Goal: Communication & Community: Answer question/provide support

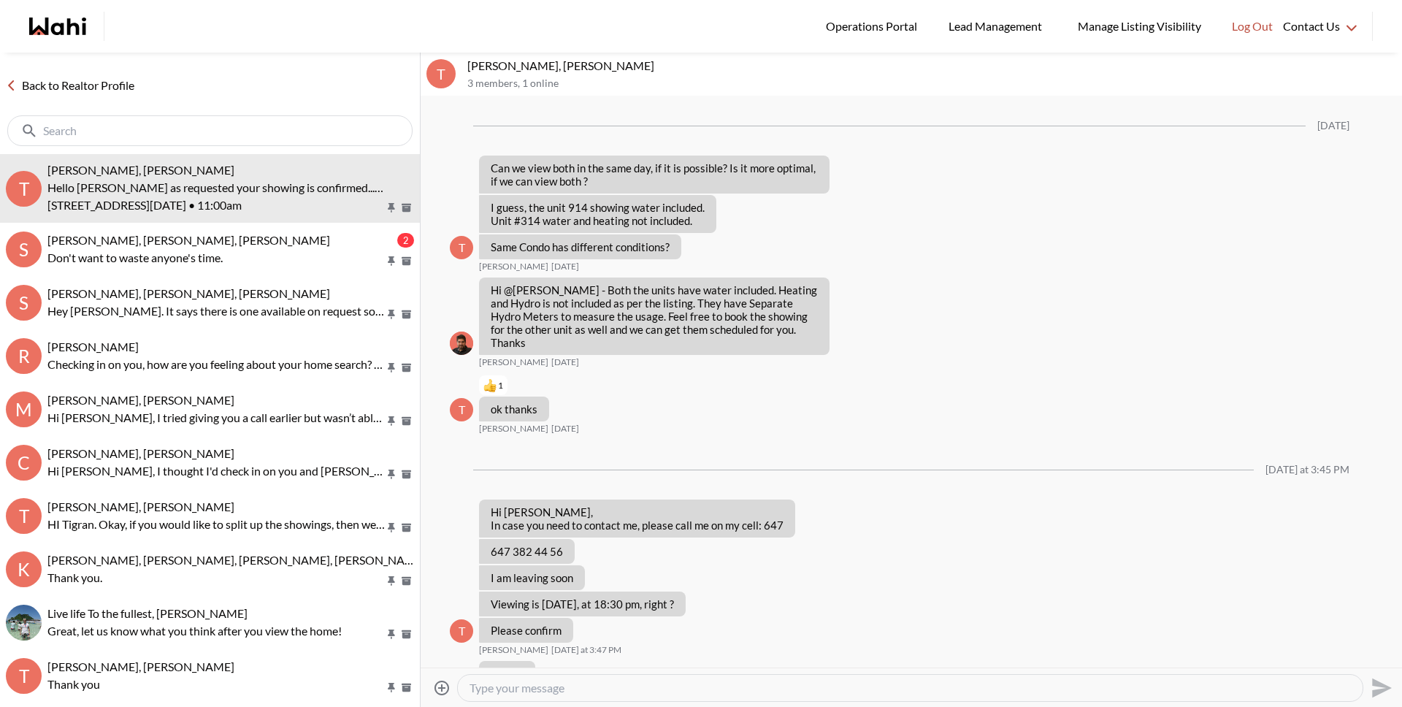
scroll to position [959, 0]
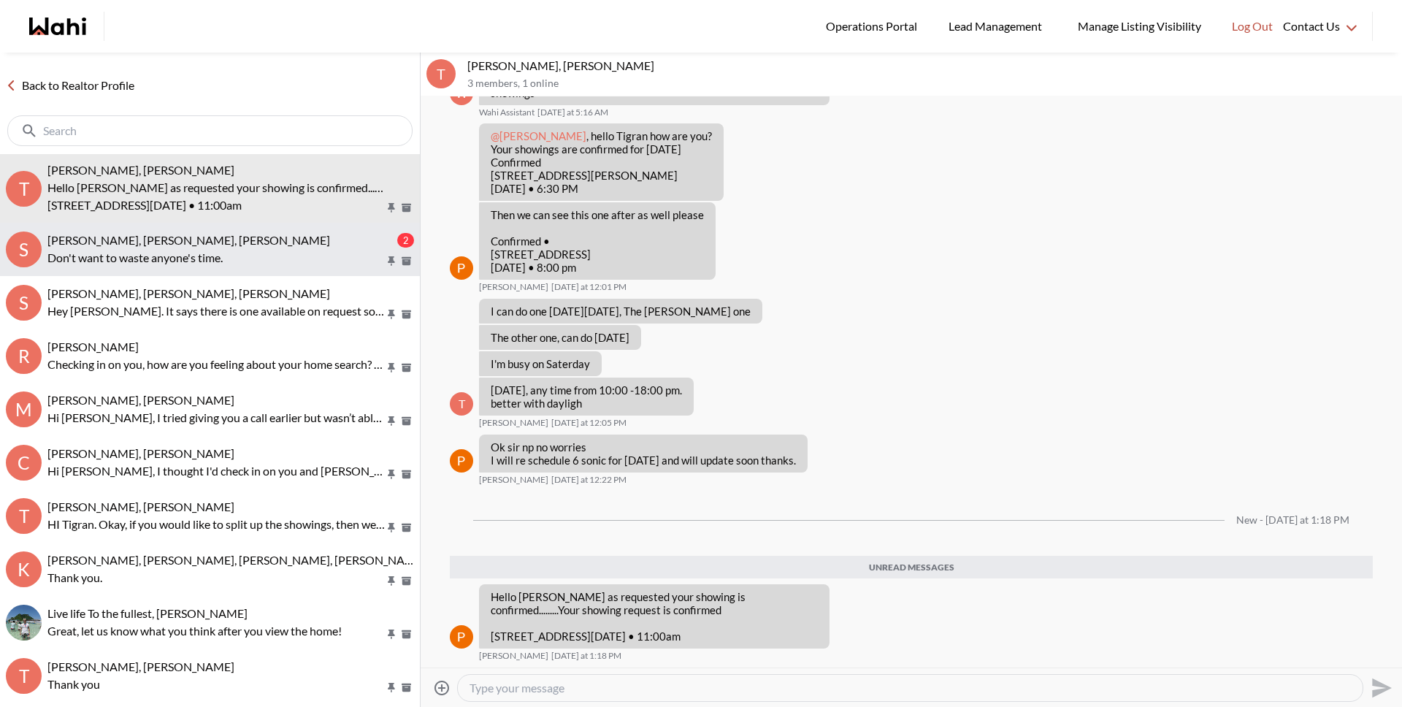
click at [123, 239] on span "[PERSON_NAME], [PERSON_NAME], [PERSON_NAME]" at bounding box center [188, 240] width 283 height 14
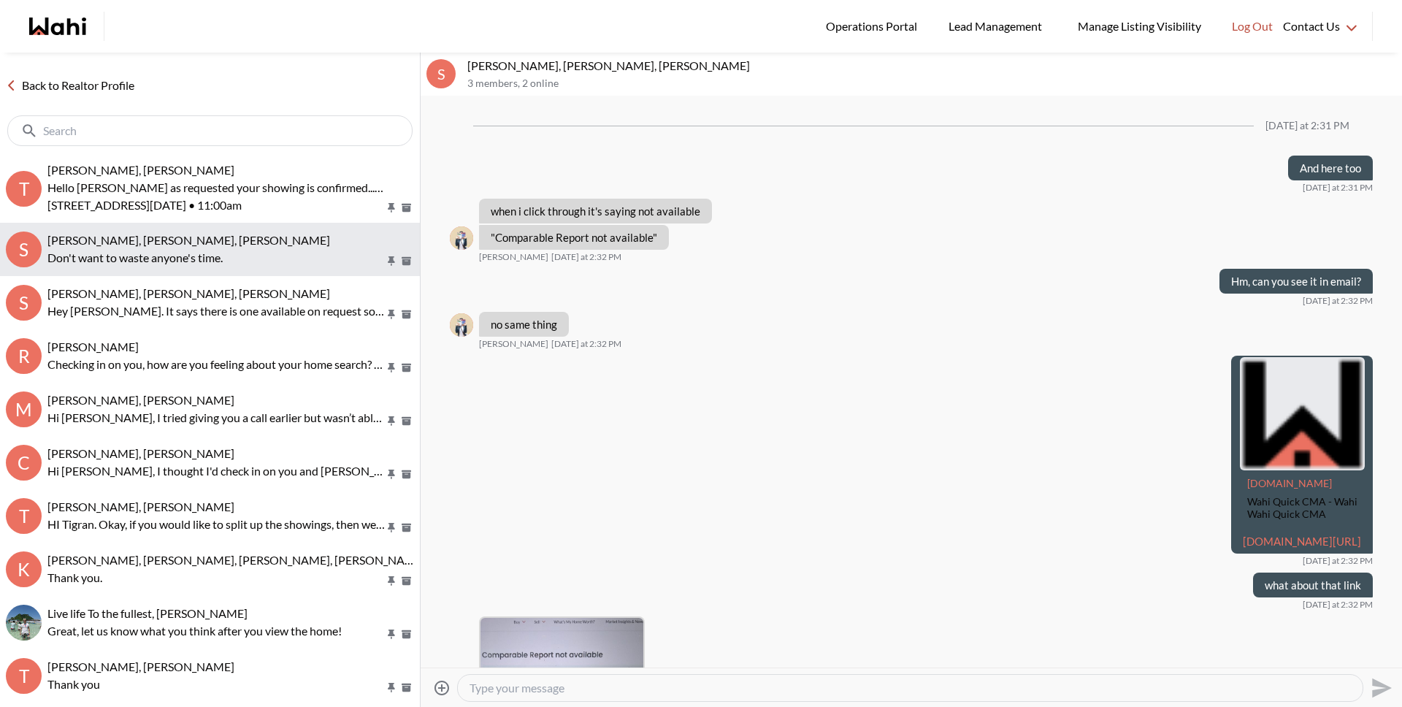
scroll to position [2067, 0]
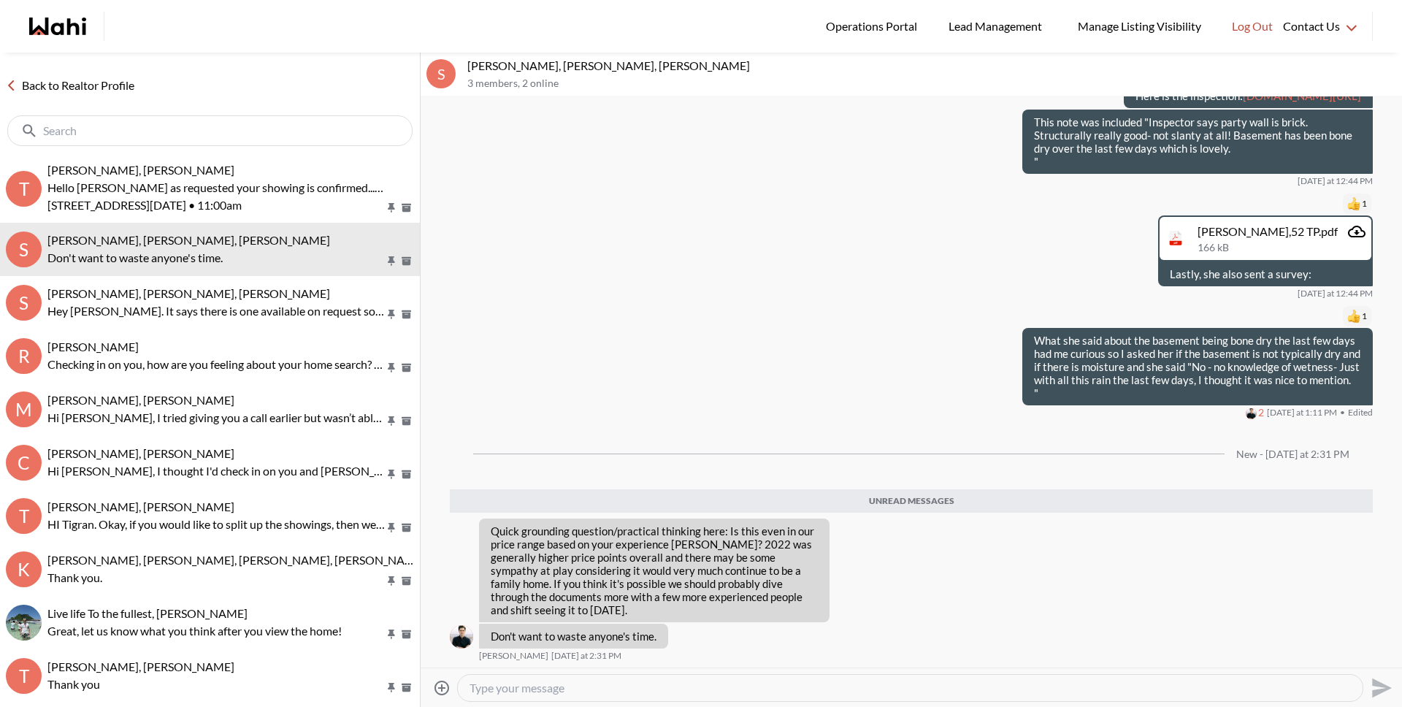
click at [523, 688] on textarea "Type your message" at bounding box center [909, 687] width 881 height 15
type textarea "Hey [PERSON_NAME]. Can you remind me what your top end of budget is?"
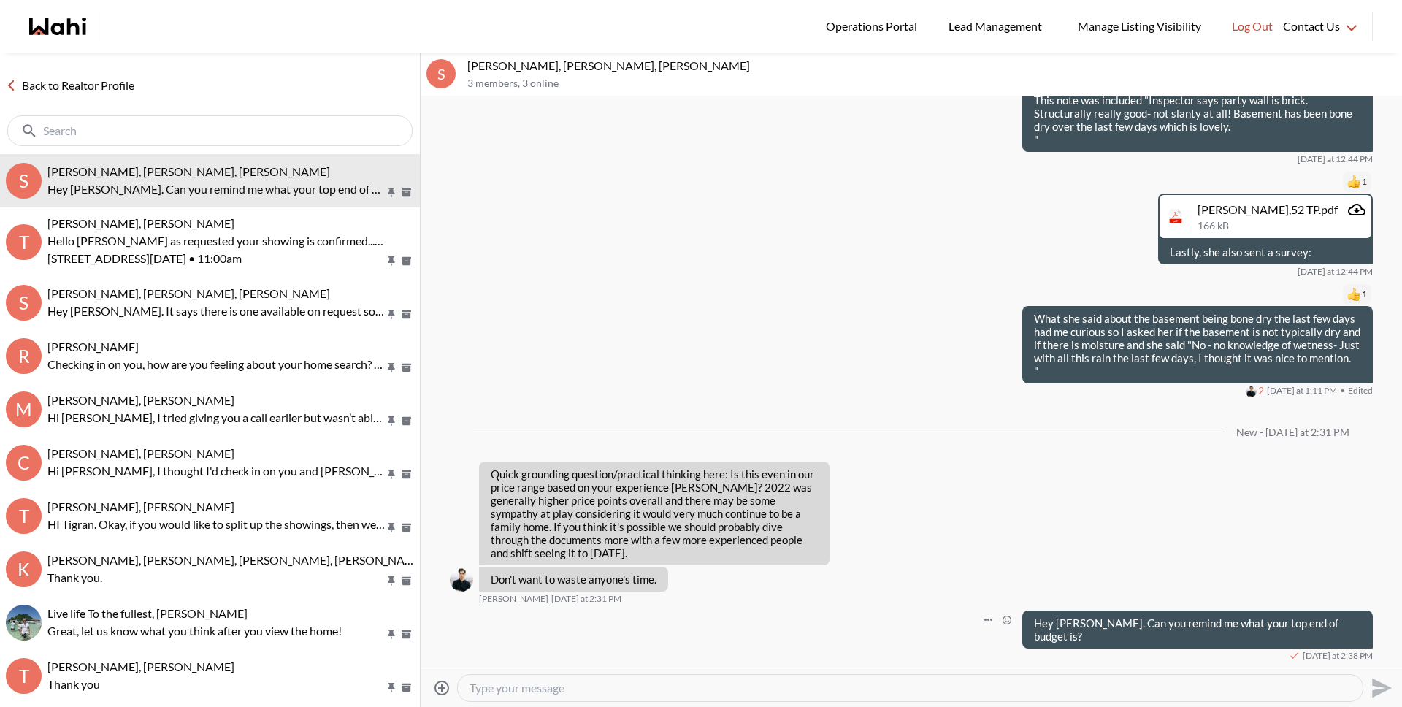
scroll to position [2075, 0]
click at [63, 90] on link "Back to Realtor Profile" at bounding box center [70, 85] width 140 height 19
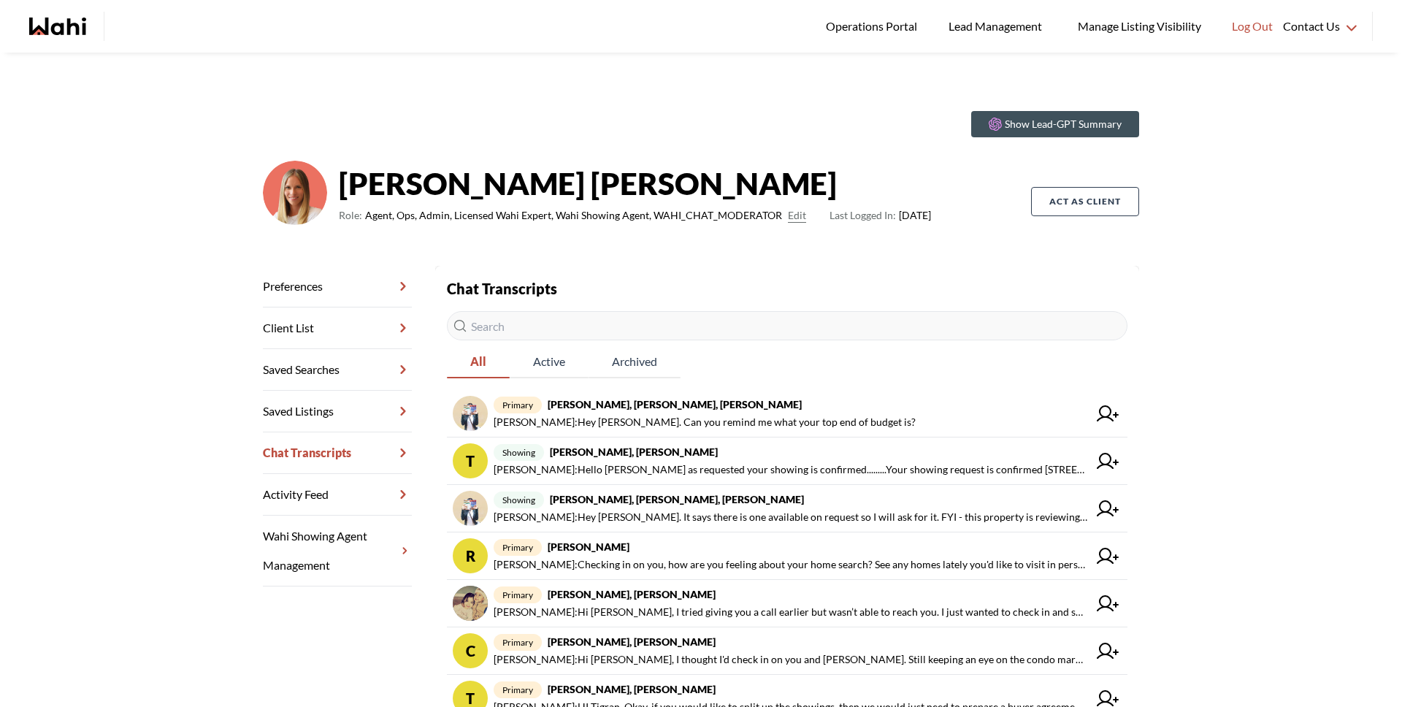
click at [466, 169] on strong "Michelle Ryckman" at bounding box center [635, 183] width 592 height 44
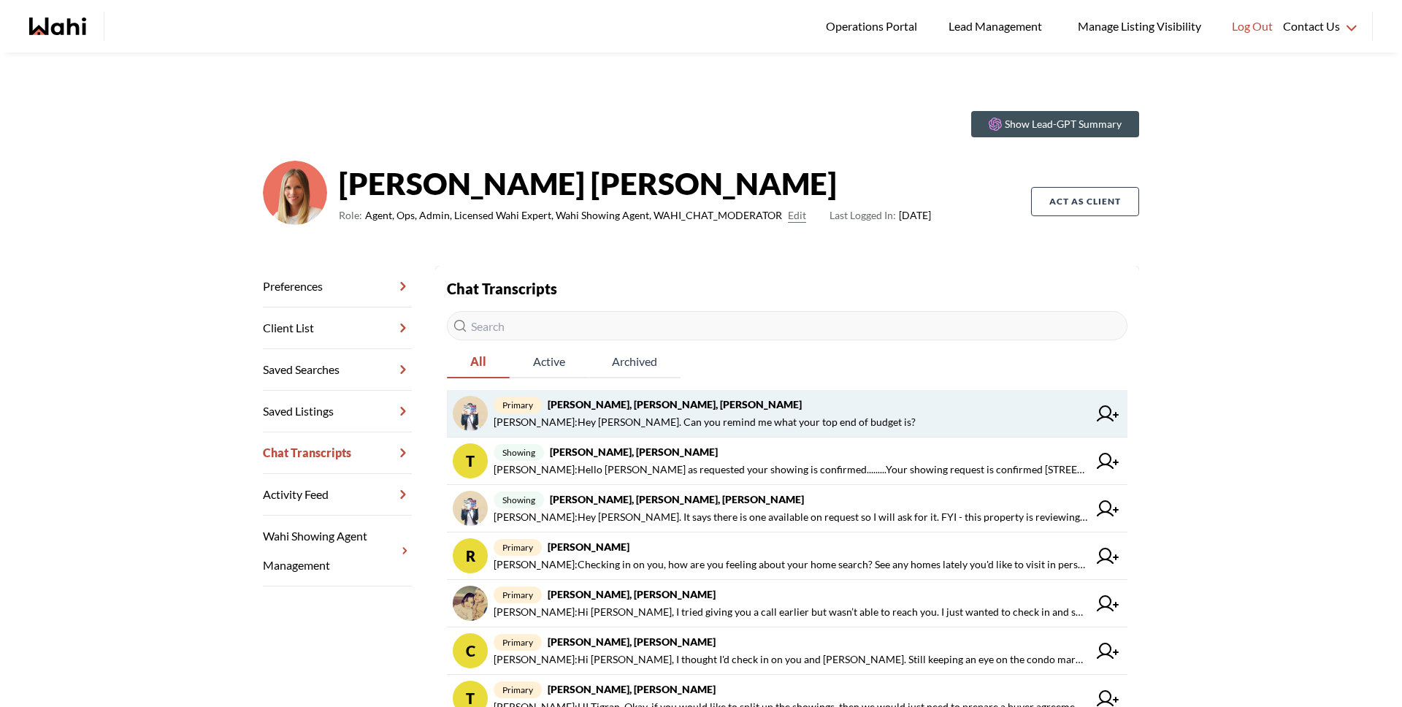
click at [585, 410] on span "primary Sarah Hunter, Bryce Hunter, Michelle" at bounding box center [791, 405] width 594 height 18
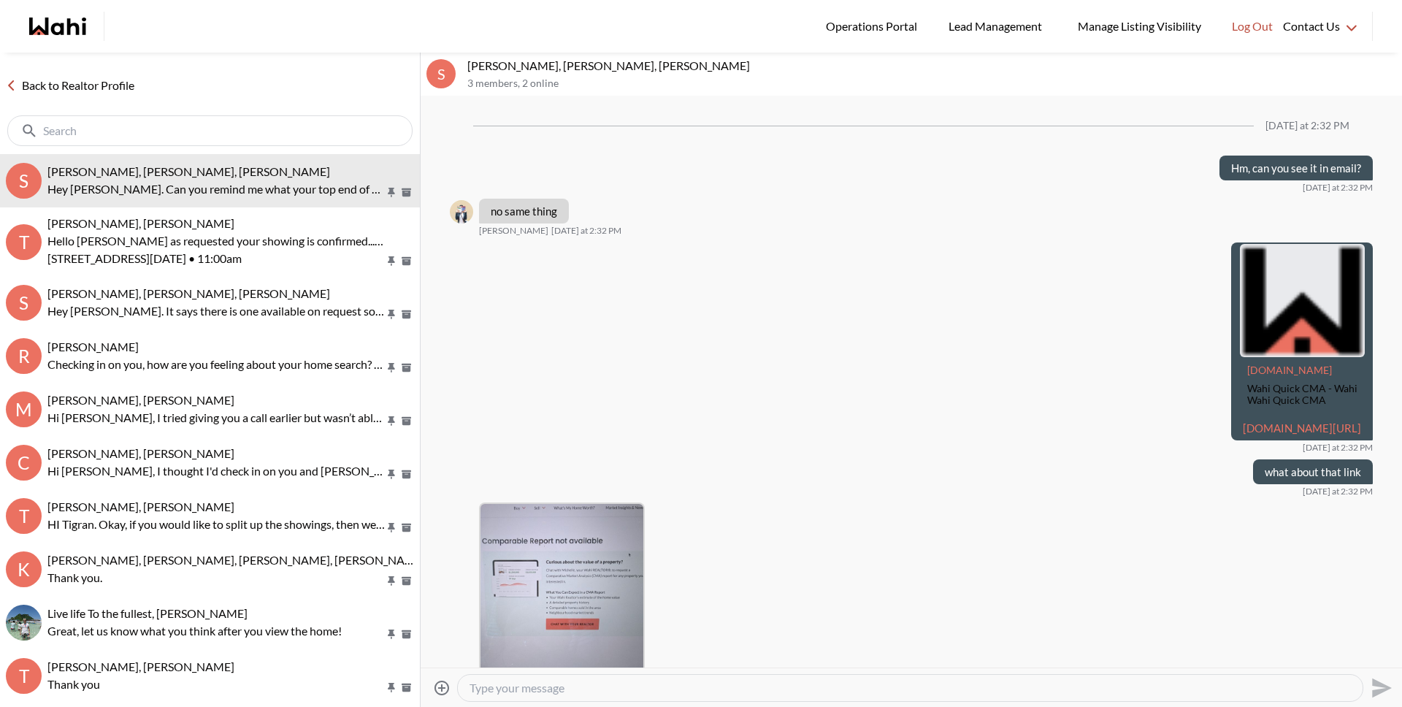
scroll to position [1902, 0]
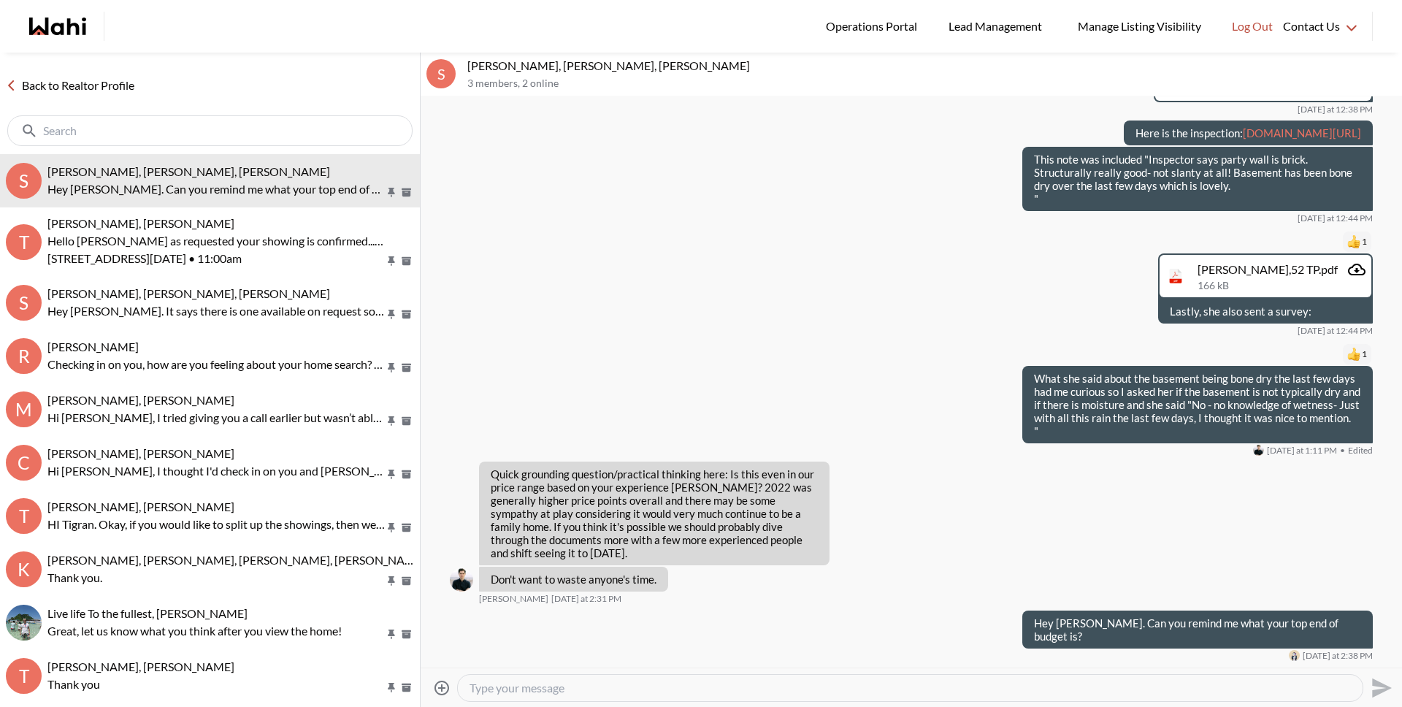
click at [81, 85] on link "Back to Realtor Profile" at bounding box center [70, 85] width 140 height 19
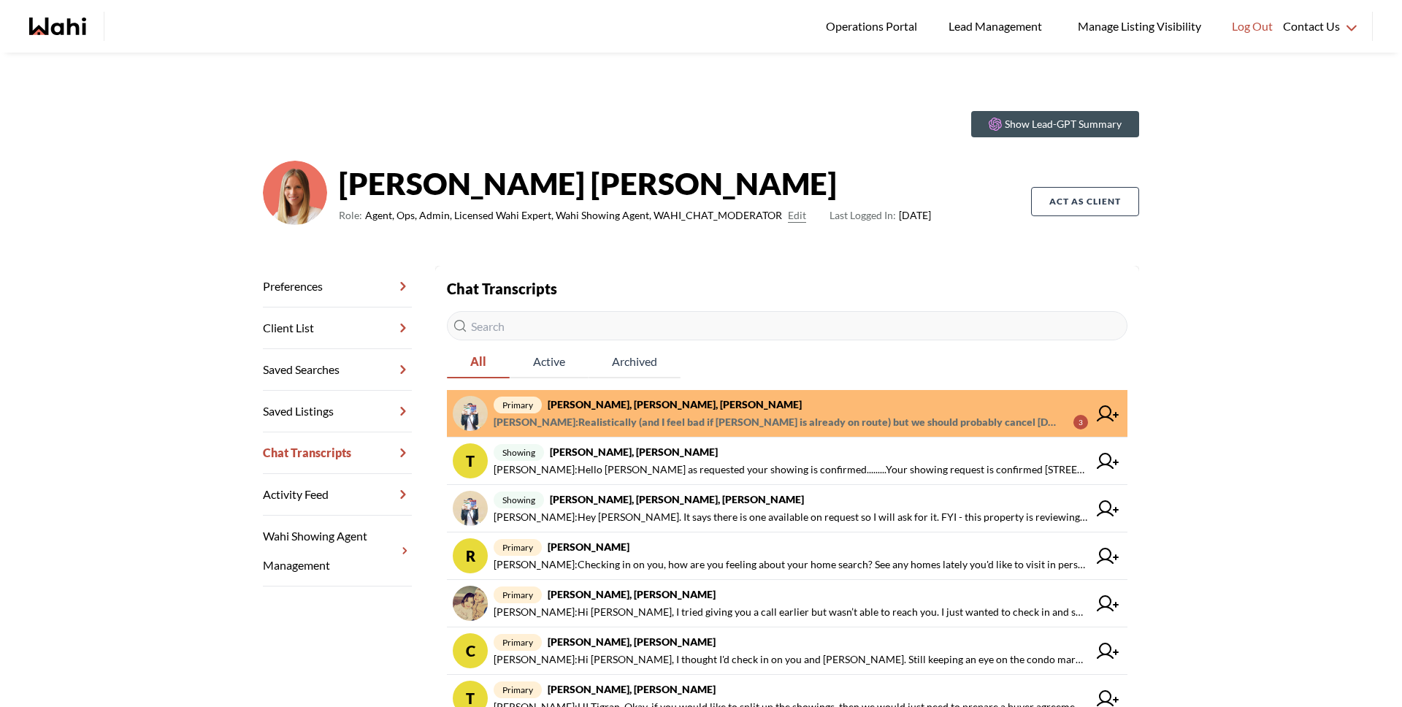
click at [707, 409] on strong "[PERSON_NAME], [PERSON_NAME], [PERSON_NAME]" at bounding box center [675, 404] width 254 height 12
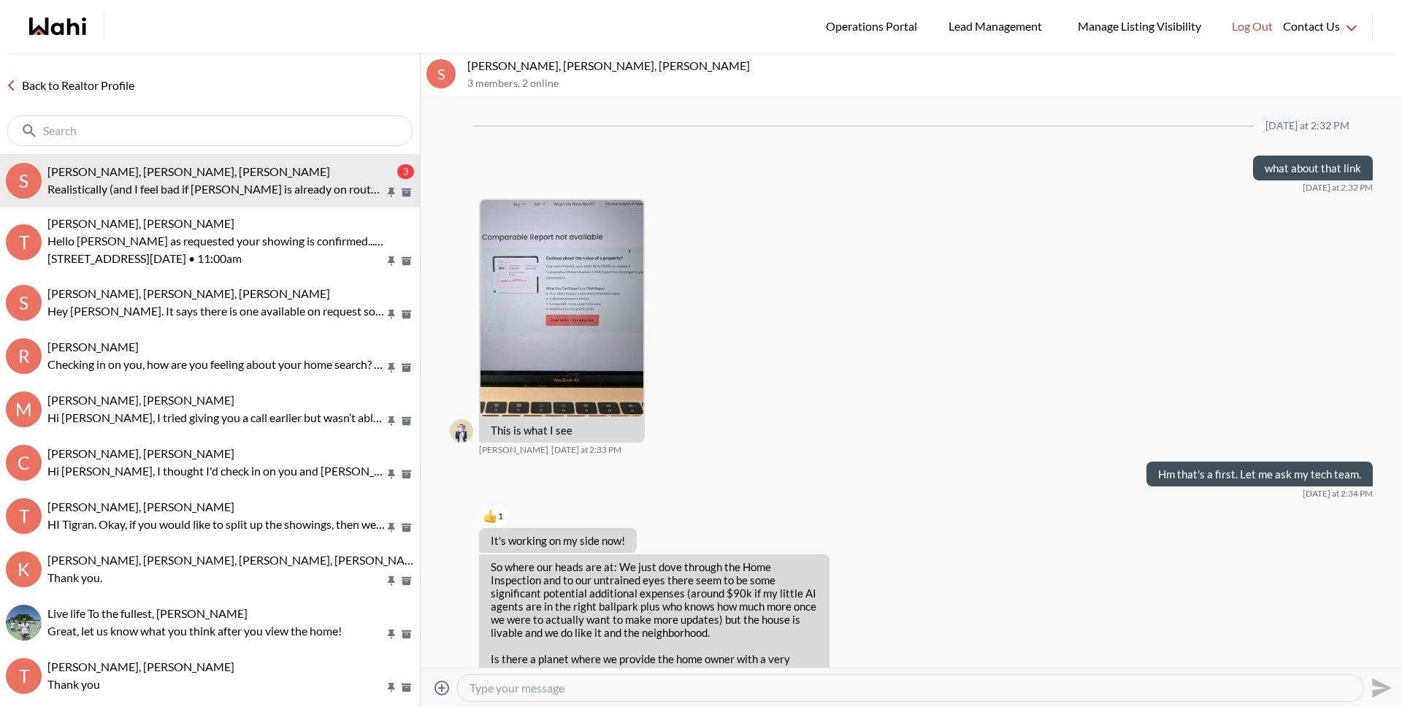
scroll to position [1855, 0]
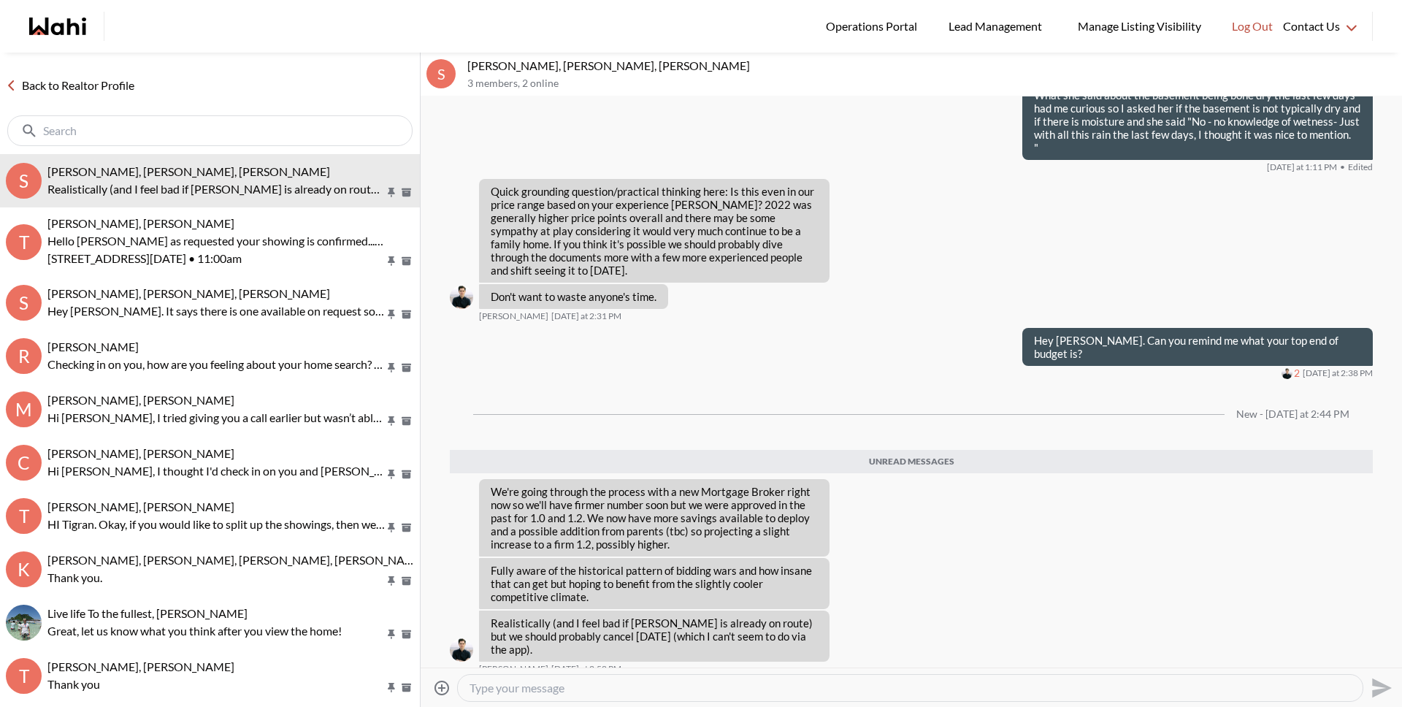
click at [688, 688] on textarea "Type your message" at bounding box center [909, 687] width 881 height 15
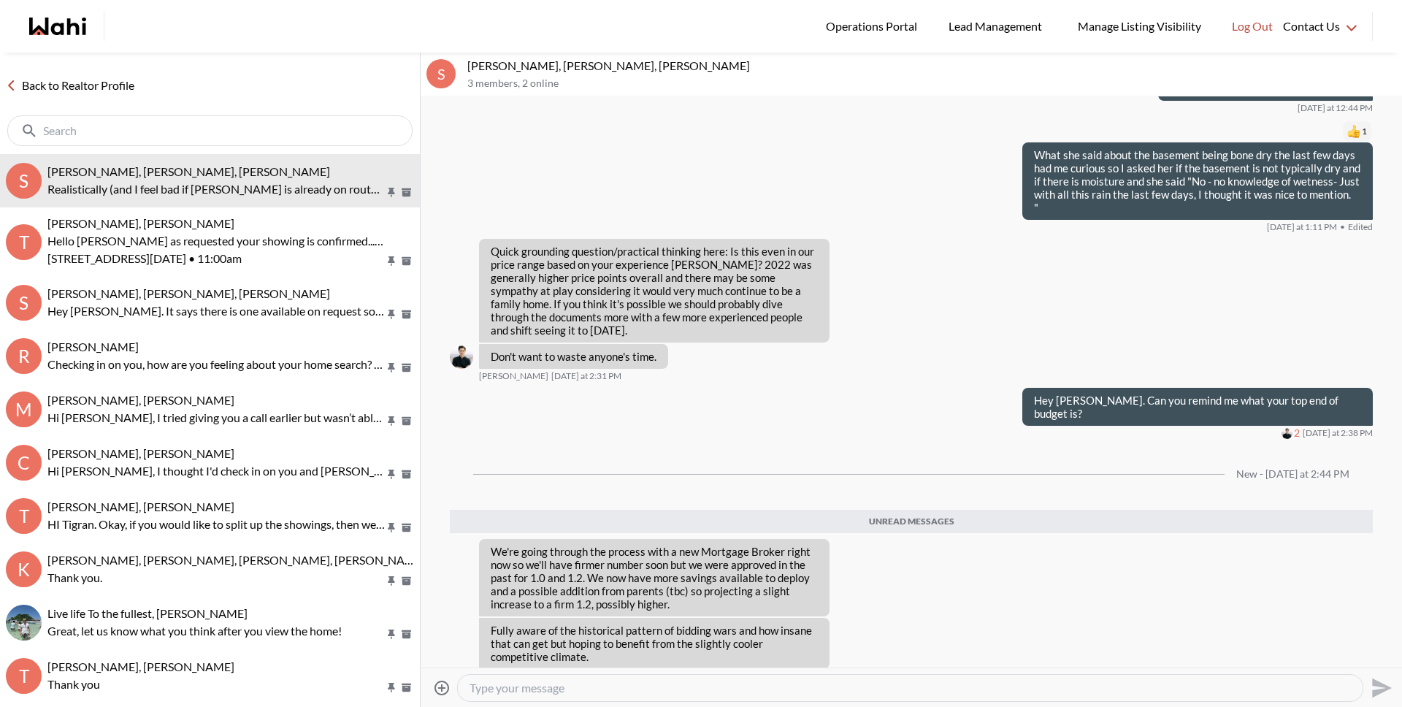
scroll to position [1854, 0]
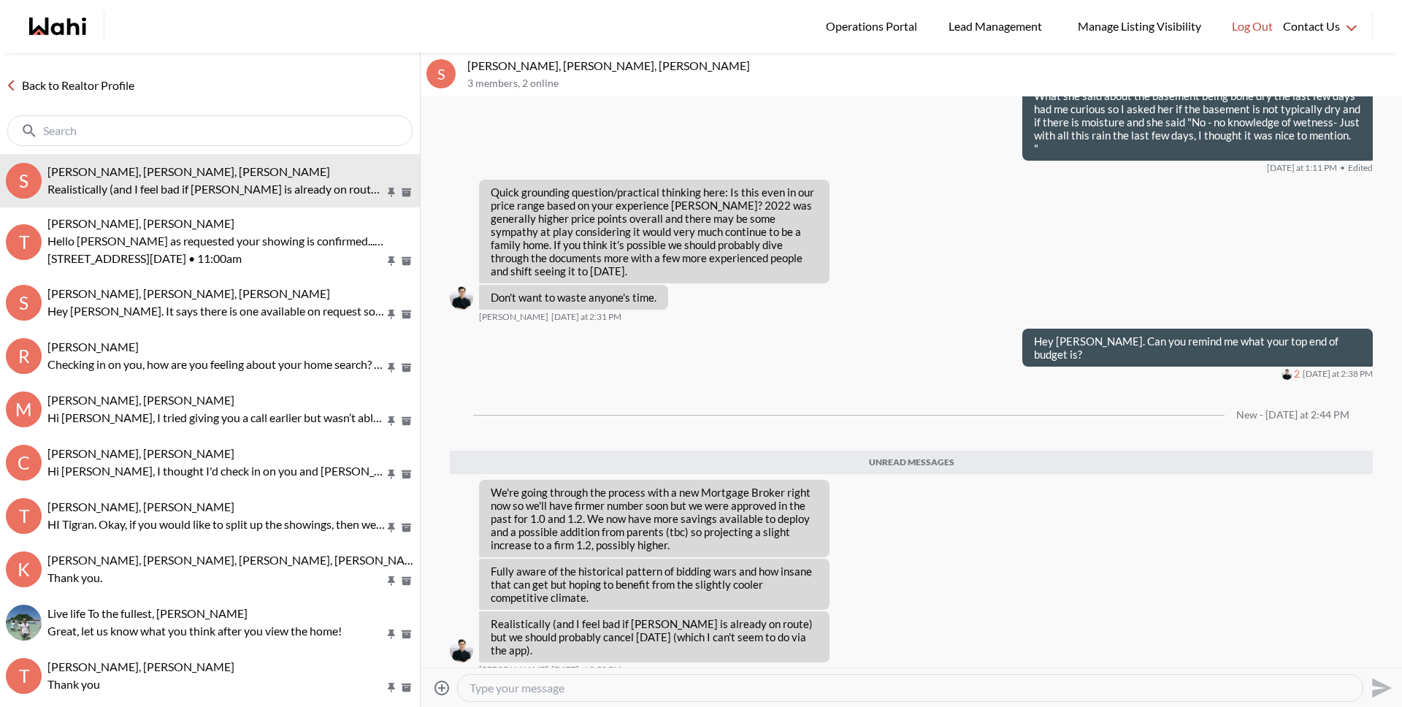
click at [685, 692] on textarea "Type your message" at bounding box center [909, 687] width 881 height 15
type textarea "I"
type textarea "p"
drag, startPoint x: 502, startPoint y: 688, endPoint x: 967, endPoint y: 699, distance: 465.2
click at [967, 699] on div "Okay, I think we should maybe wait until you have your pre approval the" at bounding box center [910, 688] width 905 height 26
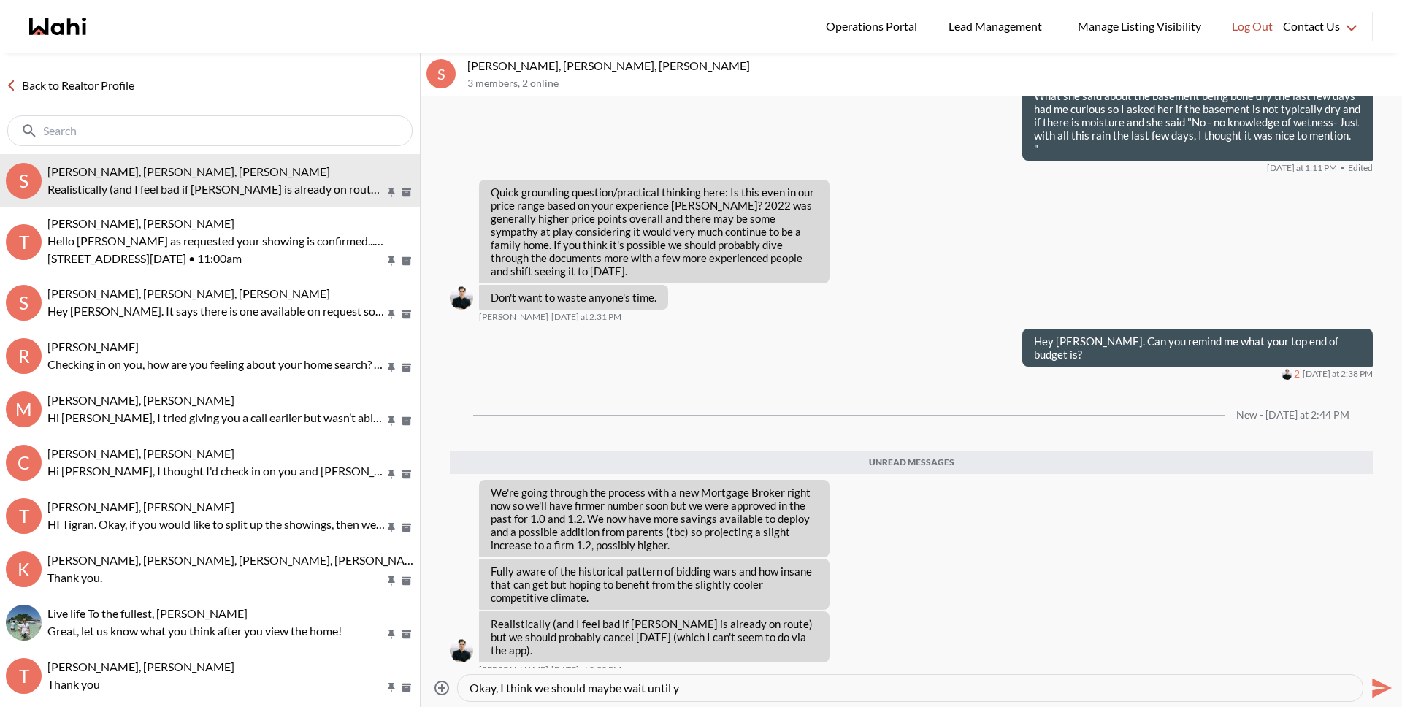
type textarea "Okay, I think we should maybe wait until"
type textarea "Okay, would you like to wait until you have the pre approval then?"
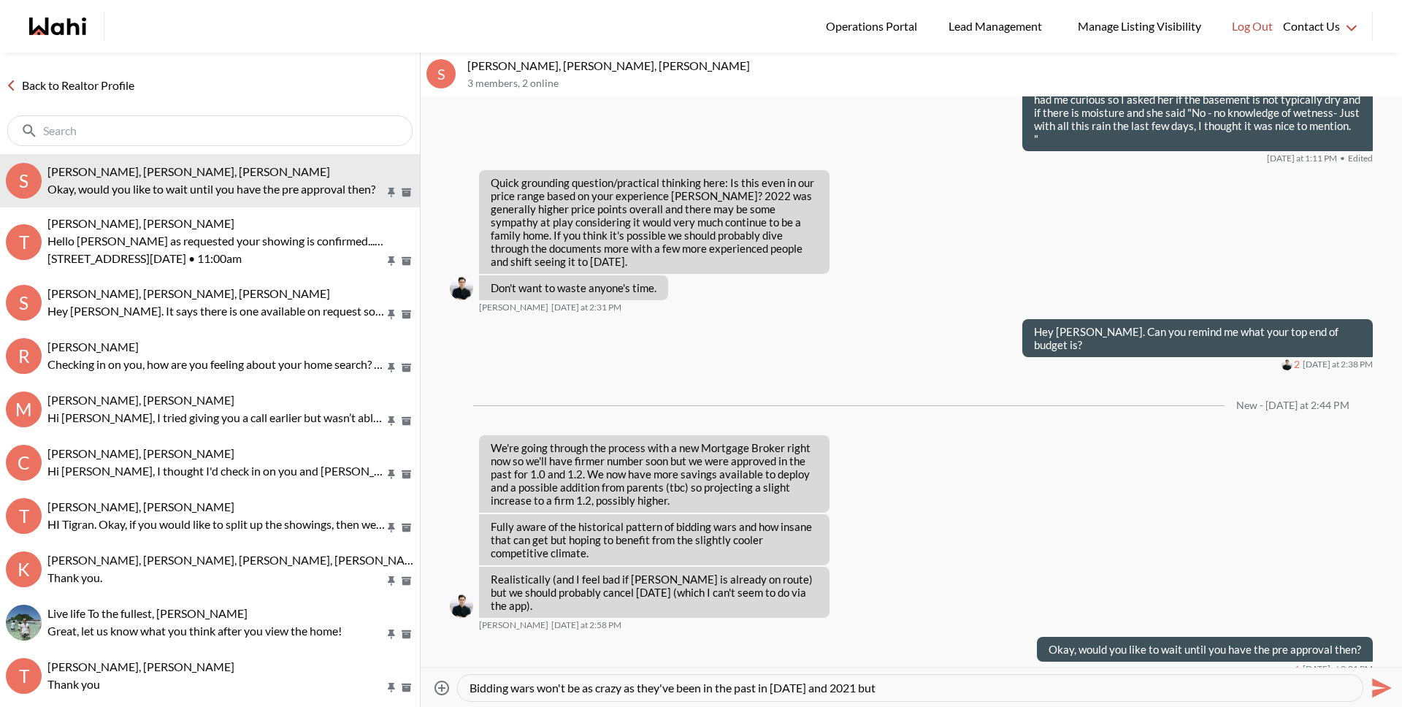
scroll to position [1862, 0]
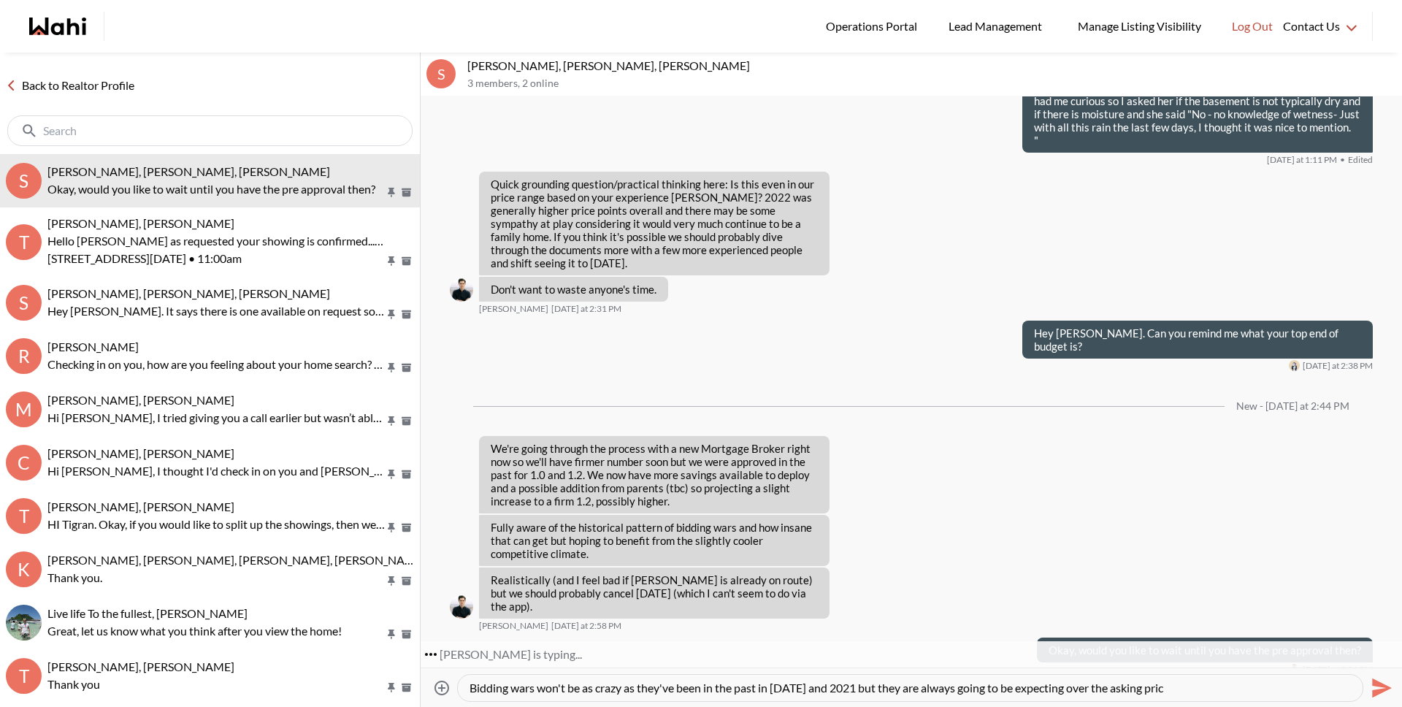
type textarea "Bidding wars won't be as crazy as they've been in the past in [DATE] and 2021 b…"
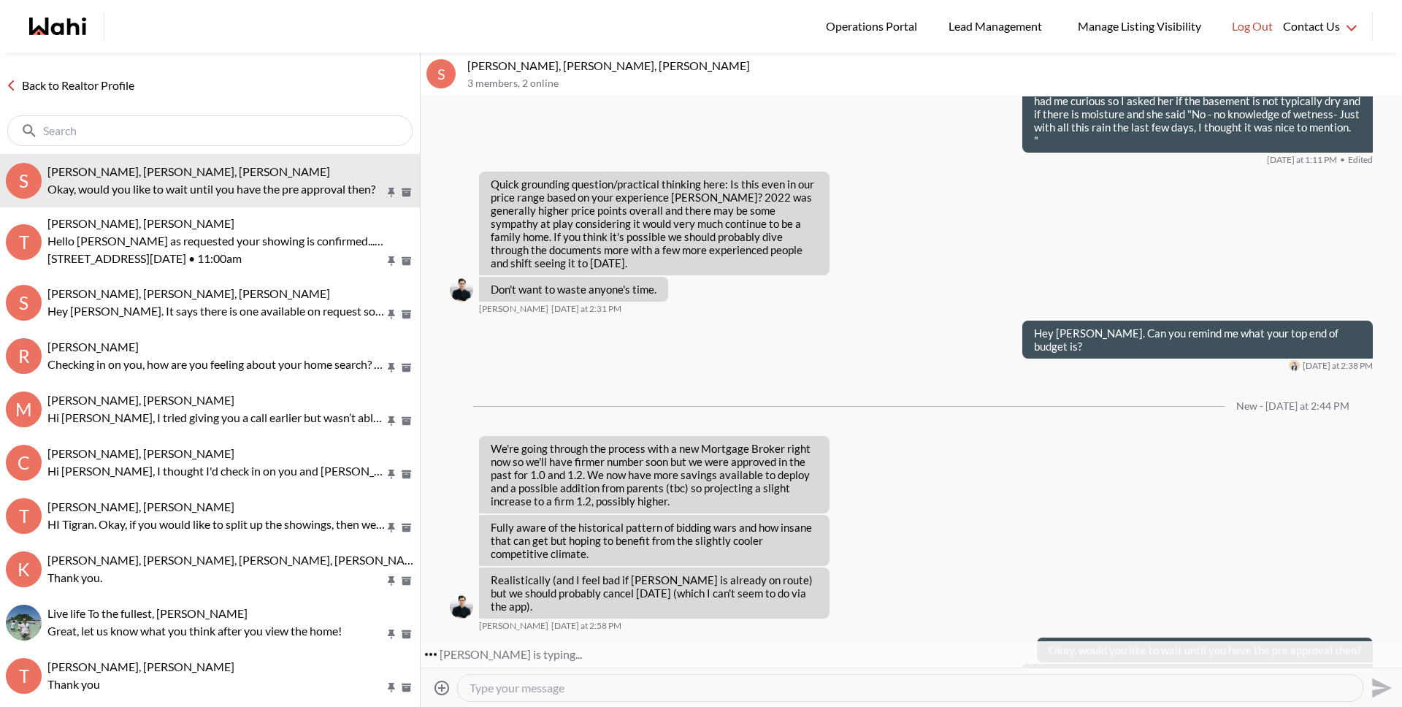
scroll to position [1915, 0]
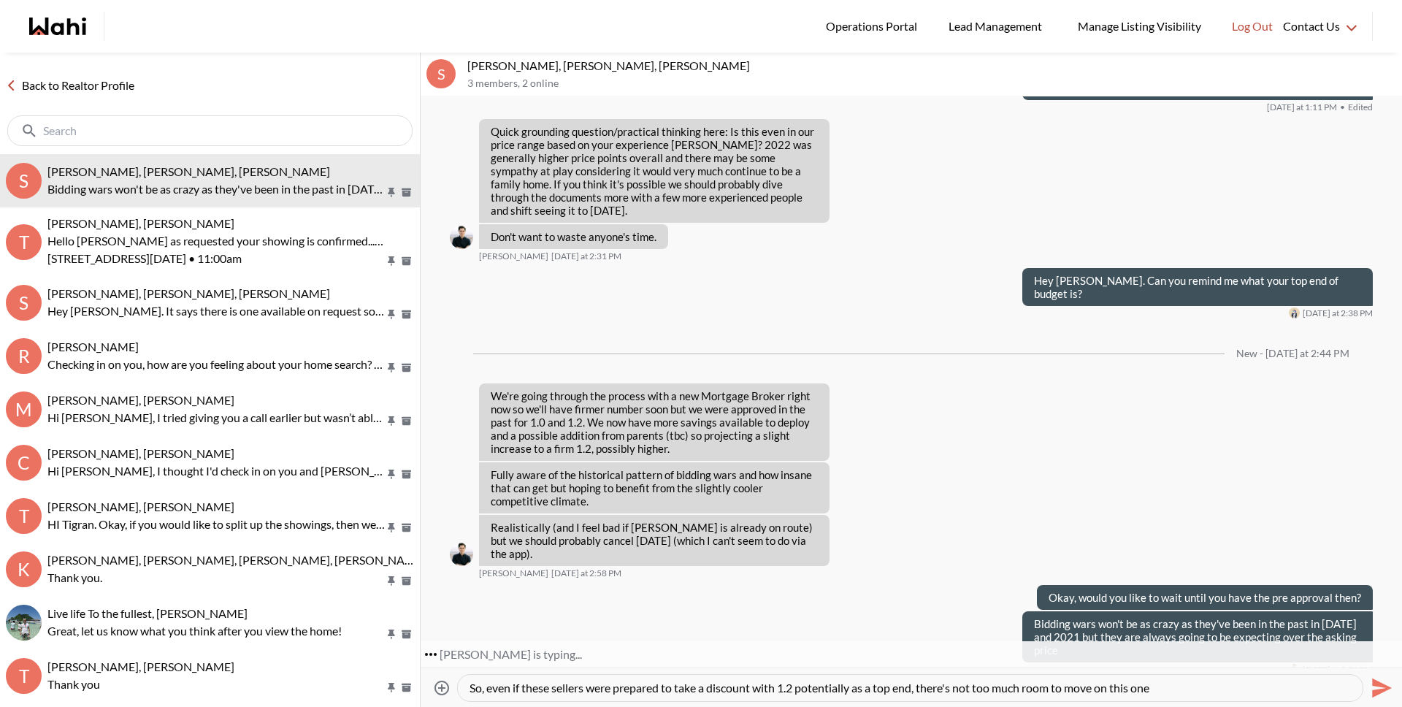
type textarea "So, even if these sellers were prepared to take a discount with 1.2 potentially…"
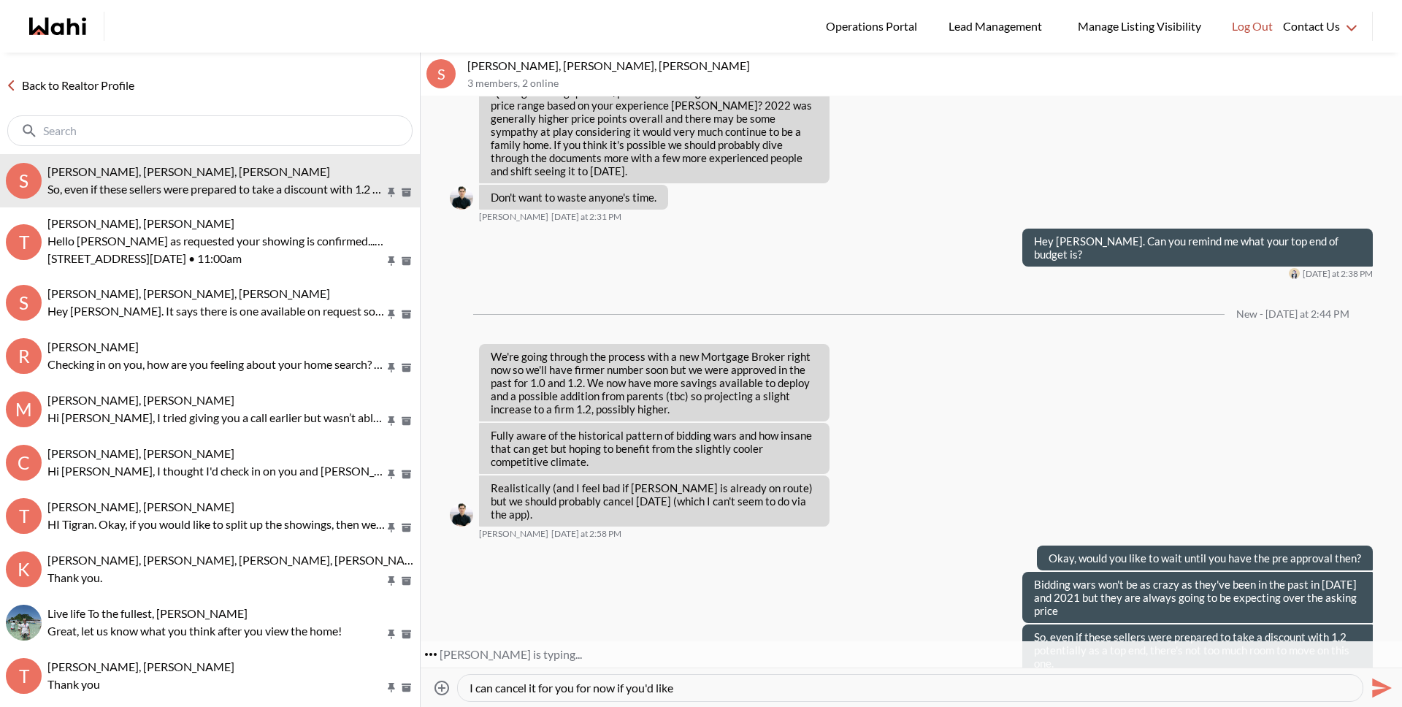
scroll to position [1998, 0]
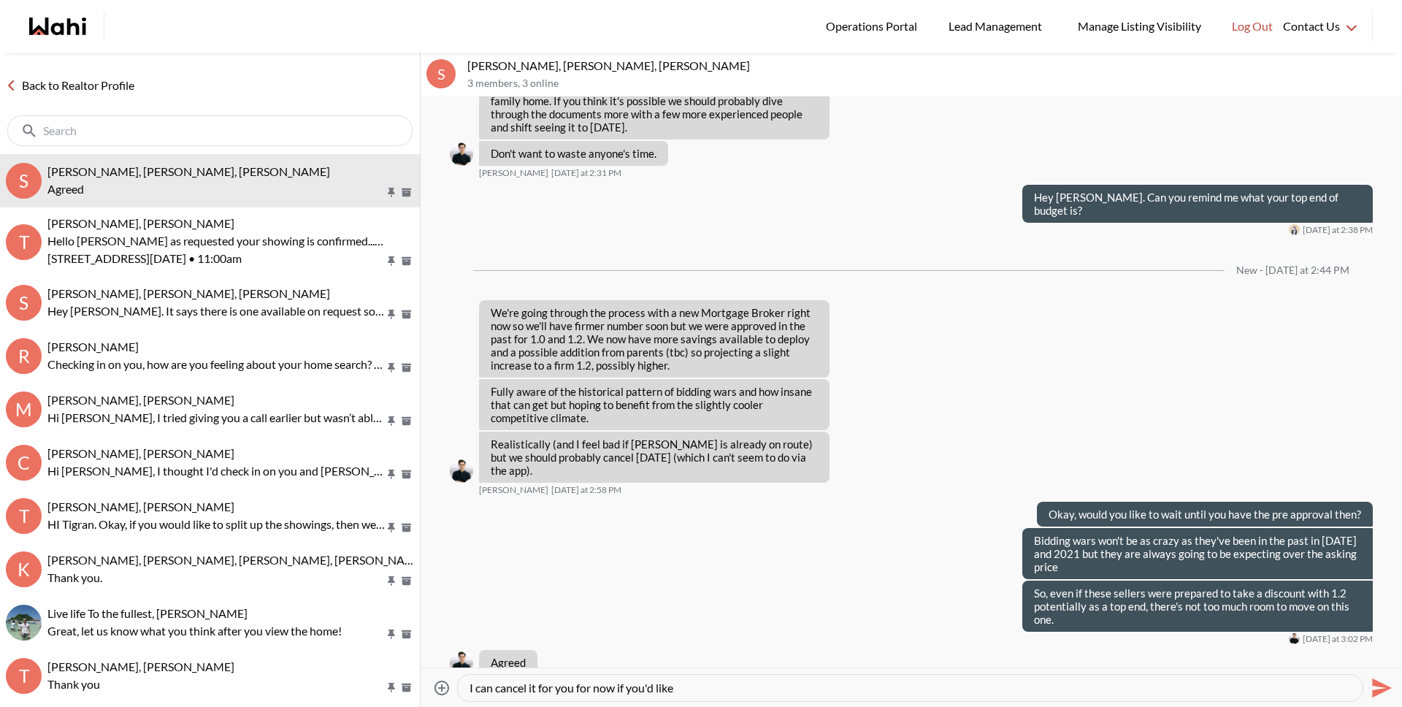
type textarea "I can cancel it for you for now if you'd like?"
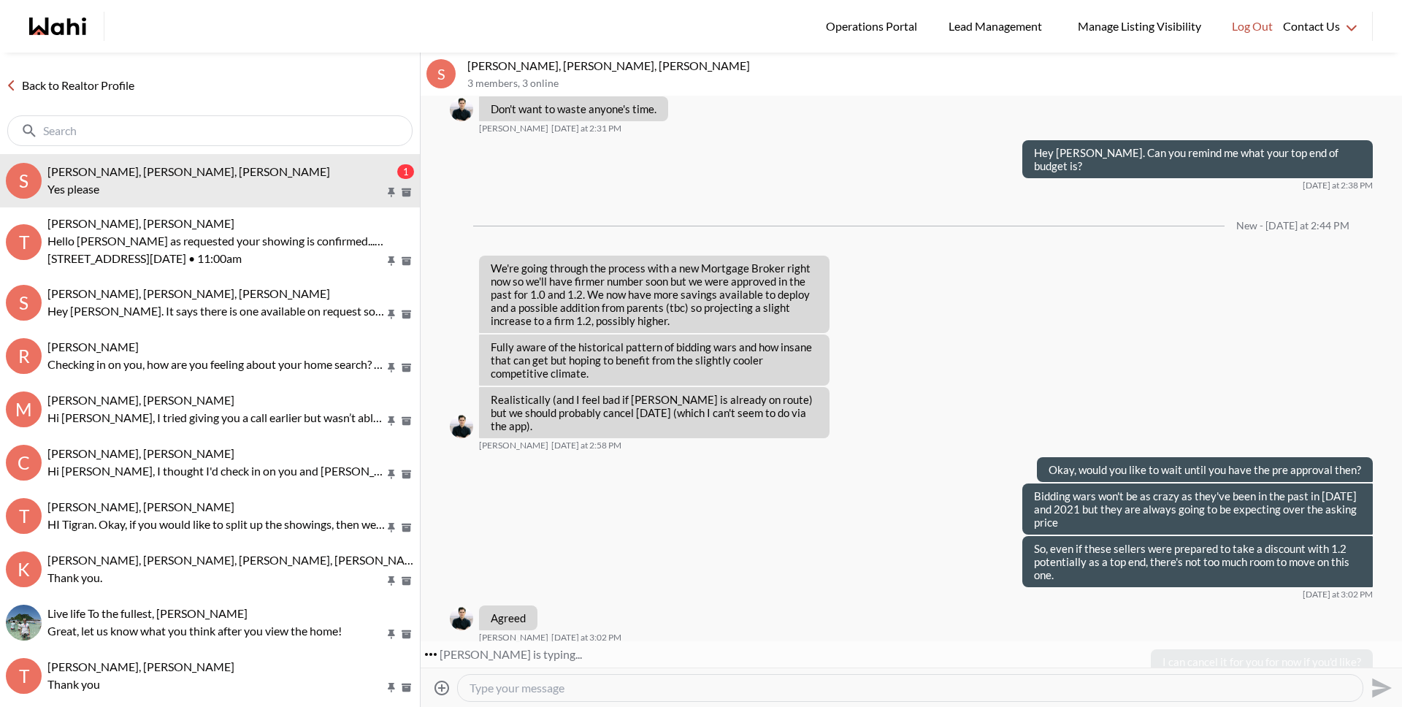
scroll to position [2086, 0]
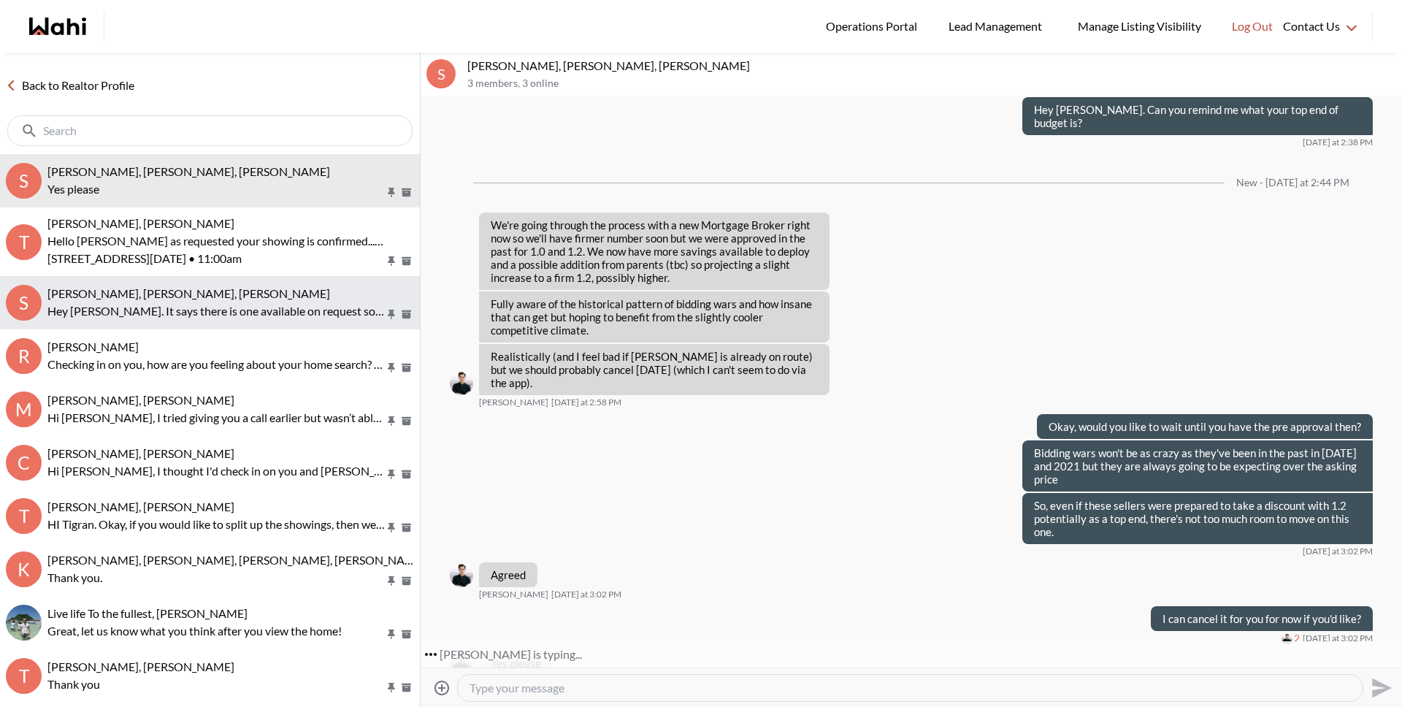
click at [150, 307] on p "Hey Bryce. It says there is one available on request so I will ask for it. FYI …" at bounding box center [215, 311] width 337 height 18
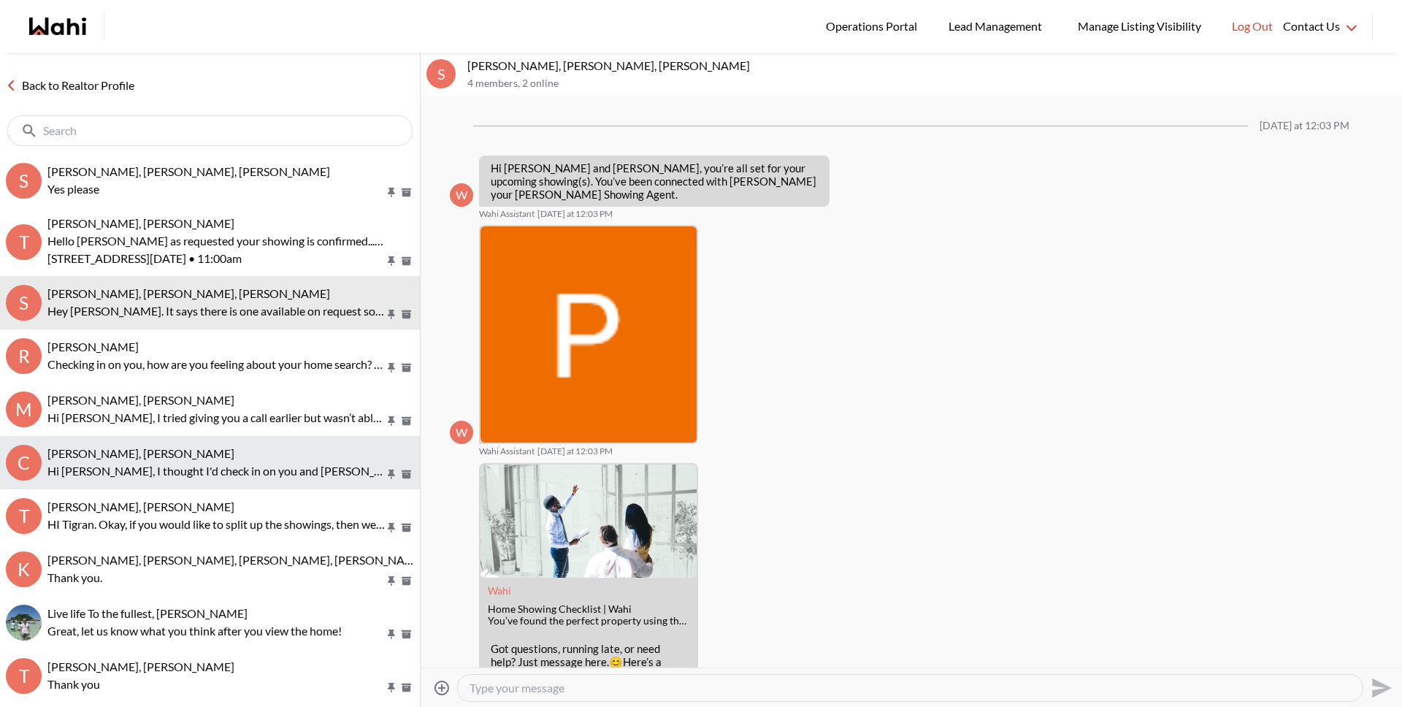
scroll to position [302, 0]
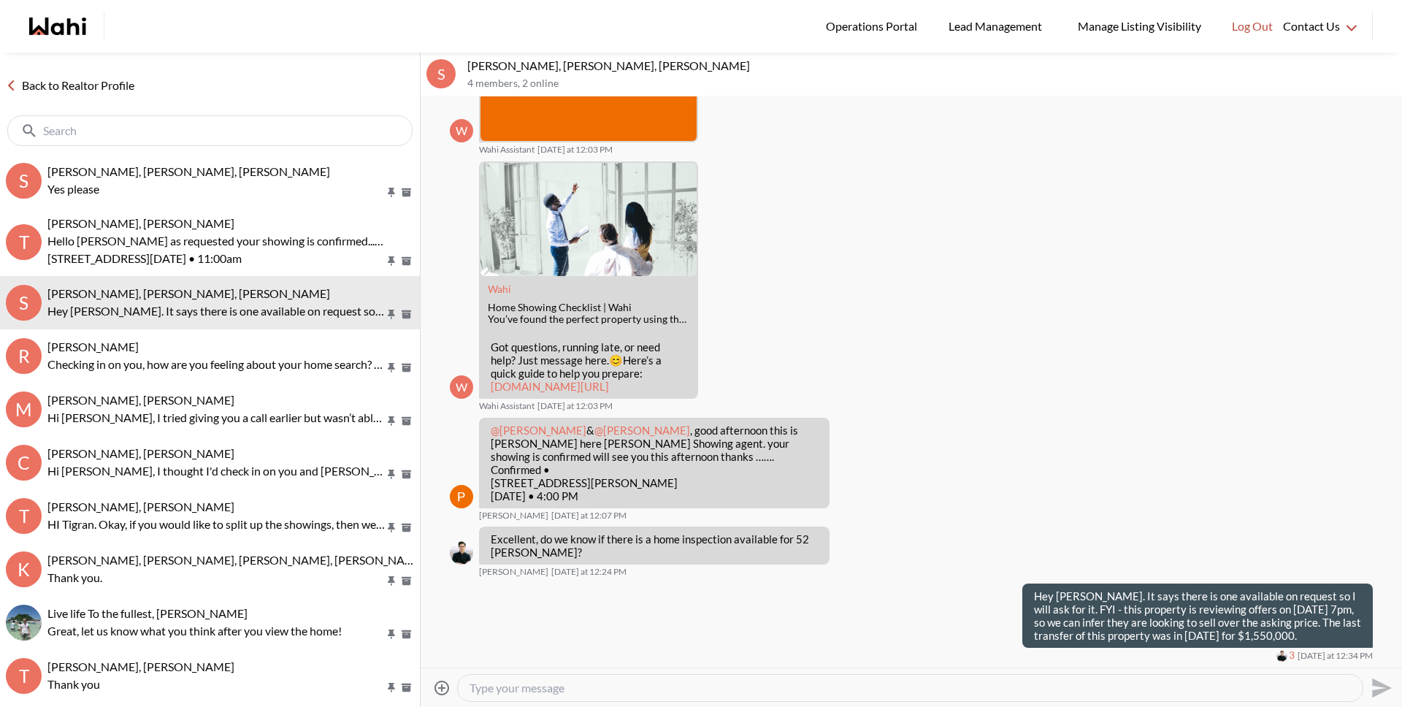
click at [546, 689] on textarea "Type your message" at bounding box center [909, 687] width 881 height 15
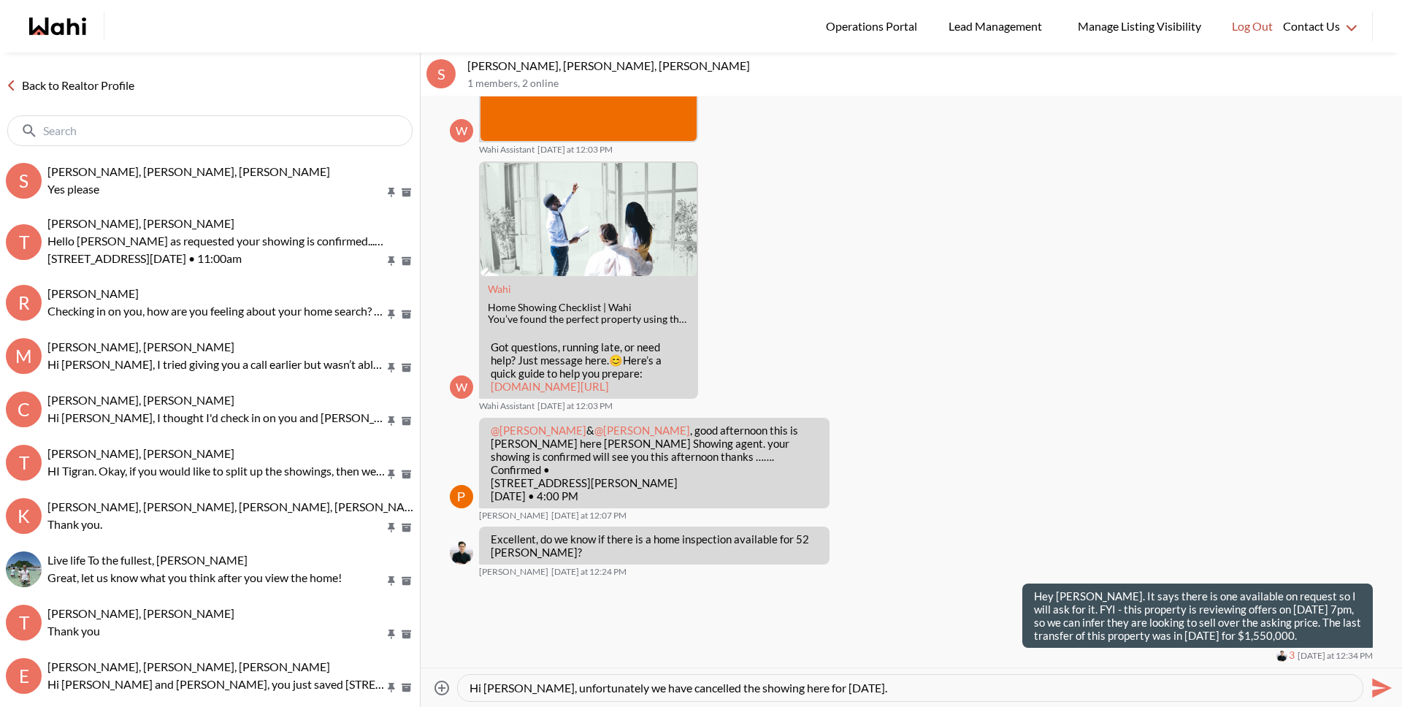
drag, startPoint x: 512, startPoint y: 688, endPoint x: 951, endPoint y: 688, distance: 438.7
click at [951, 688] on textarea "Hi Paul, unfortunately we have cancelled the showing here for today." at bounding box center [909, 687] width 881 height 15
type textarea "Hi Paul, please cancel this shoiwng."
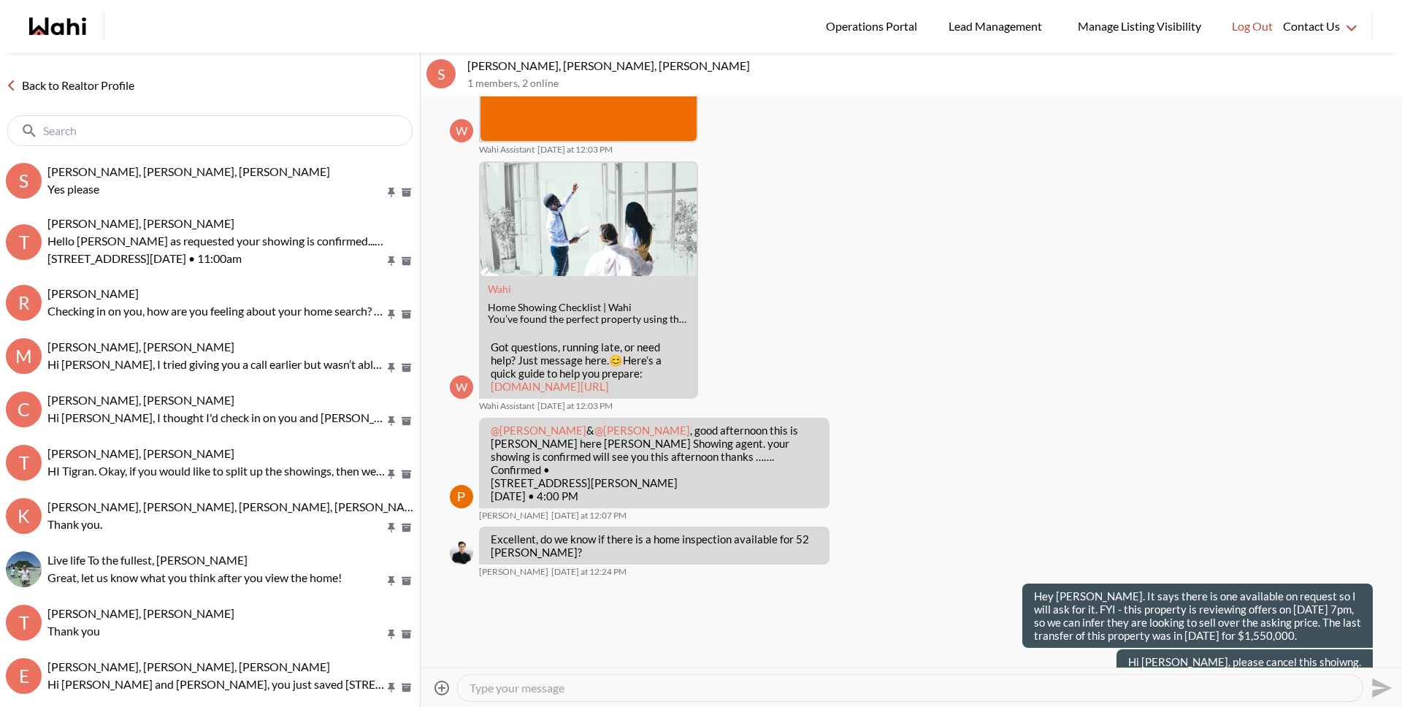
scroll to position [327, 0]
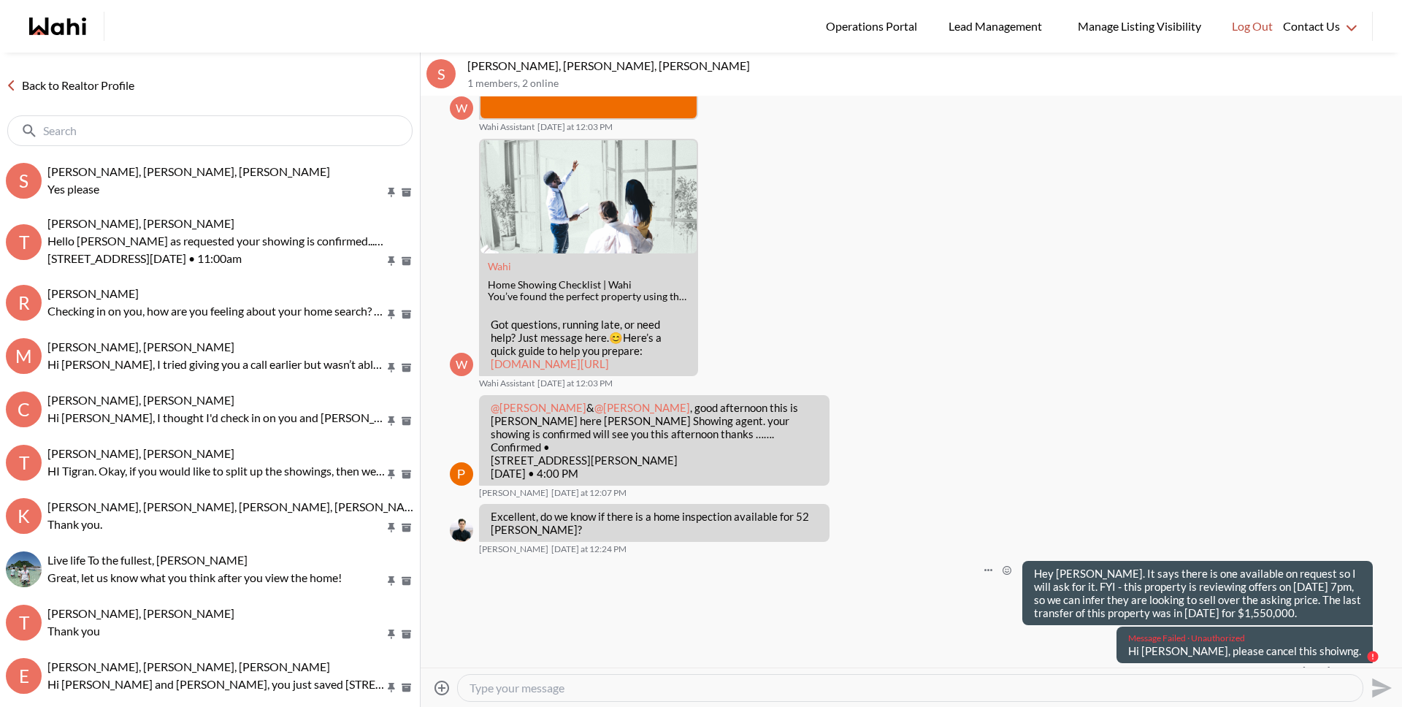
click at [1064, 623] on div "Hey Bryce. It says there is one available on request so I will ask for it. FYI …" at bounding box center [1197, 593] width 350 height 64
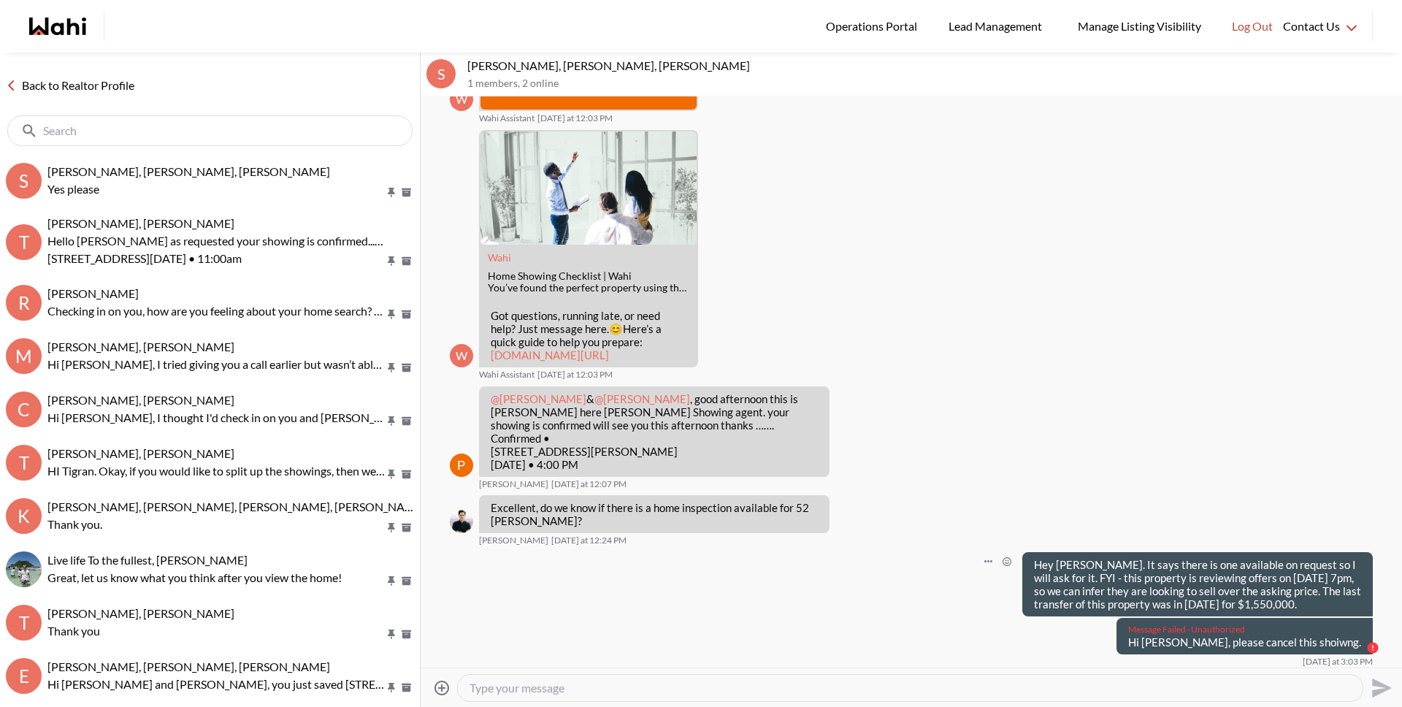
scroll to position [338, 0]
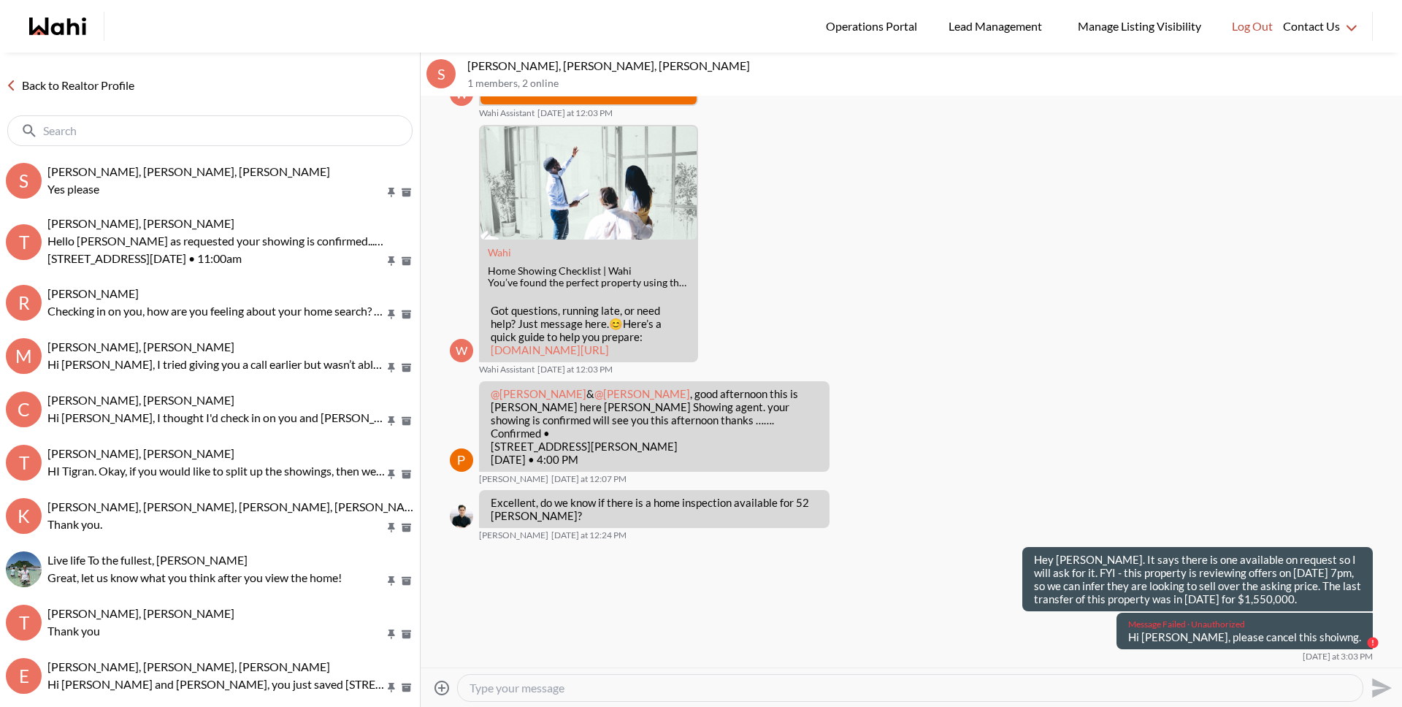
click at [894, 678] on div at bounding box center [910, 688] width 905 height 26
click at [877, 688] on textarea "Type your message" at bounding box center [909, 687] width 881 height 15
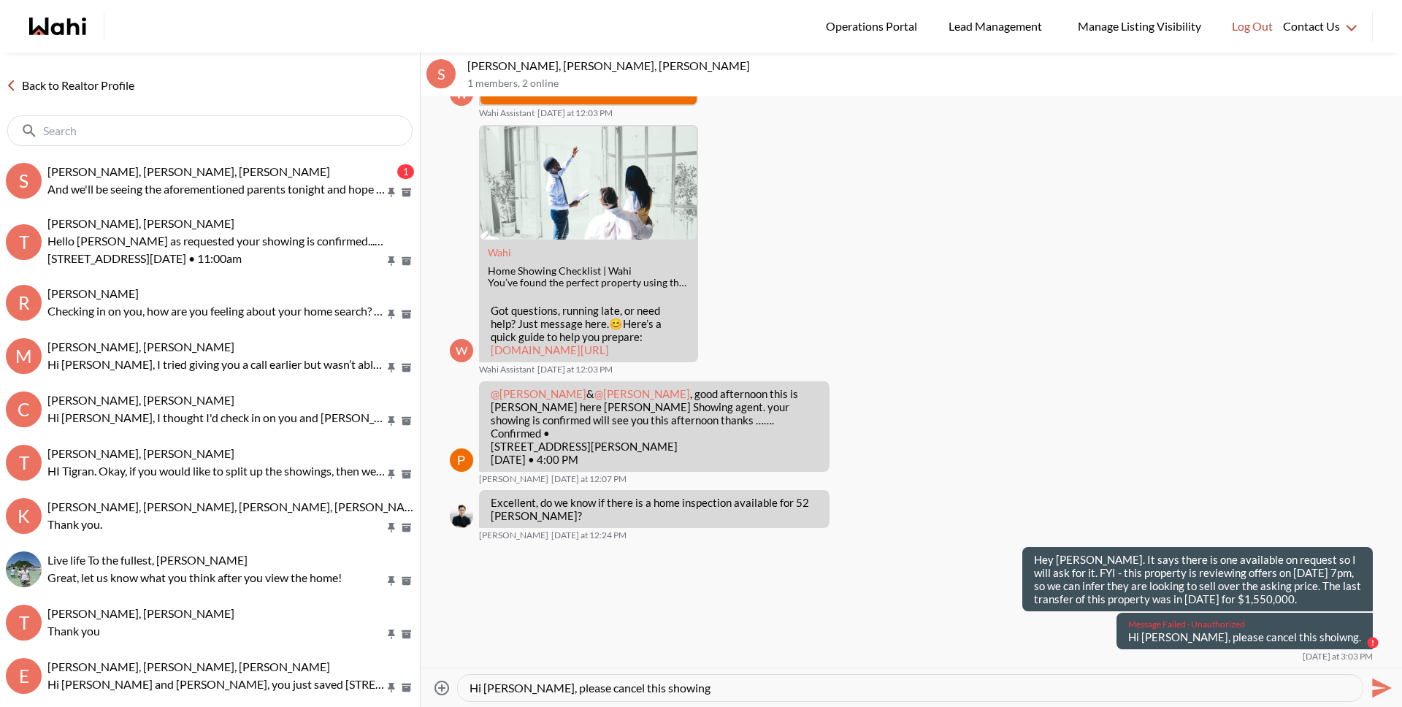
type textarea "Hi Paul, please cancel this showing."
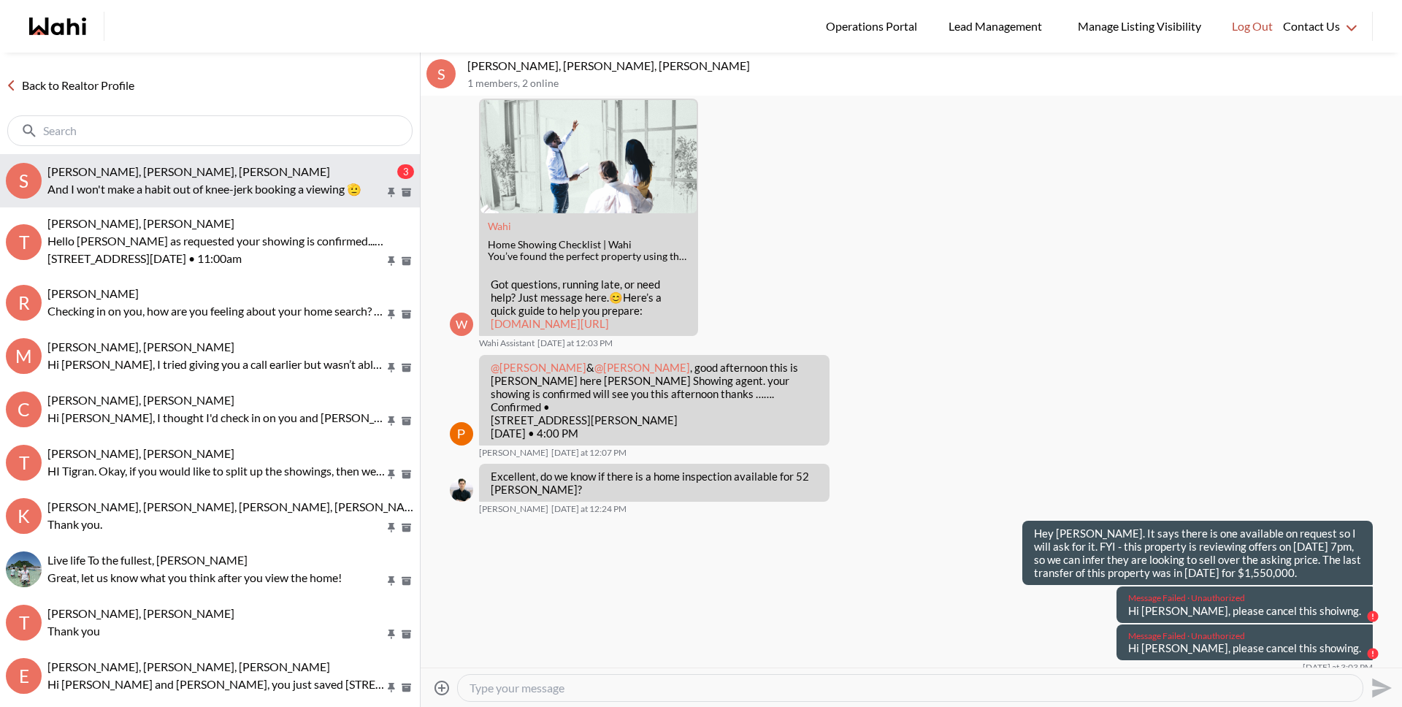
click at [172, 176] on span "[PERSON_NAME], [PERSON_NAME], [PERSON_NAME]" at bounding box center [188, 171] width 283 height 14
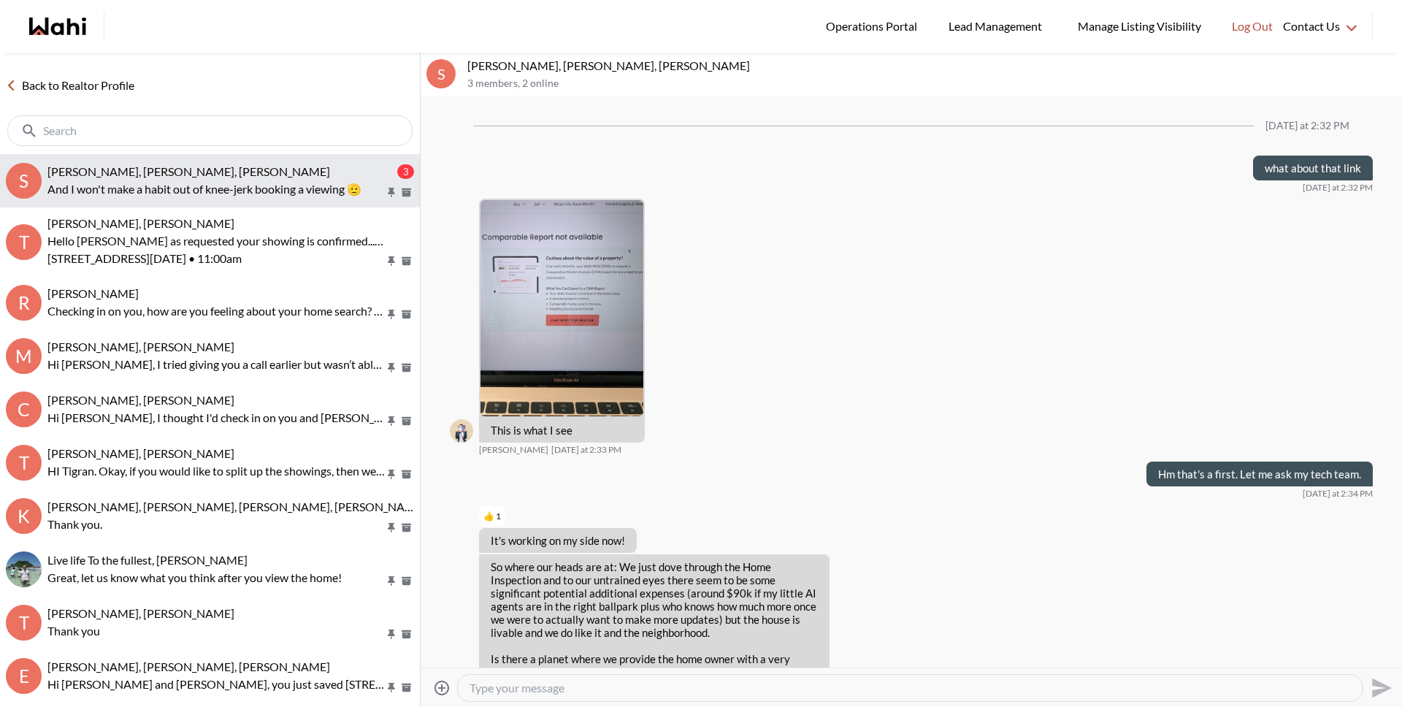
scroll to position [2230, 0]
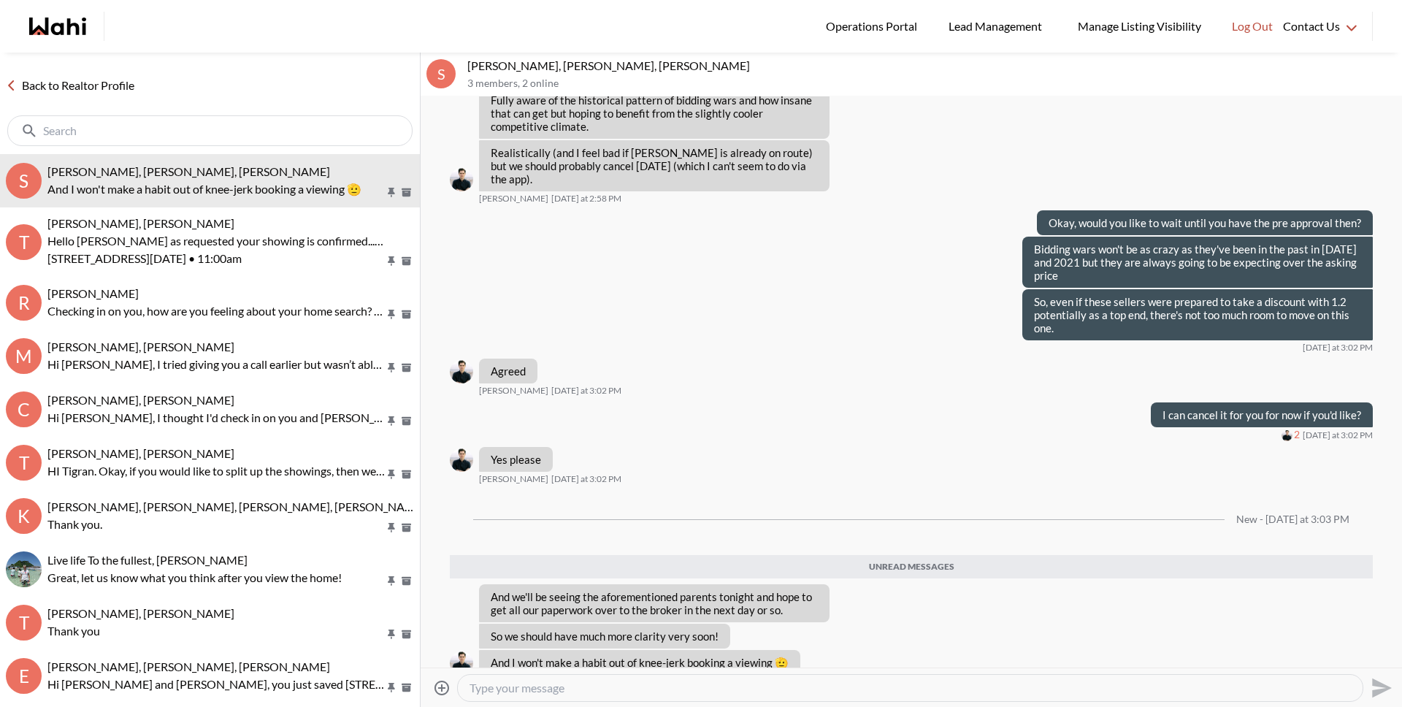
click at [518, 683] on textarea "Type your message" at bounding box center [909, 687] width 881 height 15
type textarea "h"
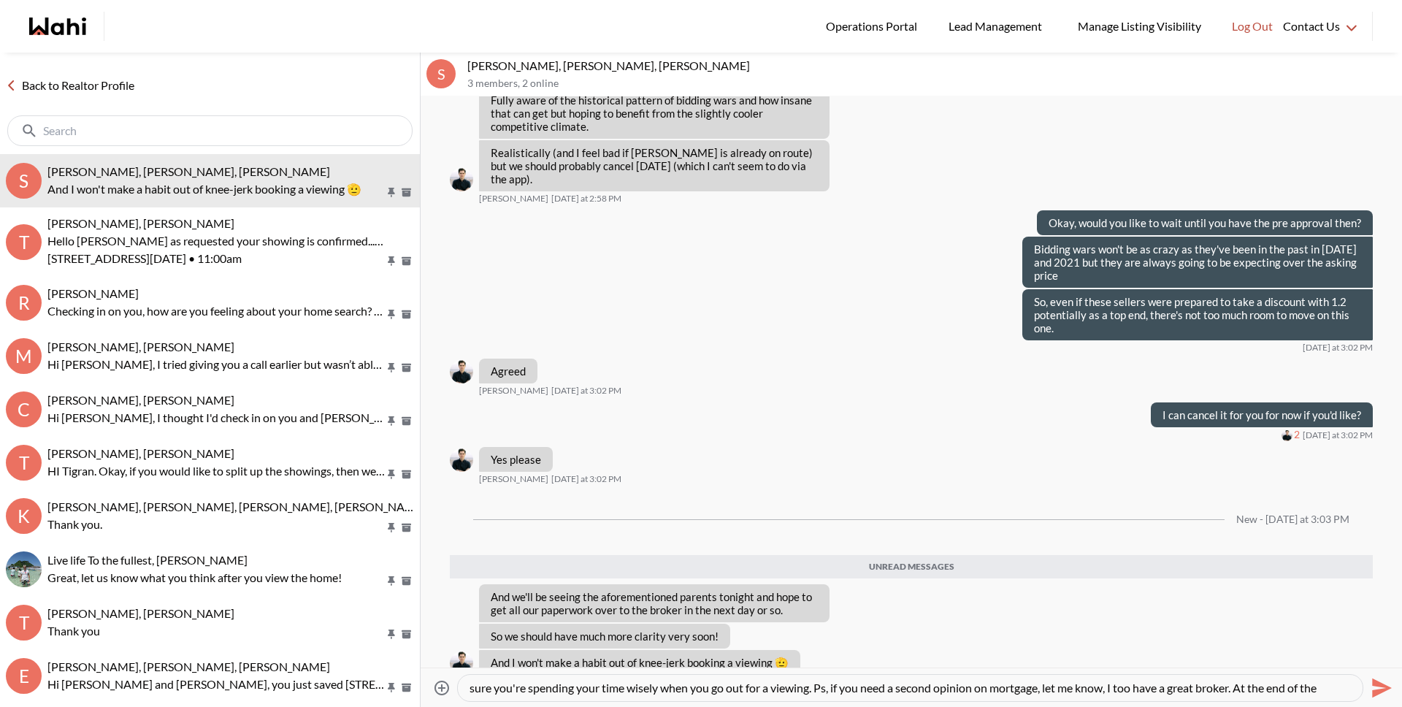
scroll to position [29, 0]
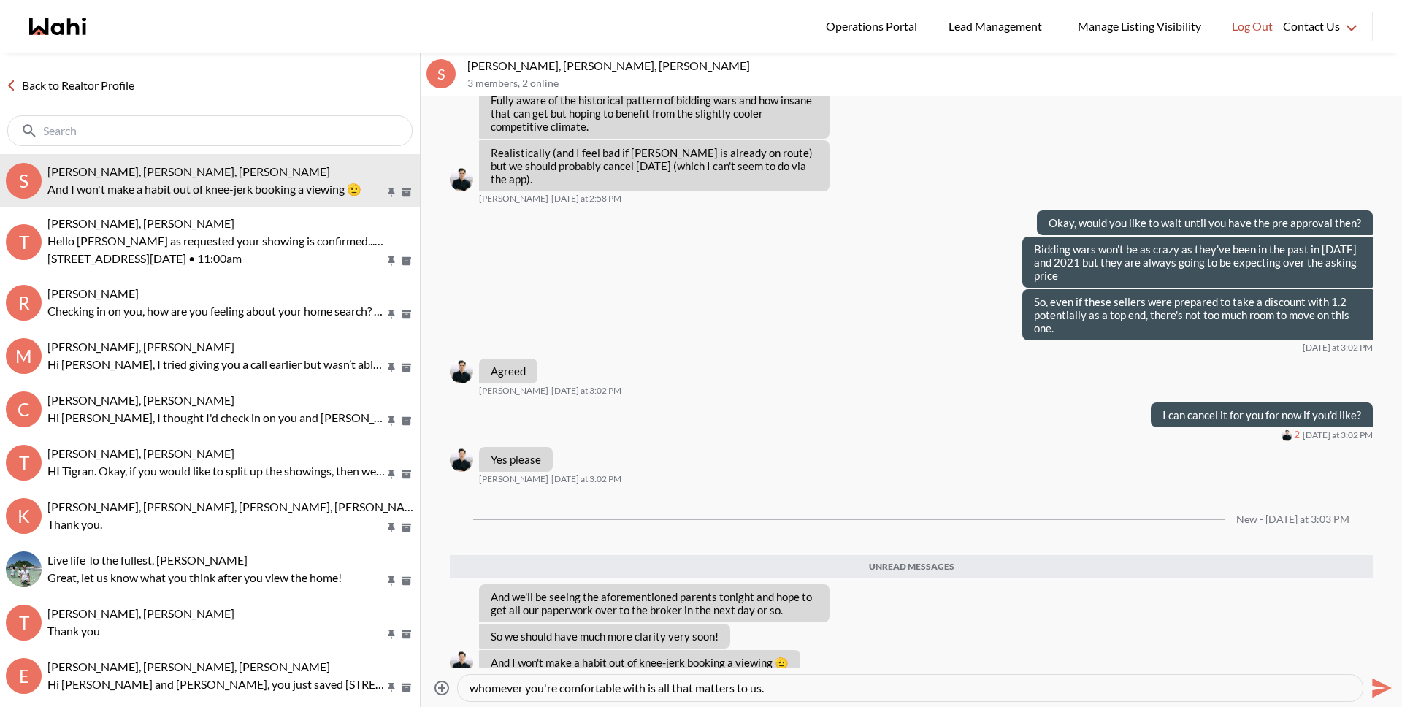
type textarea "All good! I think that's a great plan. Send me an update once you've figured th…"
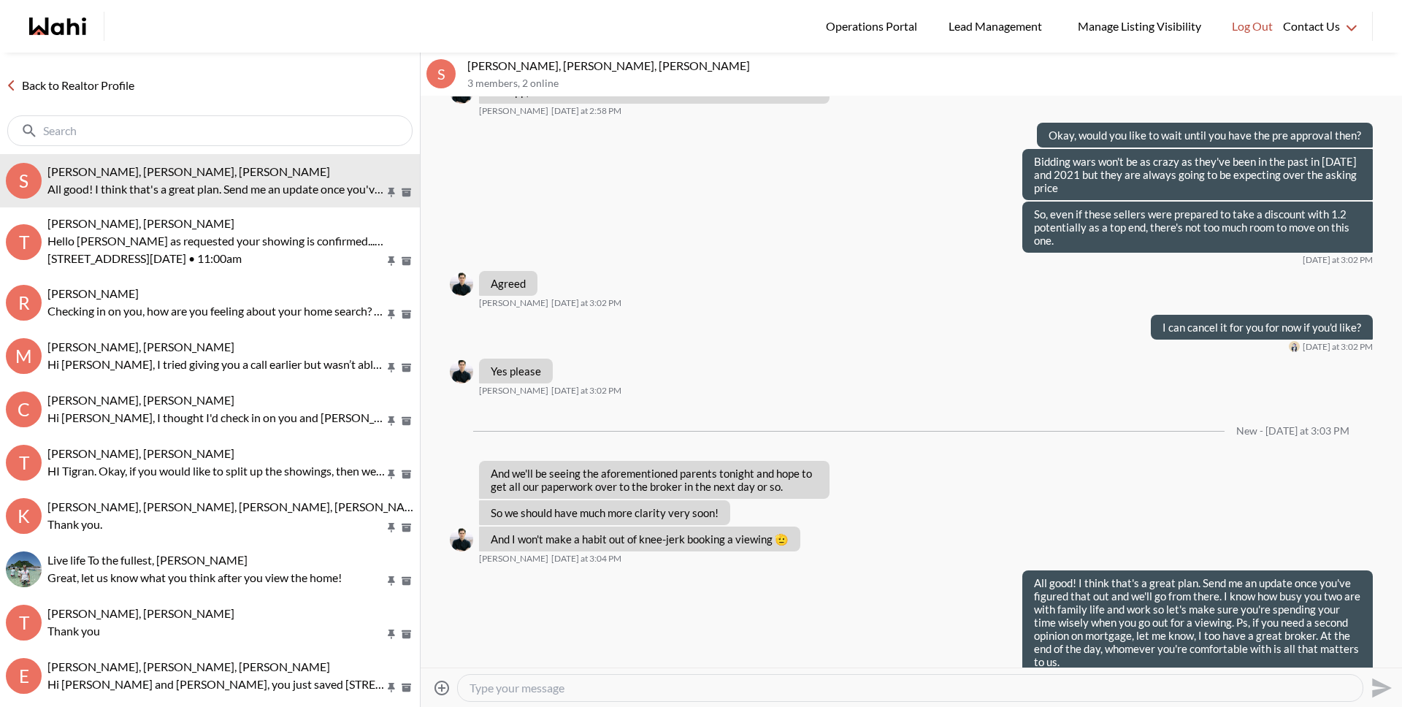
scroll to position [2316, 0]
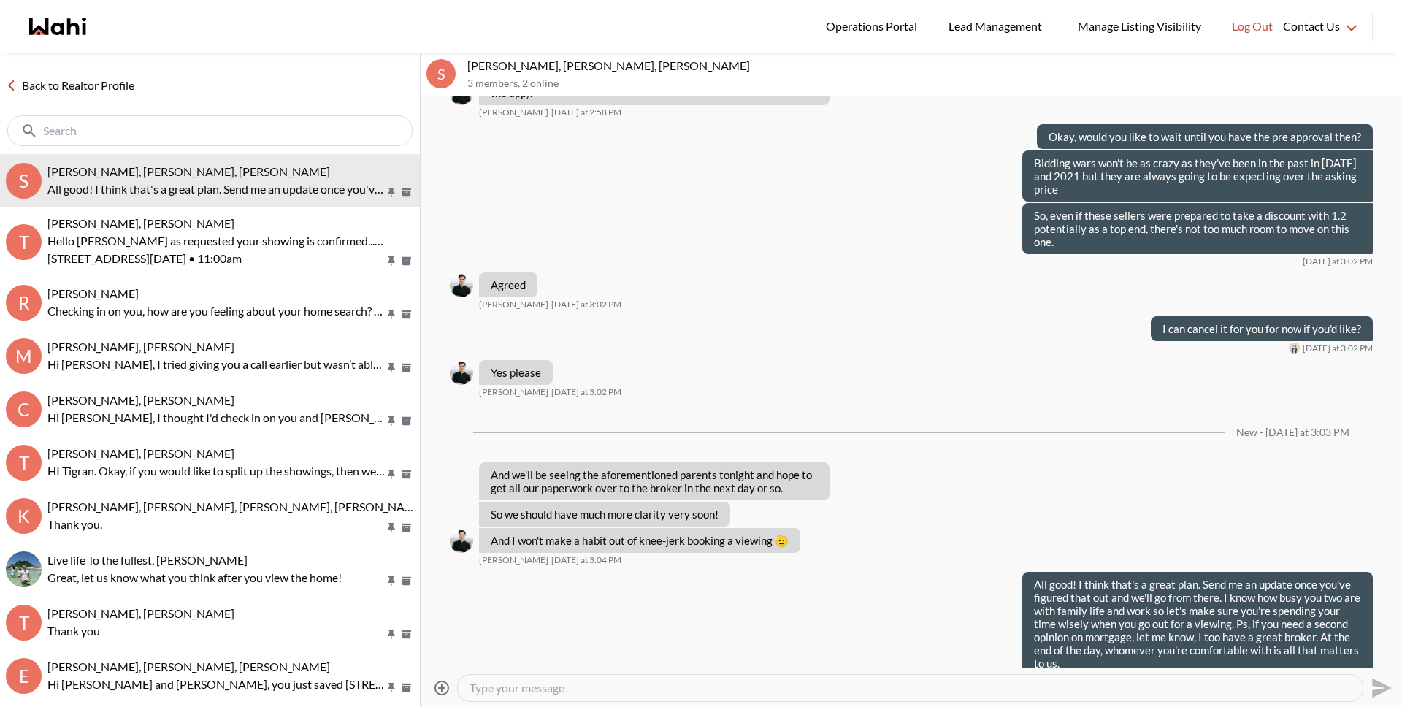
click at [73, 89] on link "Back to Realtor Profile" at bounding box center [70, 85] width 140 height 19
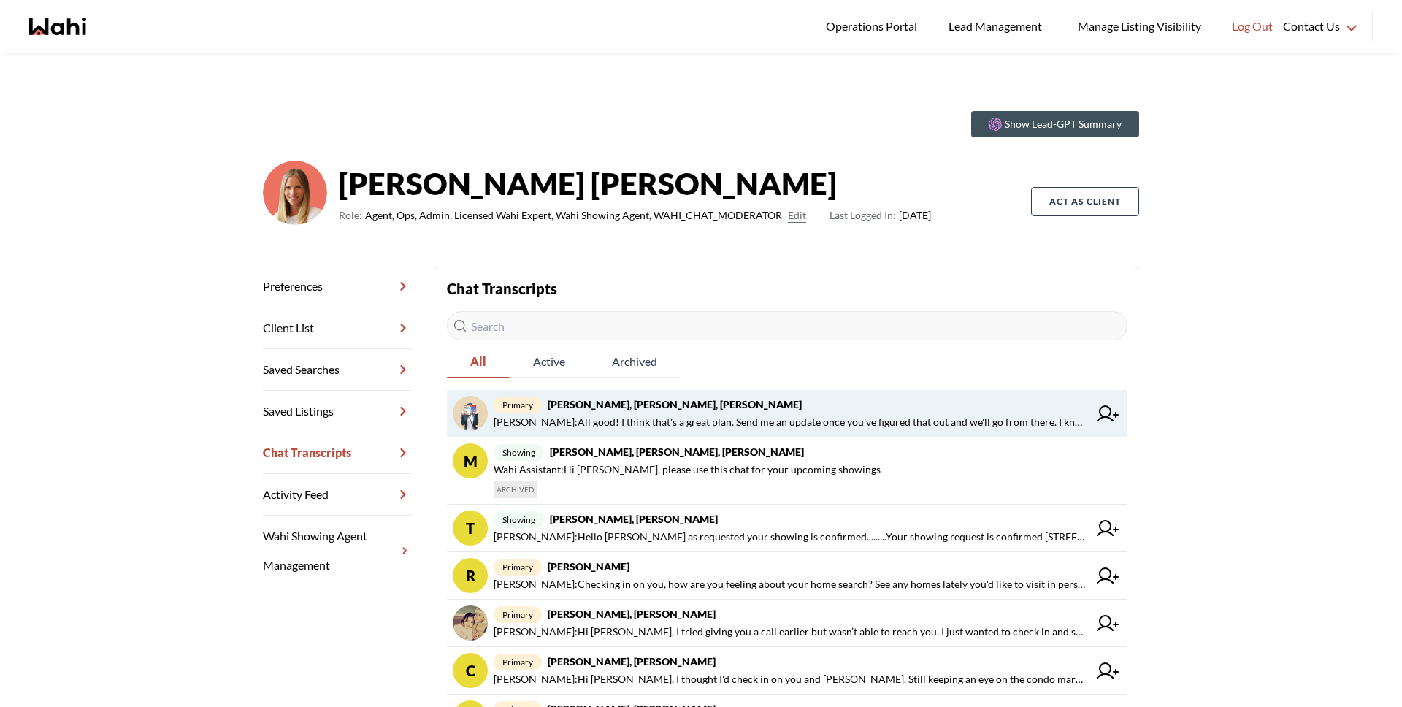
click at [734, 428] on span "Michelle Ryckman : All good! I think that's a great plan. Send me an update onc…" at bounding box center [791, 422] width 594 height 18
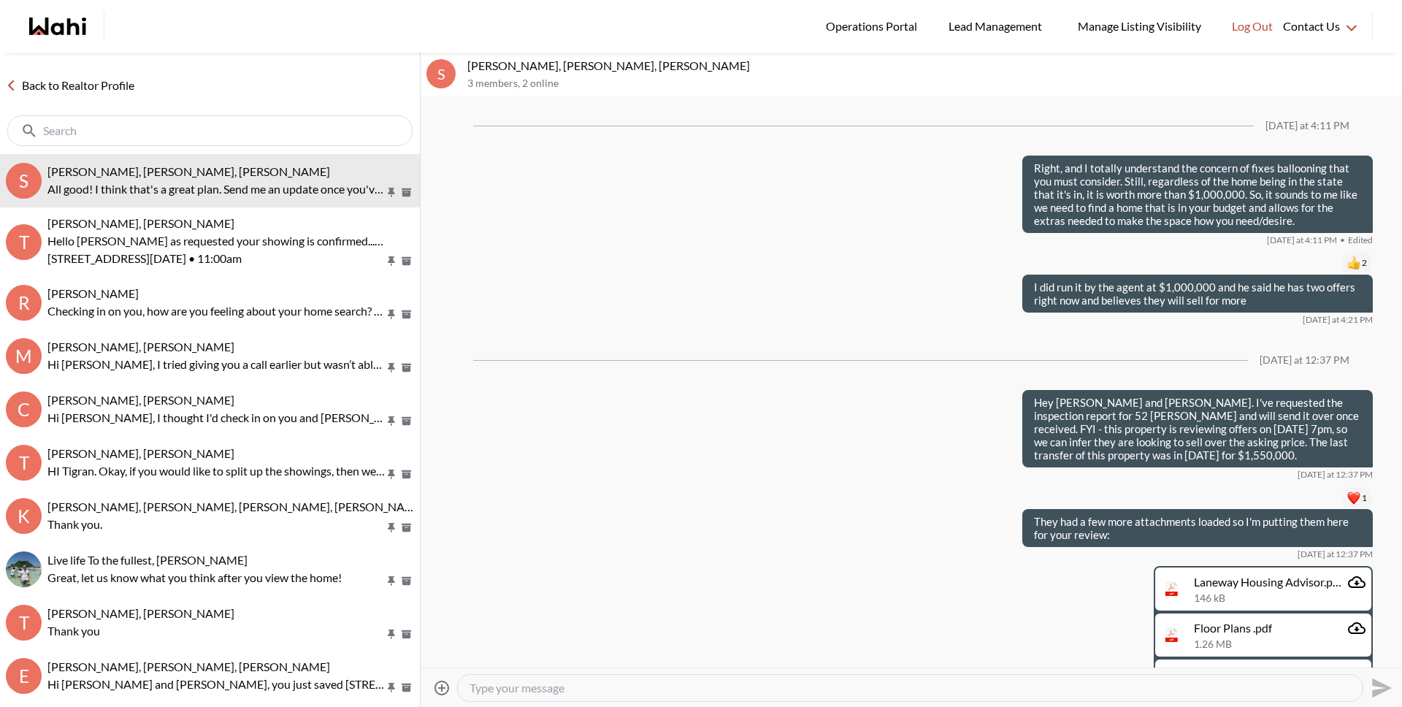
scroll to position [1270, 0]
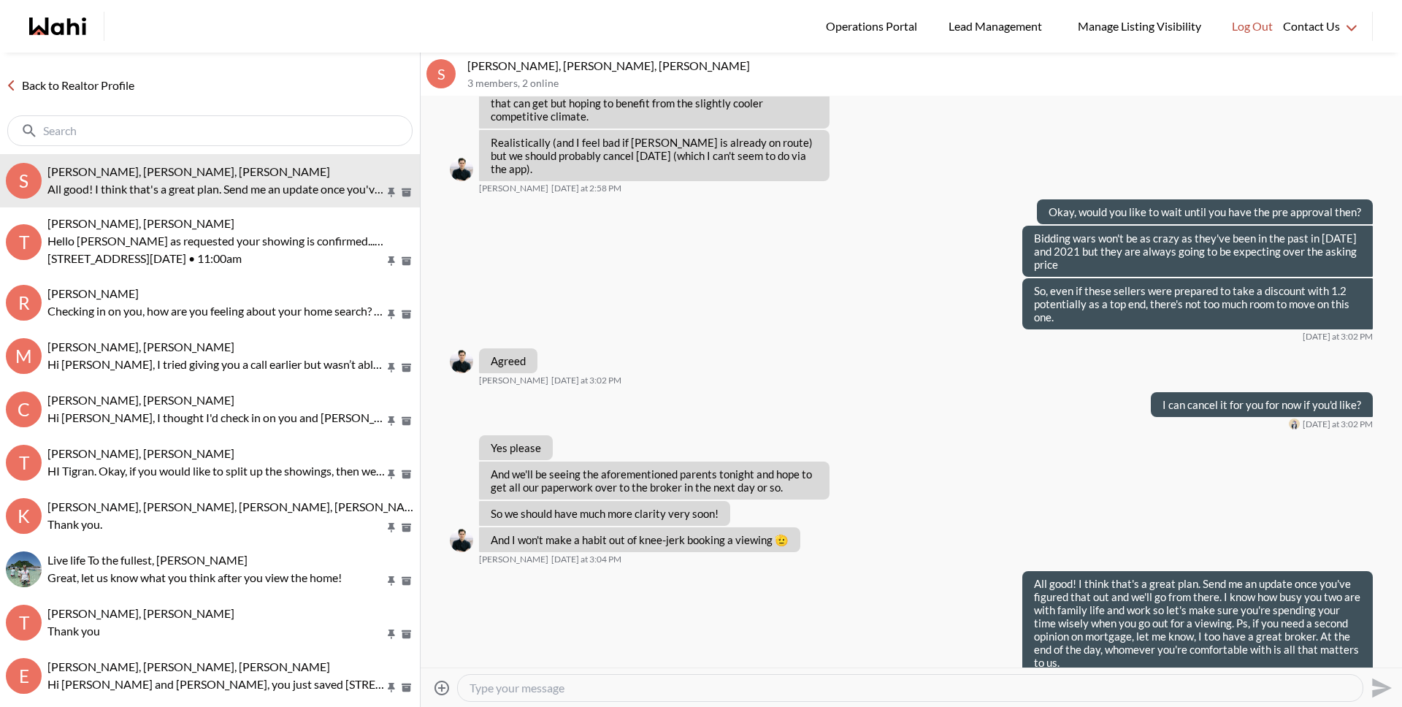
click at [112, 90] on link "Back to Realtor Profile" at bounding box center [70, 85] width 140 height 19
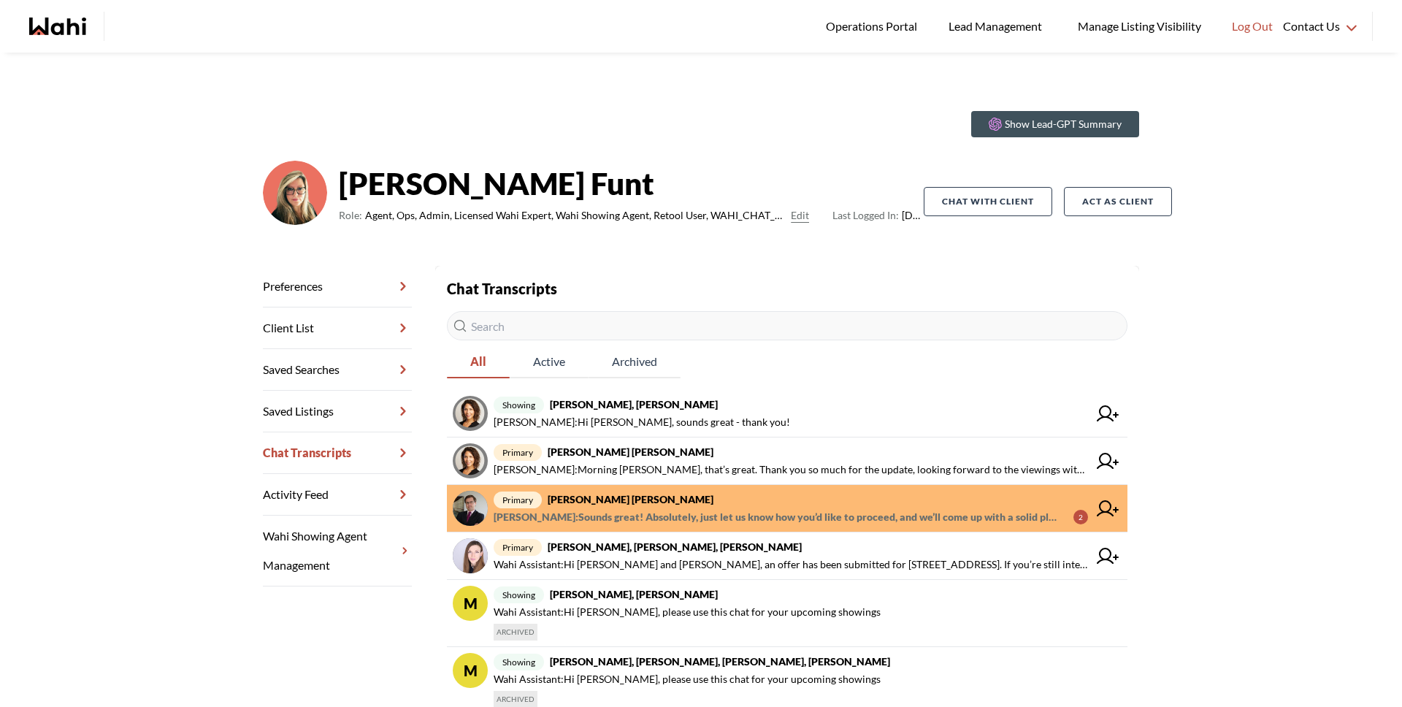
click at [574, 502] on strong "Arek Klauza, Barbara" at bounding box center [631, 499] width 166 height 12
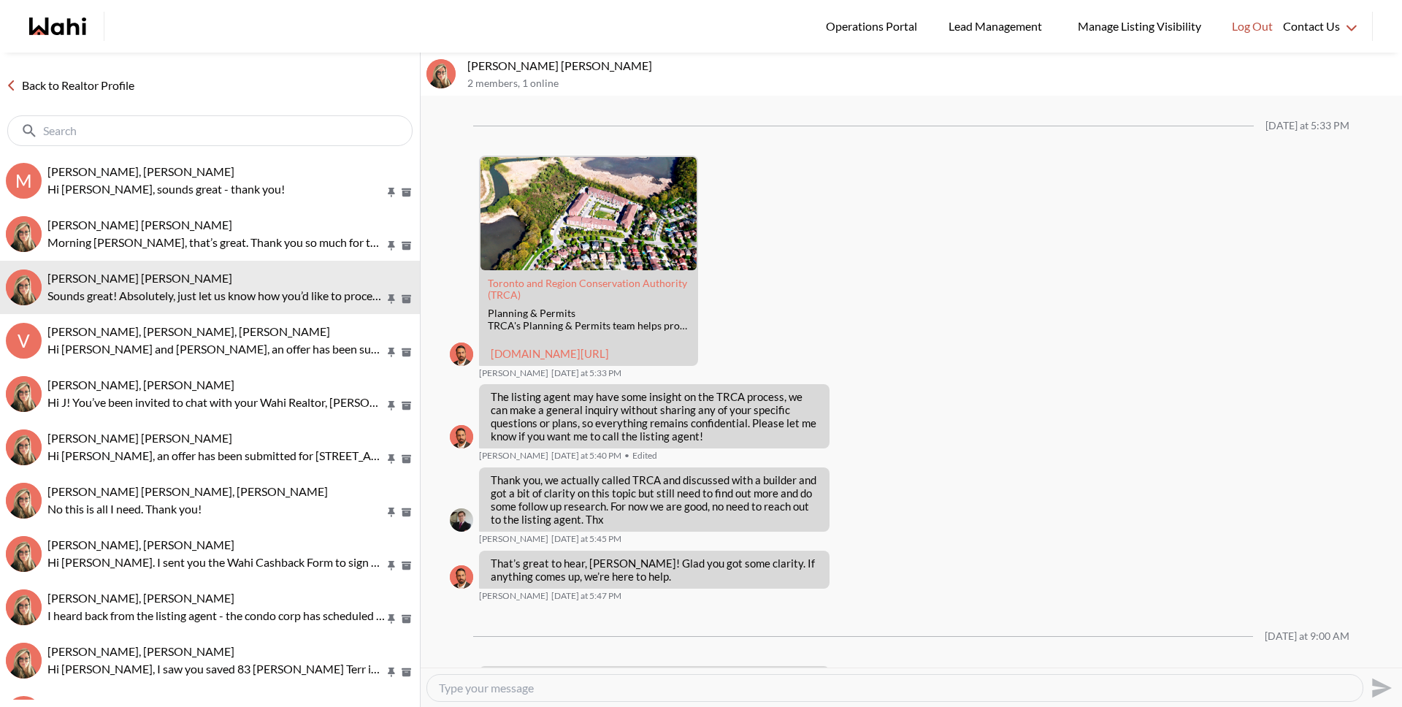
scroll to position [1529, 0]
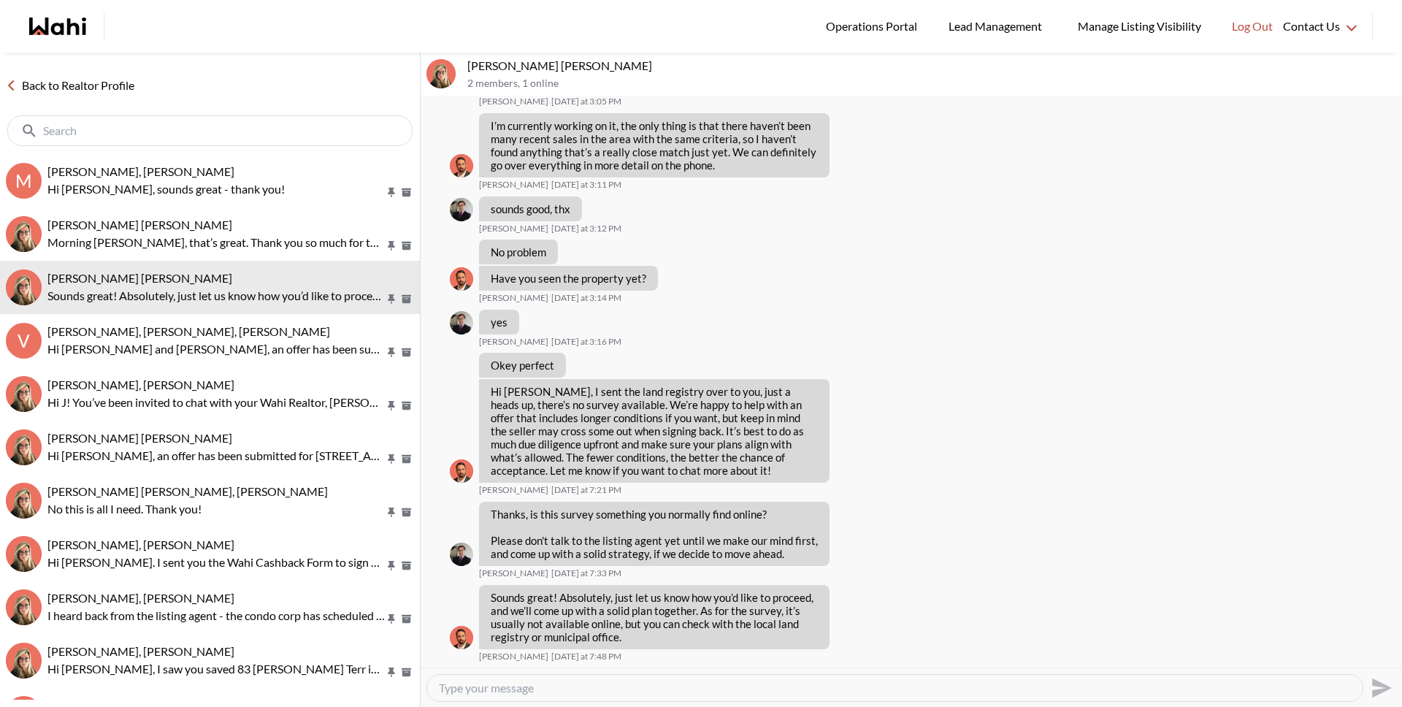
click at [115, 85] on link "Back to Realtor Profile" at bounding box center [70, 85] width 140 height 19
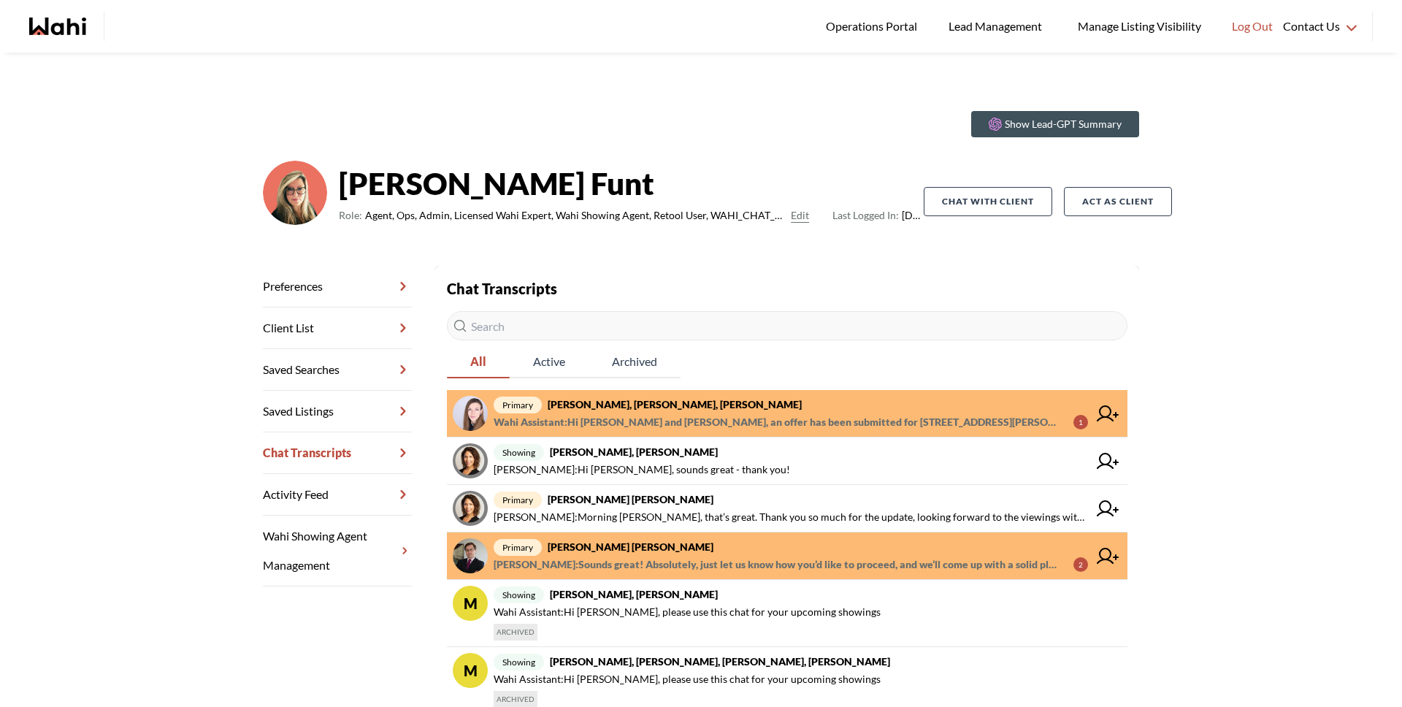
click at [634, 417] on span "Wahi Assistant : Hi Victoria and Dylan, an offer has been submitted for 9 Kenne…" at bounding box center [778, 422] width 568 height 18
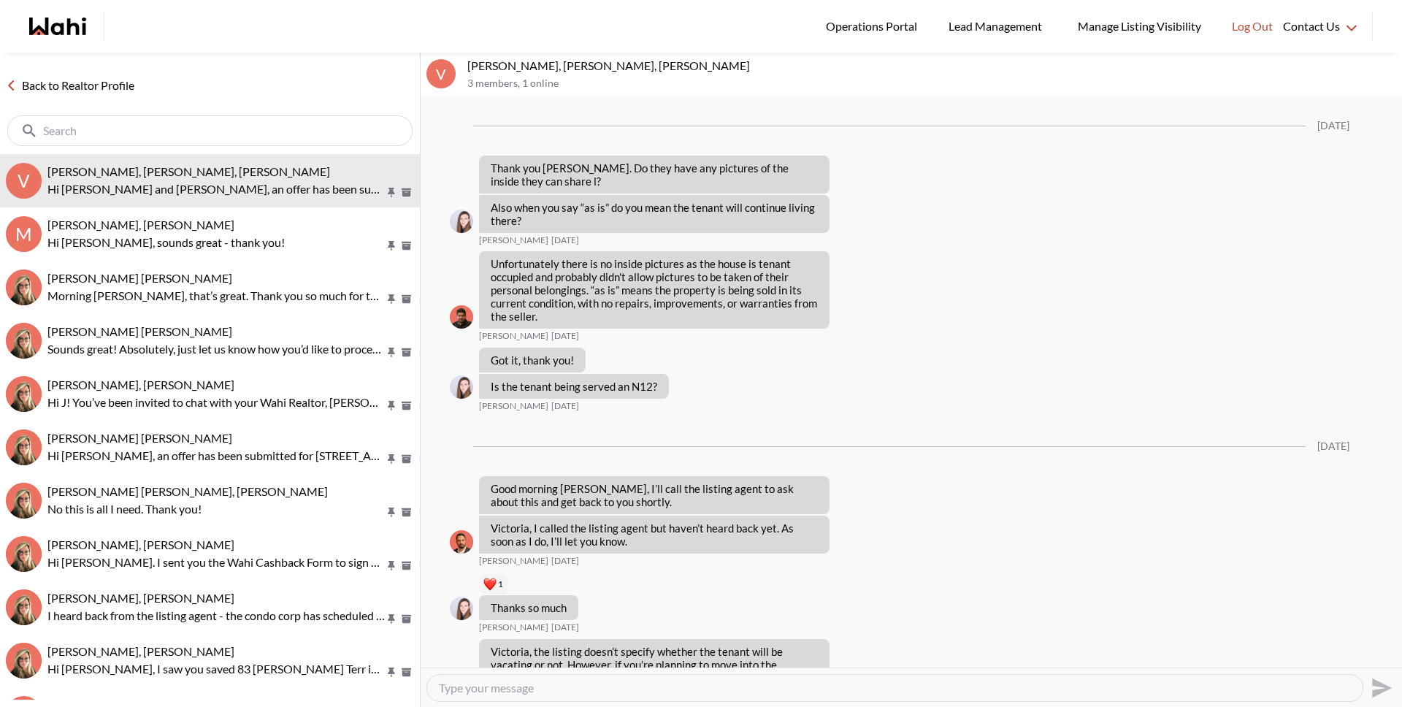
scroll to position [2573, 0]
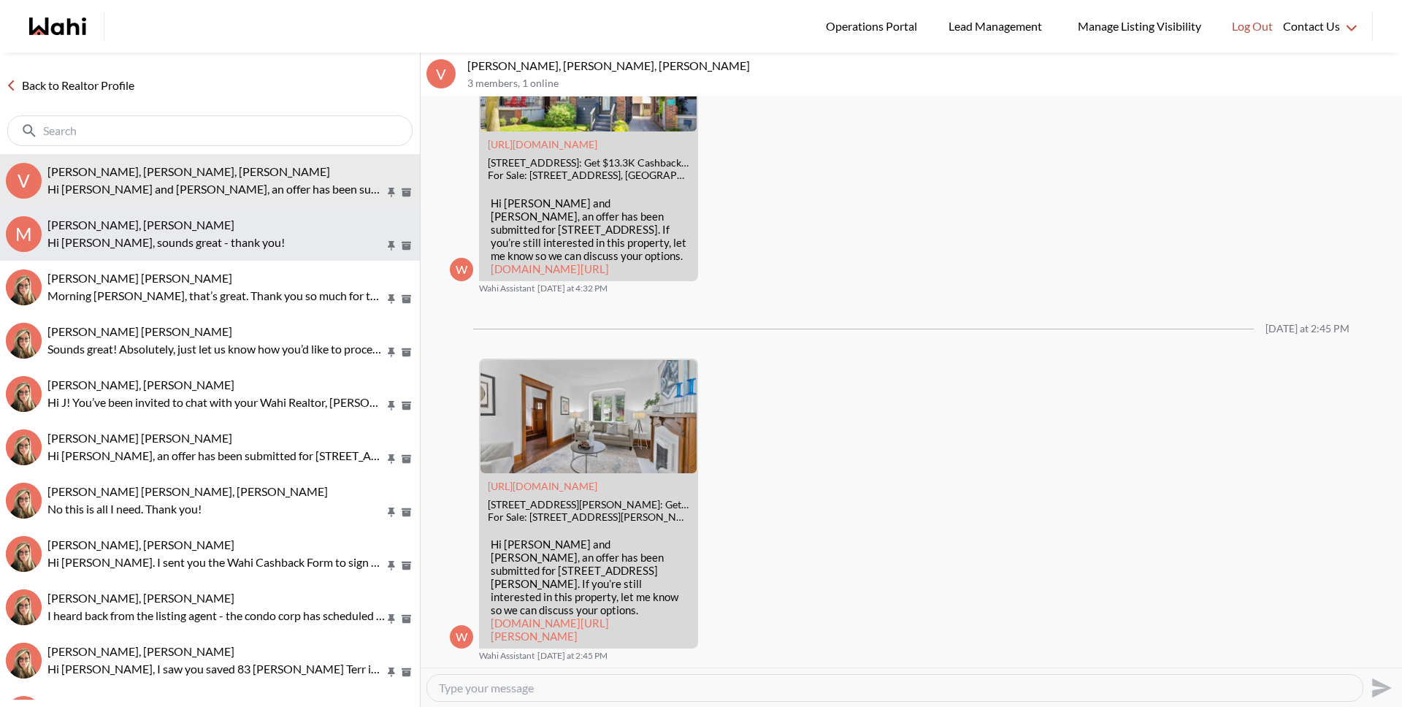
click at [245, 248] on p "Hi Rohit, sounds great - thank you!" at bounding box center [215, 243] width 337 height 18
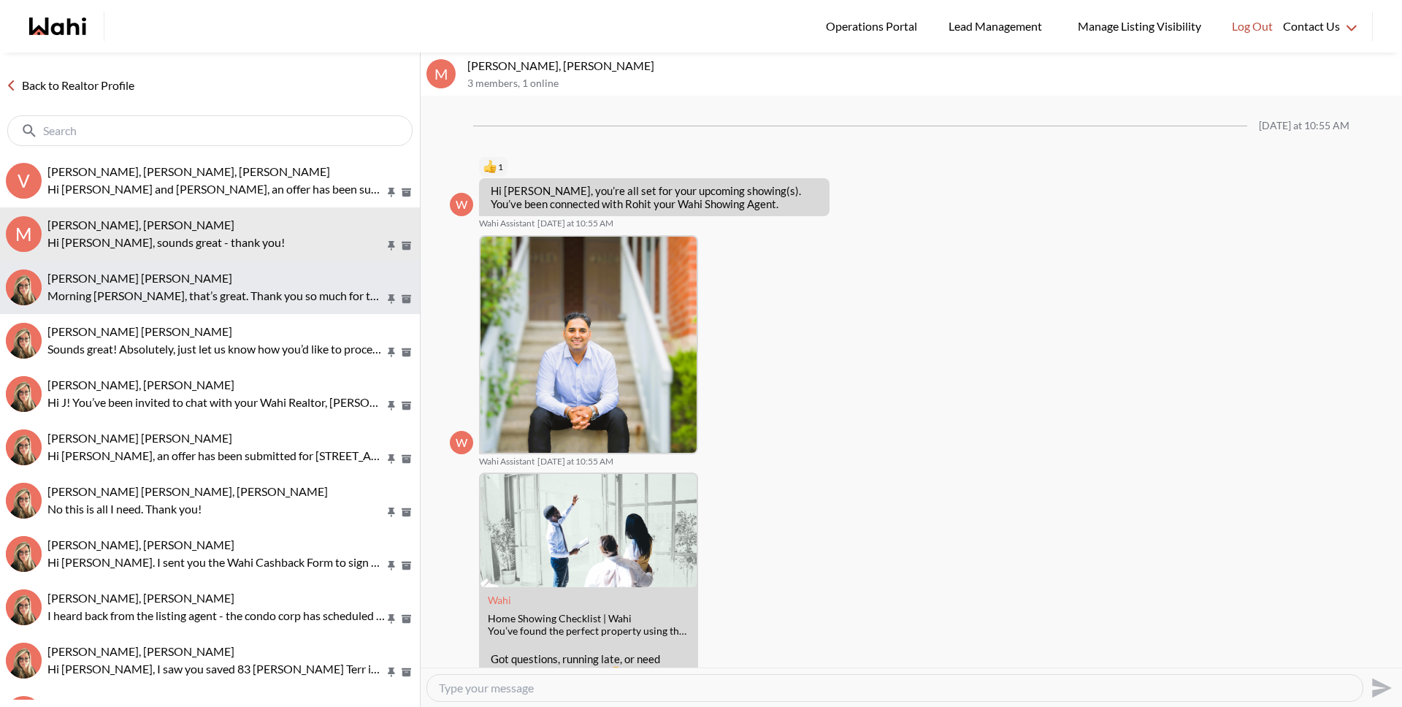
click at [246, 296] on p "Morning Barbara, that’s great. Thank you so much for the update, looking forwar…" at bounding box center [215, 296] width 337 height 18
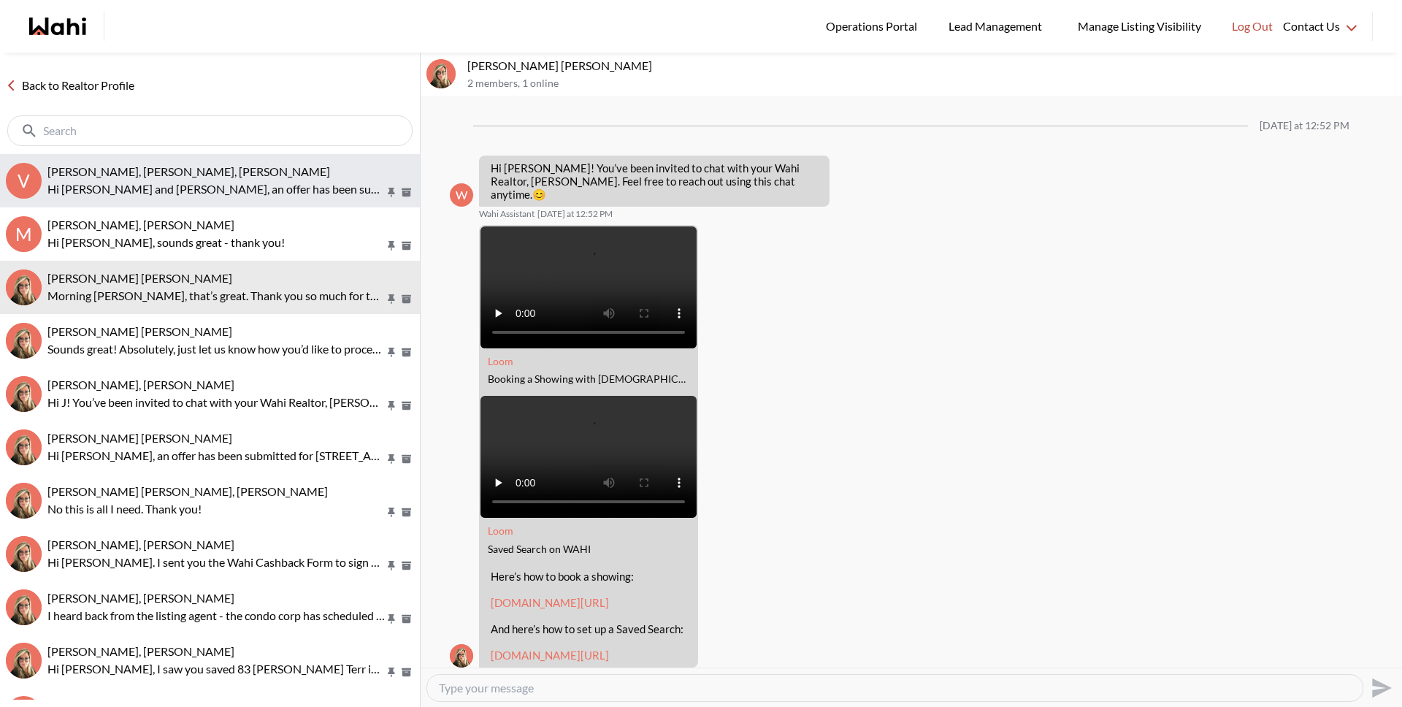
scroll to position [660, 0]
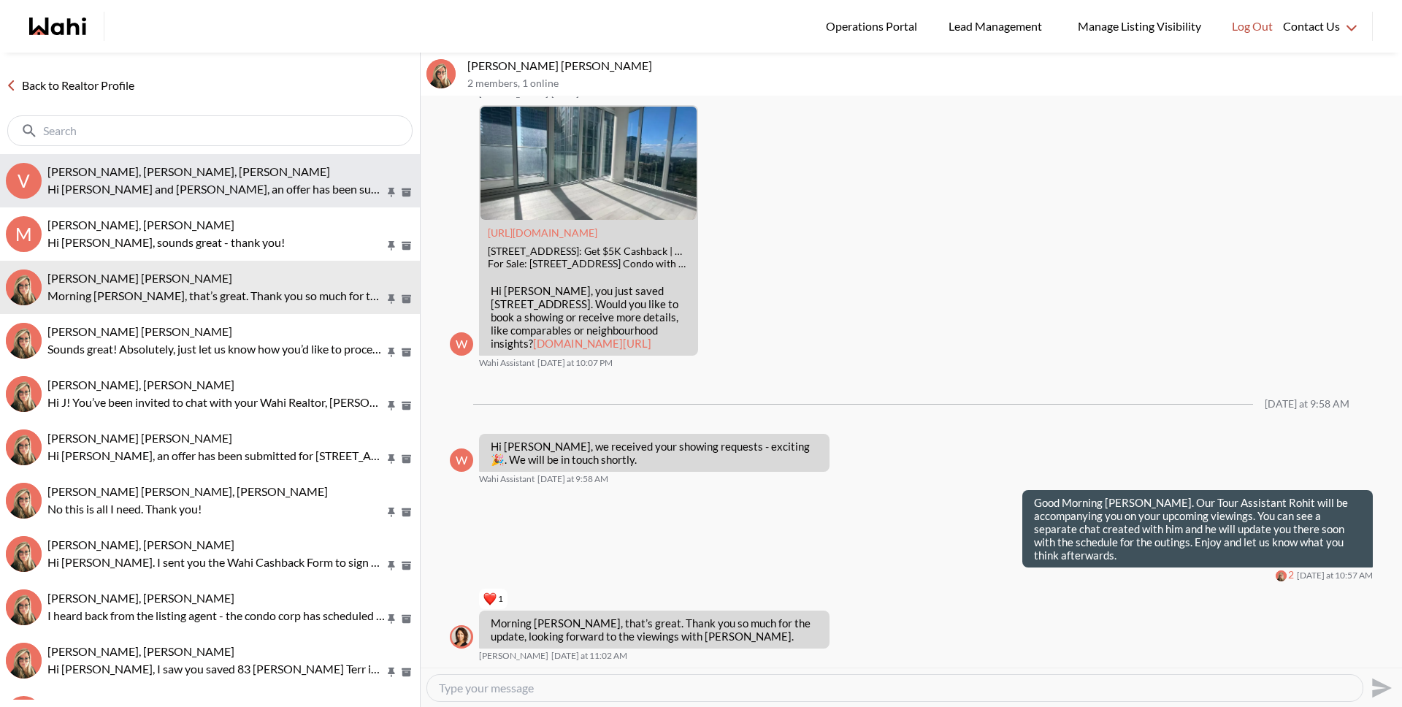
drag, startPoint x: 213, startPoint y: 190, endPoint x: 199, endPoint y: 160, distance: 33.3
click at [213, 190] on p "Hi Victoria and Dylan, an offer has been submitted for 9 Kennedy Ave, Toronto, …" at bounding box center [215, 189] width 337 height 18
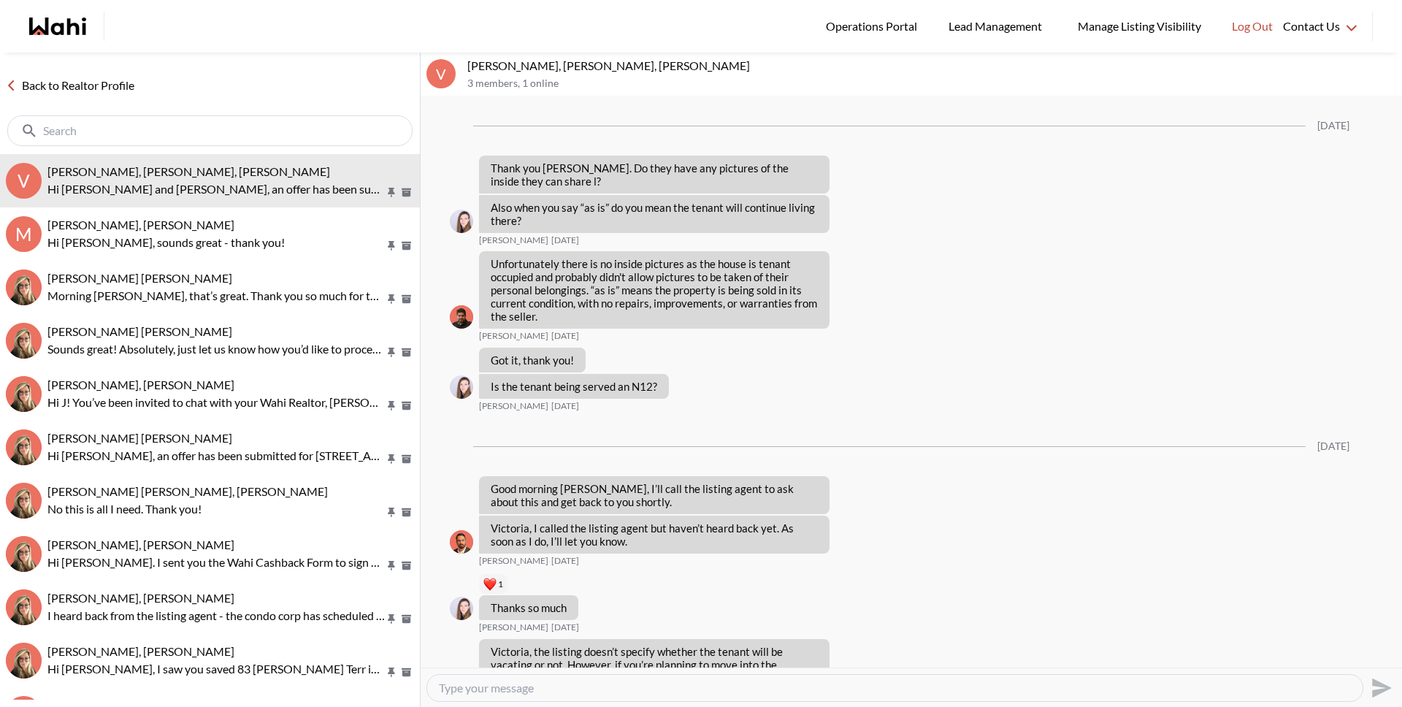
scroll to position [2573, 0]
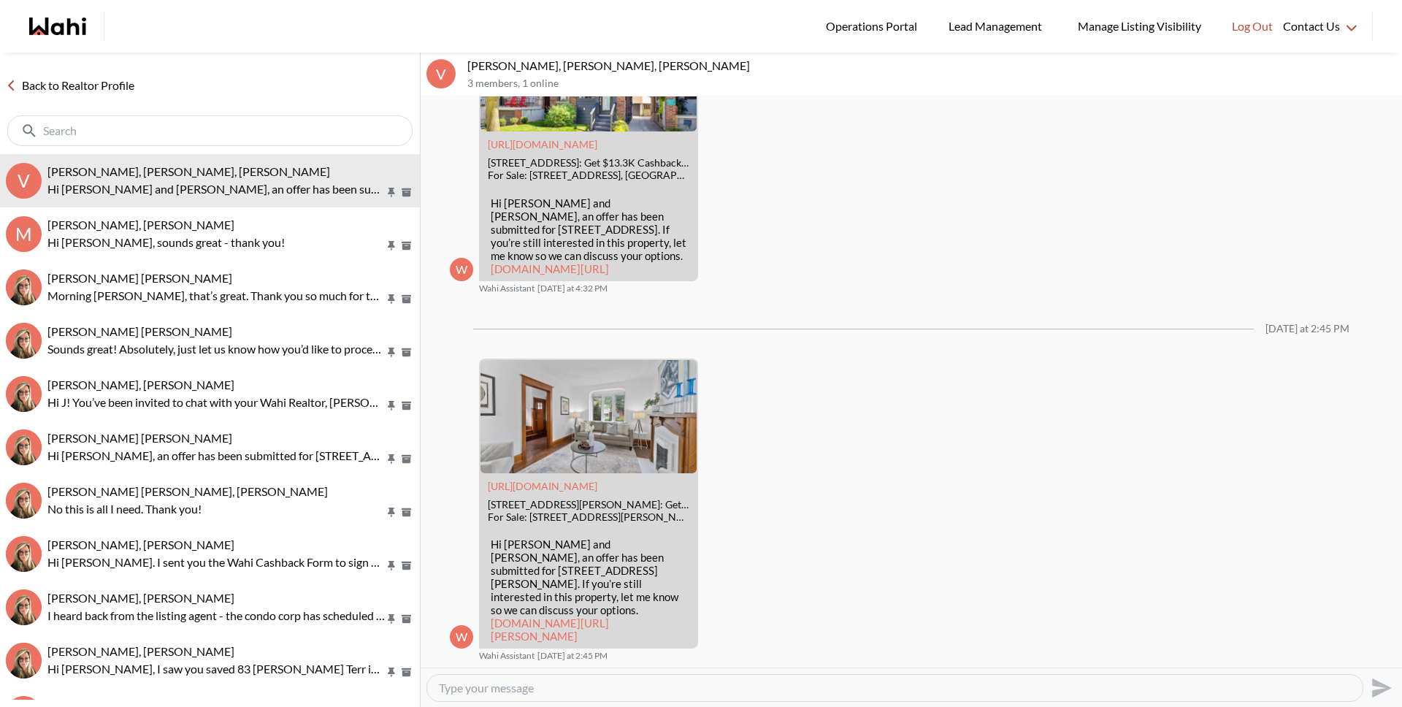
click at [138, 86] on link "Back to Realtor Profile" at bounding box center [70, 85] width 140 height 19
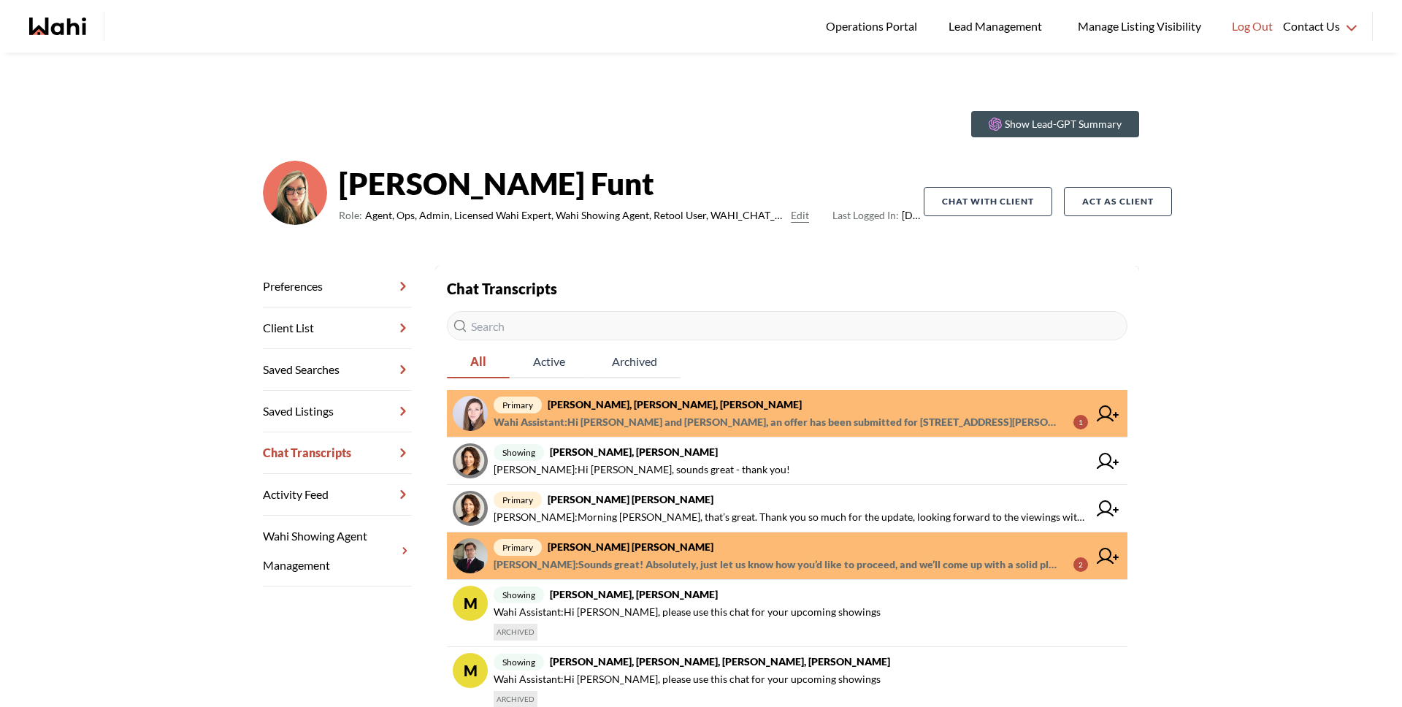
click at [665, 418] on span "Wahi Assistant : Hi Victoria and Dylan, an offer has been submitted for 9 Kenne…" at bounding box center [778, 422] width 568 height 18
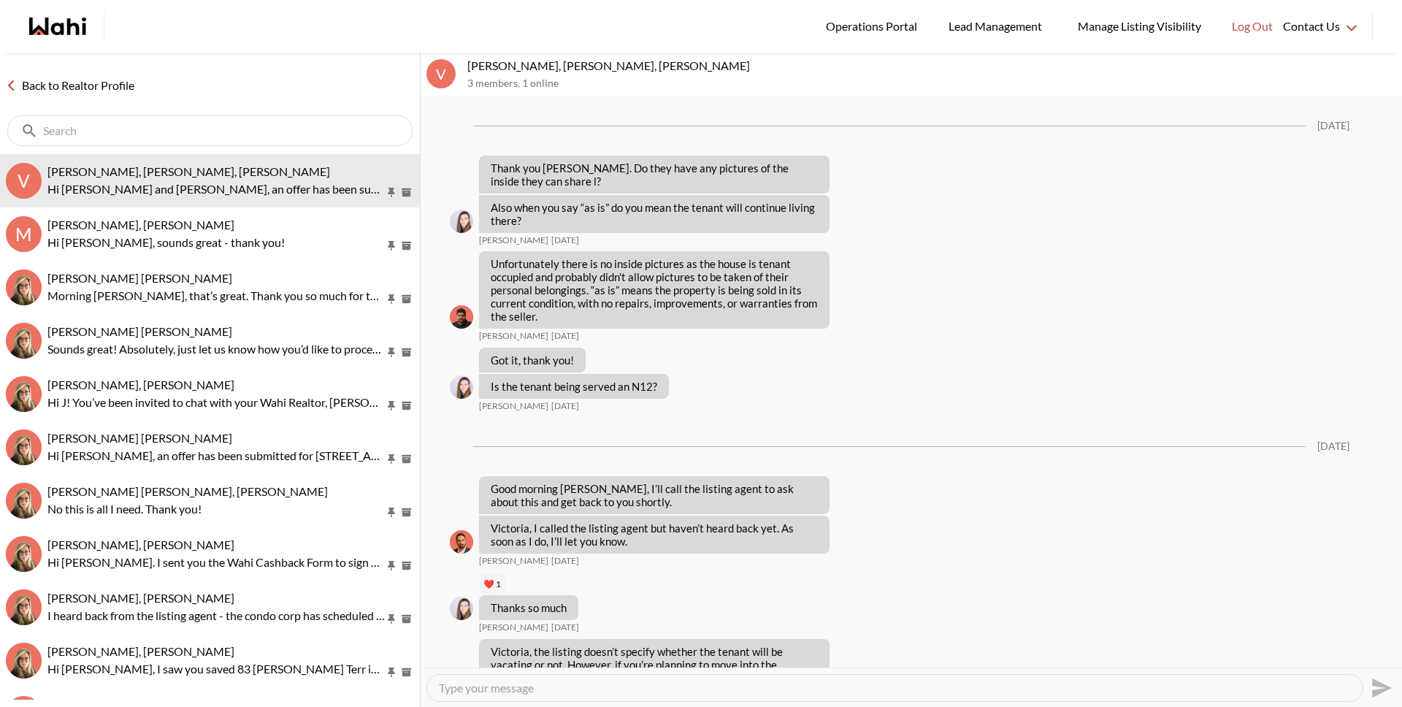
scroll to position [2573, 0]
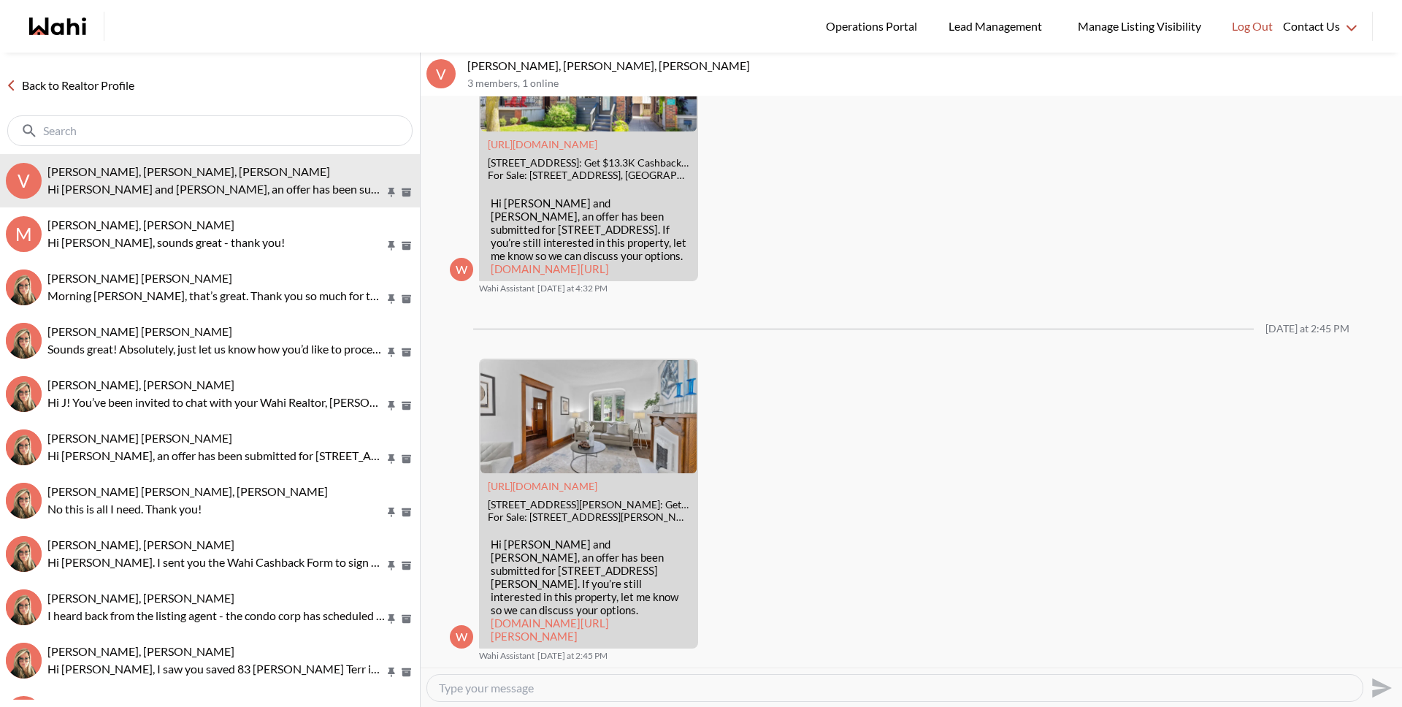
click at [107, 93] on link "Back to Realtor Profile" at bounding box center [70, 85] width 140 height 19
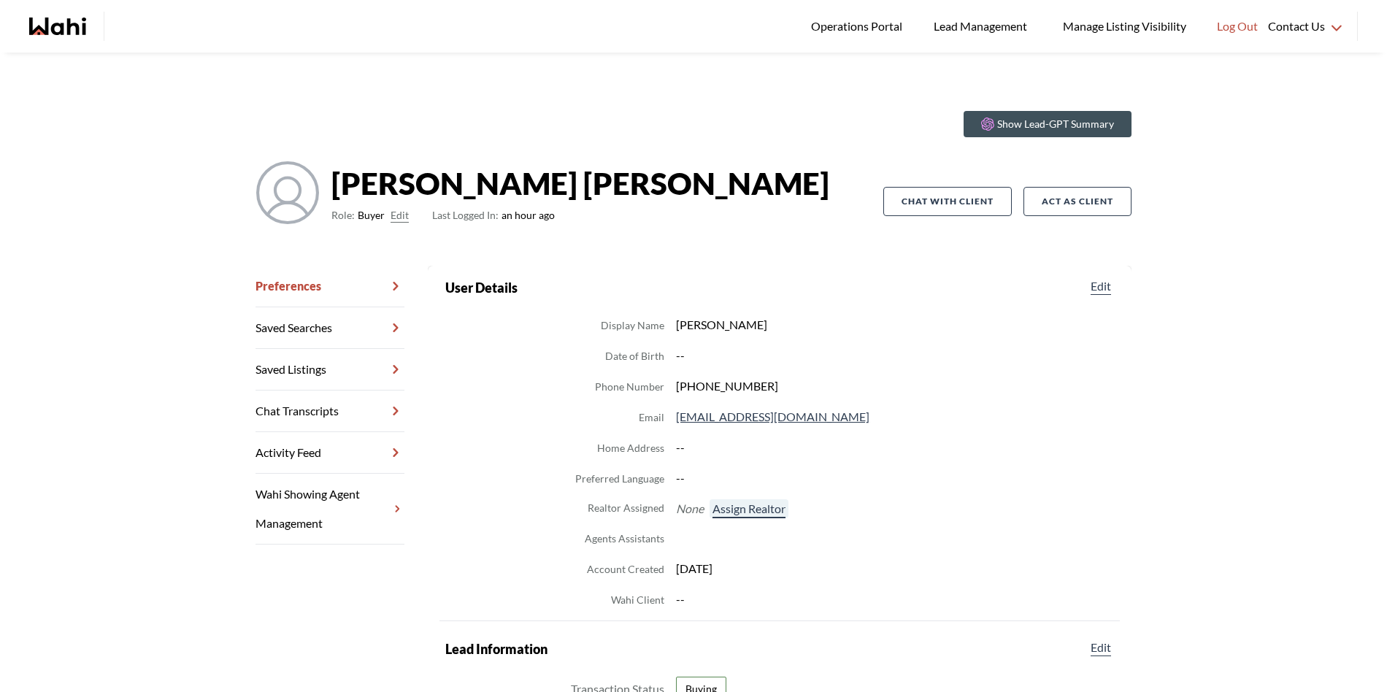
click at [739, 507] on button "Assign Realtor" at bounding box center [749, 508] width 79 height 19
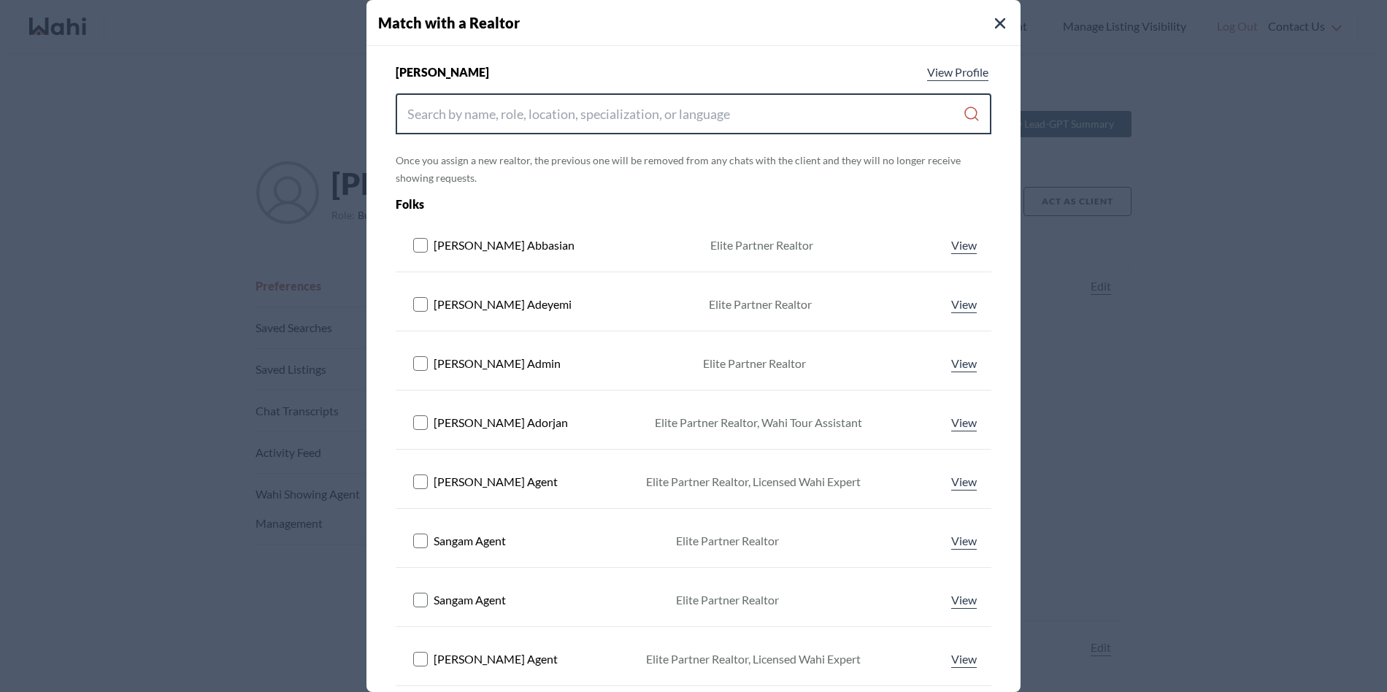
click at [570, 102] on input "Search input" at bounding box center [685, 114] width 556 height 26
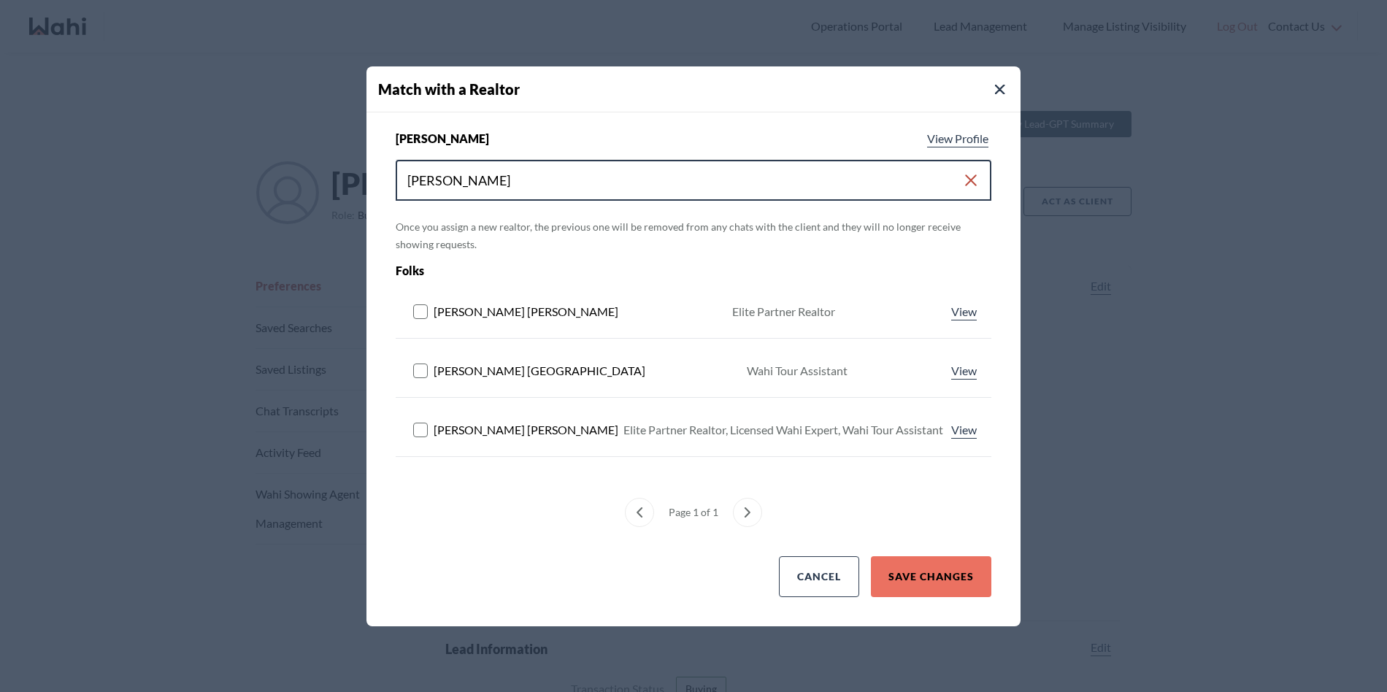
type input "michelle"
click at [417, 426] on rect at bounding box center [421, 430] width 14 height 14
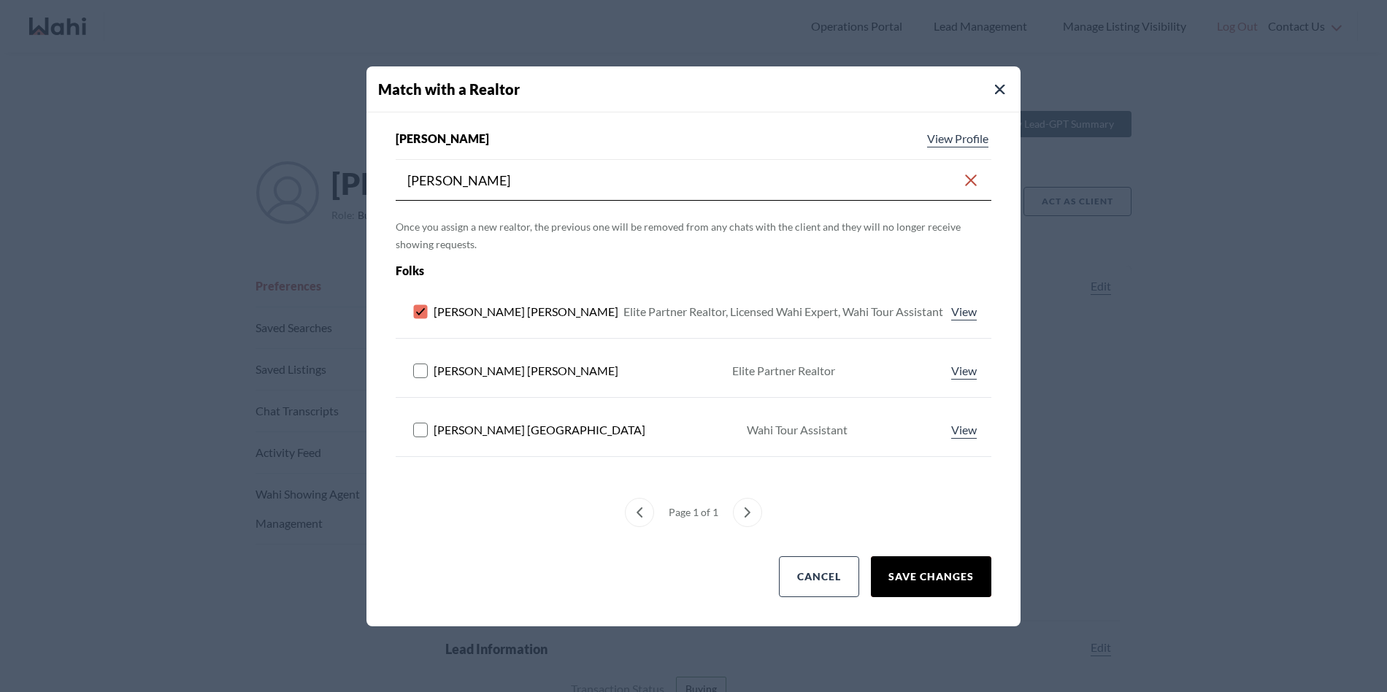
click at [942, 571] on button "Save Changes" at bounding box center [931, 576] width 120 height 41
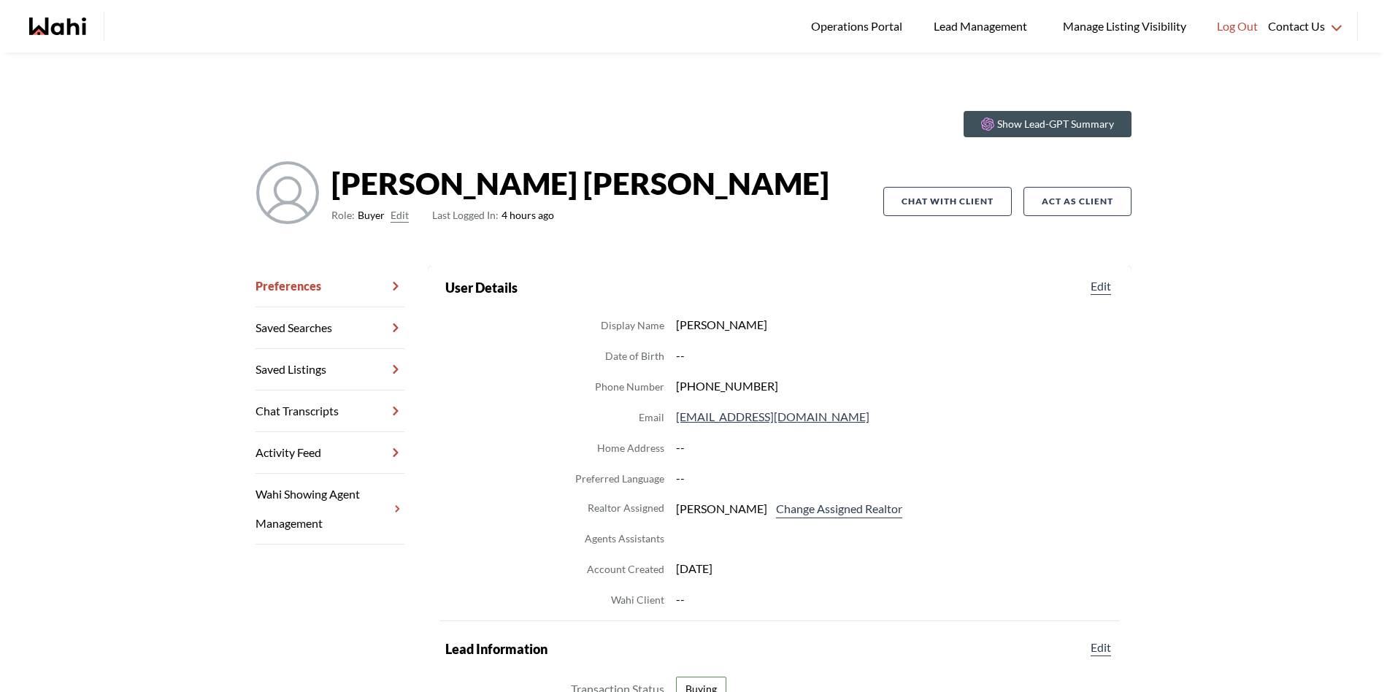
click at [315, 410] on link "Chat Transcripts" at bounding box center [330, 412] width 149 height 42
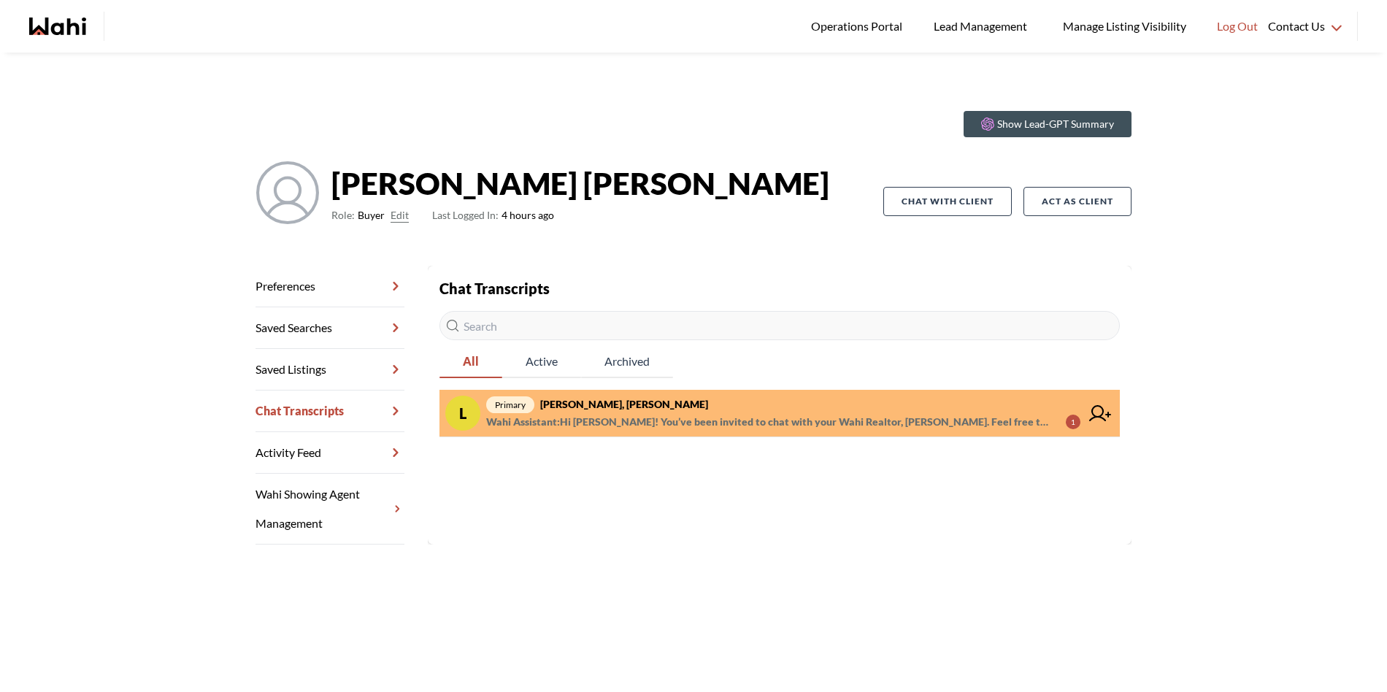
click at [599, 421] on span "Wahi Assistant : Hi Luisa! You’ve been invited to chat with your Wahi Realtor, …" at bounding box center [770, 422] width 568 height 18
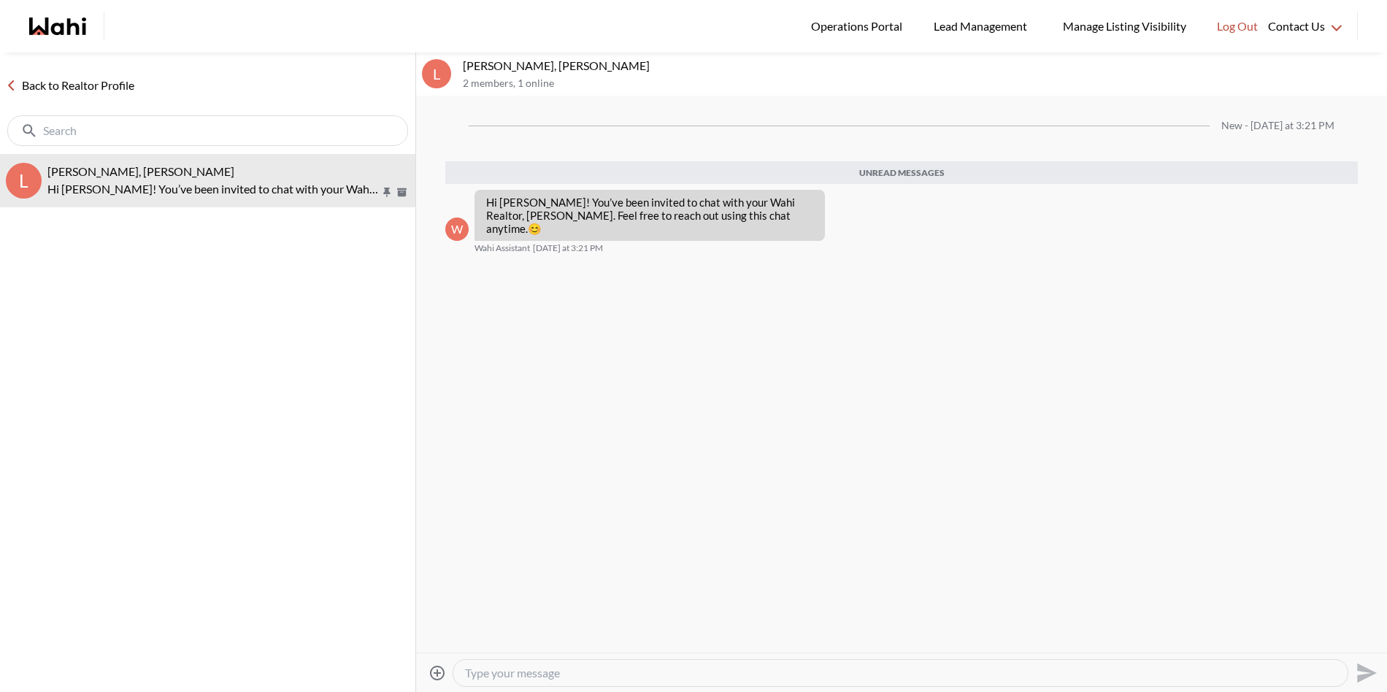
drag, startPoint x: 642, startPoint y: 675, endPoint x: 628, endPoint y: 640, distance: 37.0
click at [642, 675] on textarea "Type your message" at bounding box center [900, 673] width 871 height 15
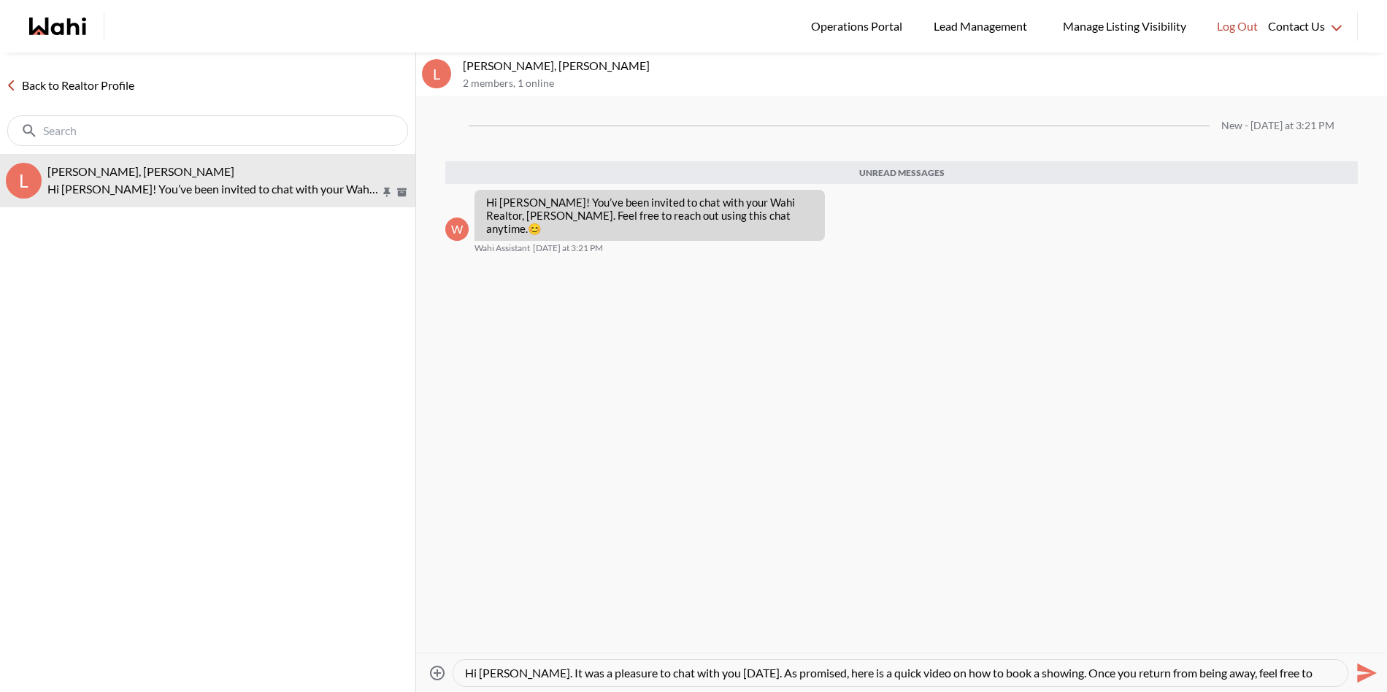
scroll to position [15, 0]
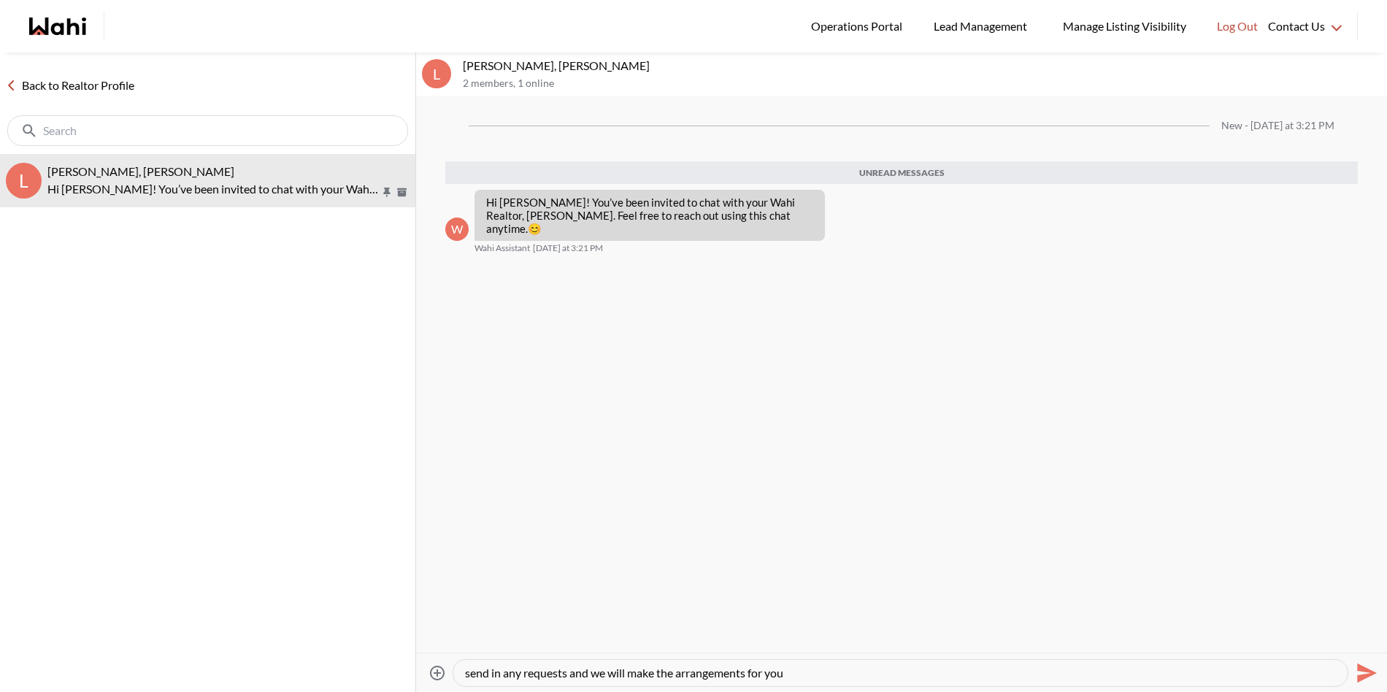
type textarea "Hi [PERSON_NAME]. It was a pleasure to chat with you [DATE]. As promised, here …"
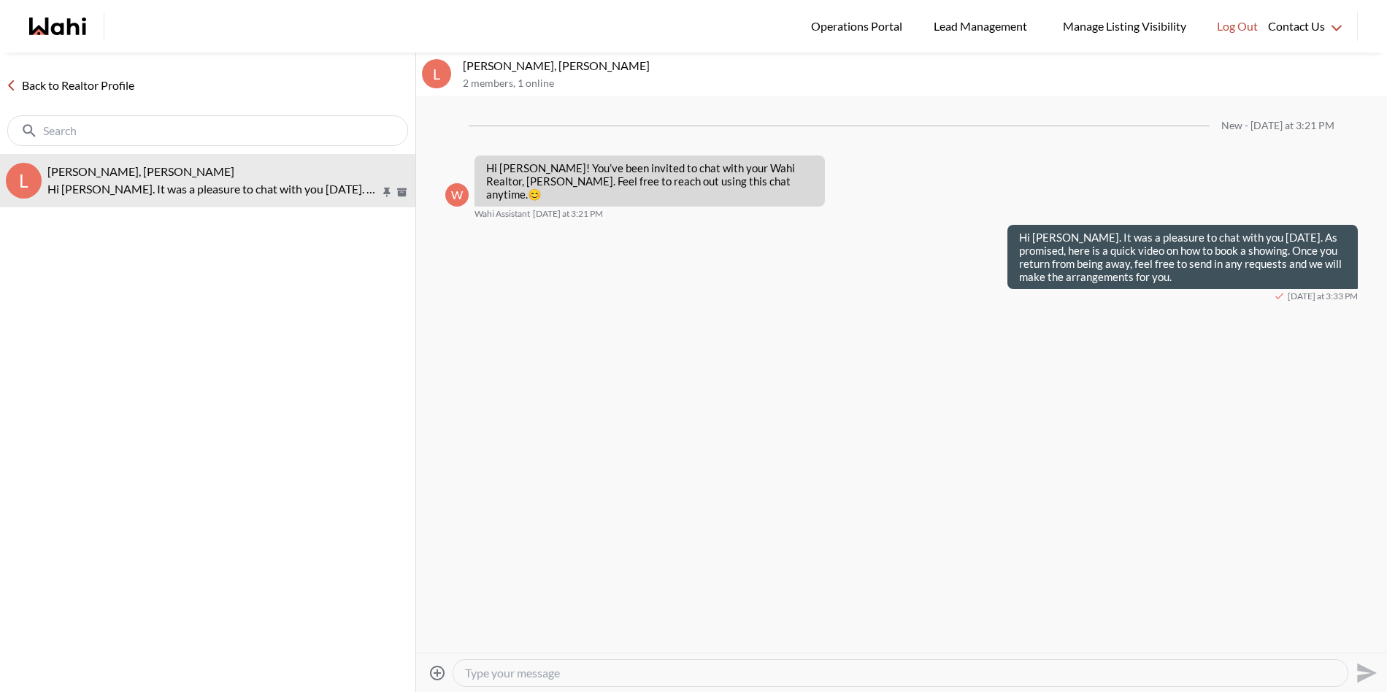
paste textarea "[URL][DOMAIN_NAME]"
type textarea "[URL][DOMAIN_NAME]"
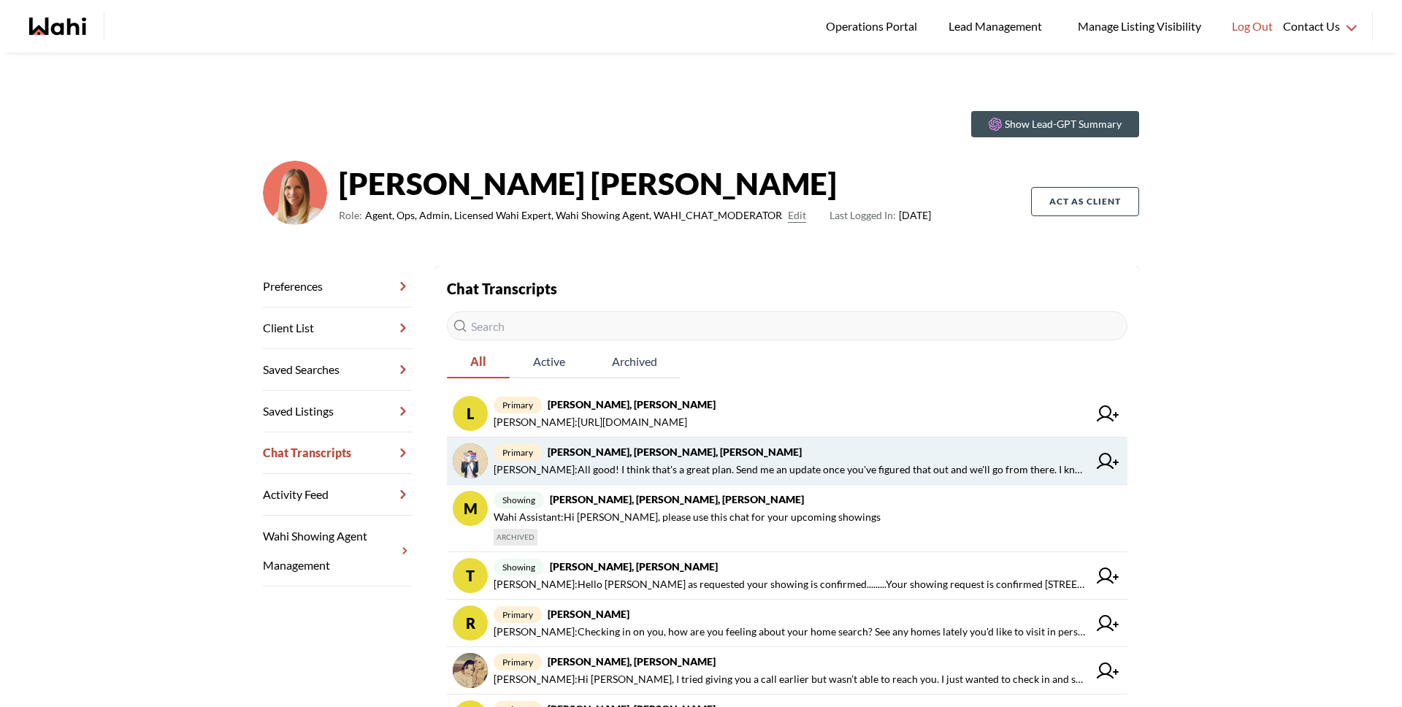
click at [888, 470] on span "[PERSON_NAME] : All good! I think that's a great plan. Send me an update once y…" at bounding box center [791, 470] width 594 height 18
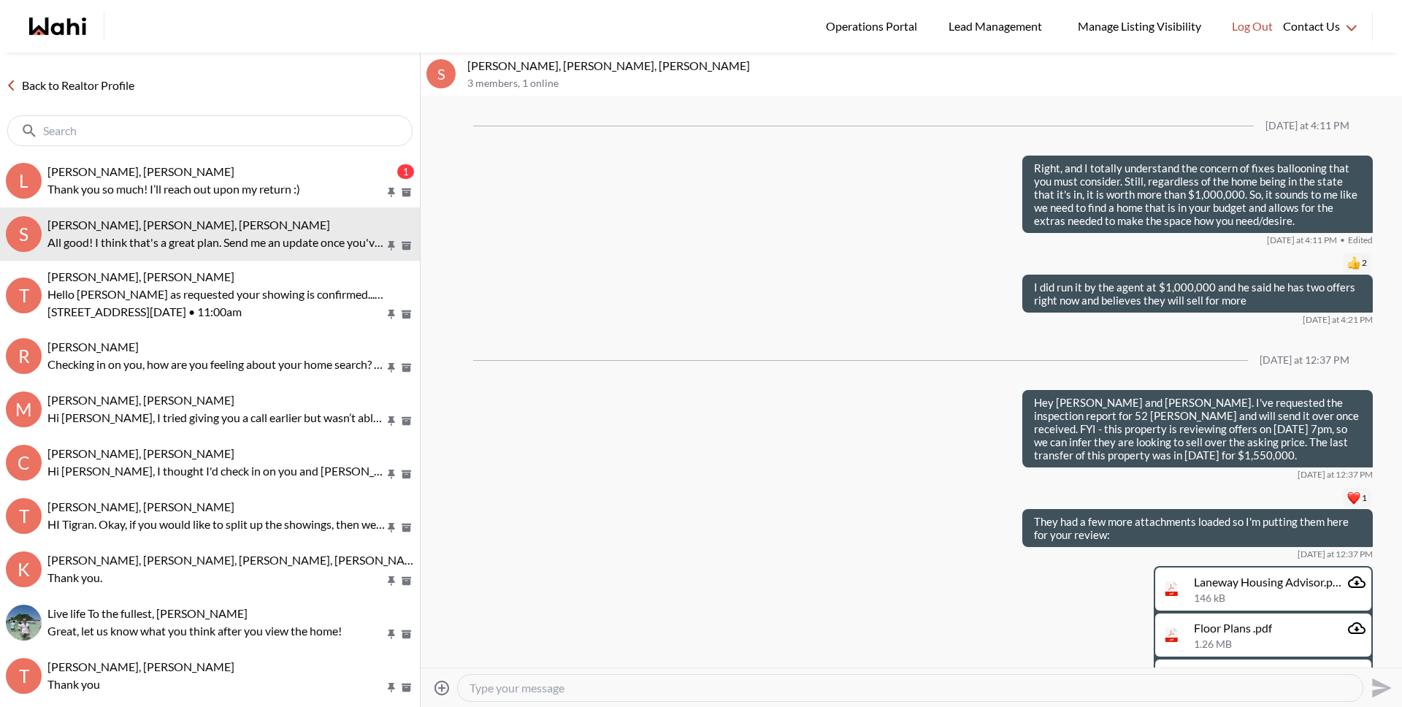
scroll to position [1292, 0]
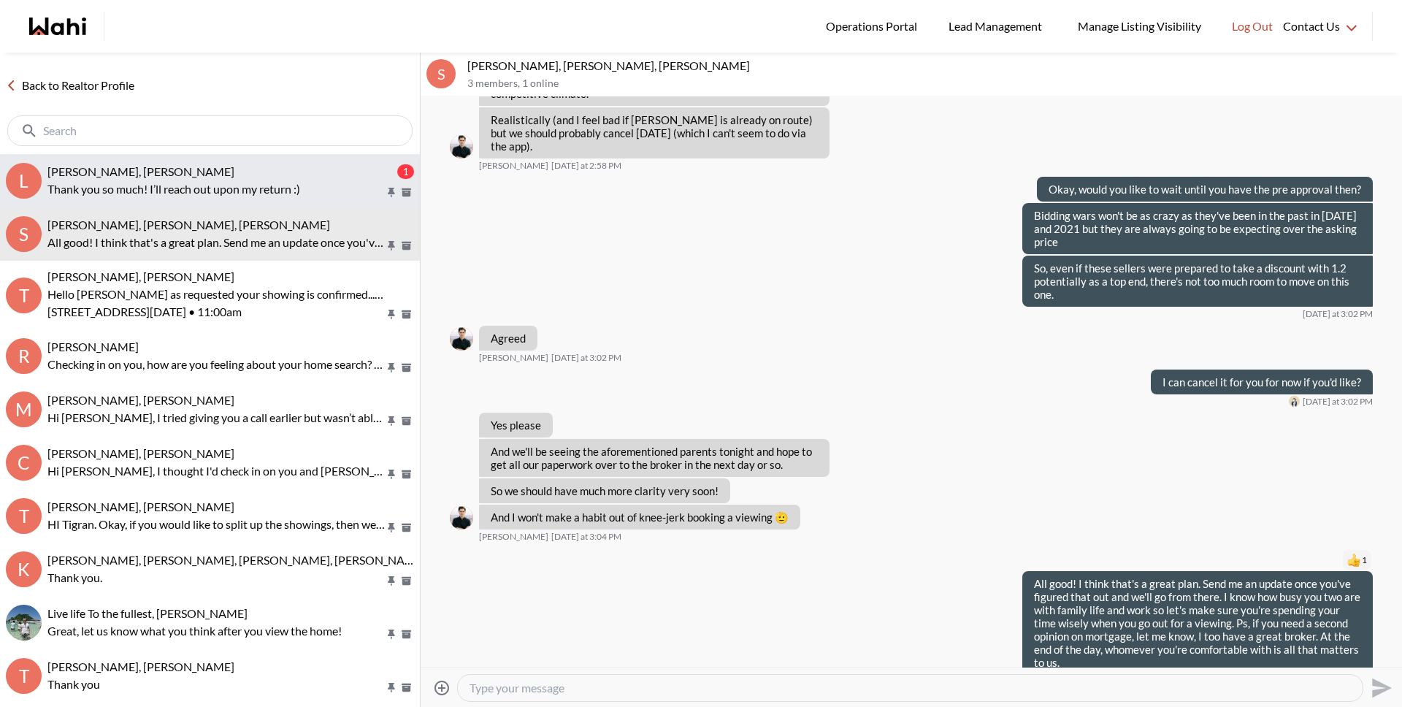
click at [160, 180] on p "Thank you so much! I’ll reach out upon my return :)" at bounding box center [215, 189] width 337 height 18
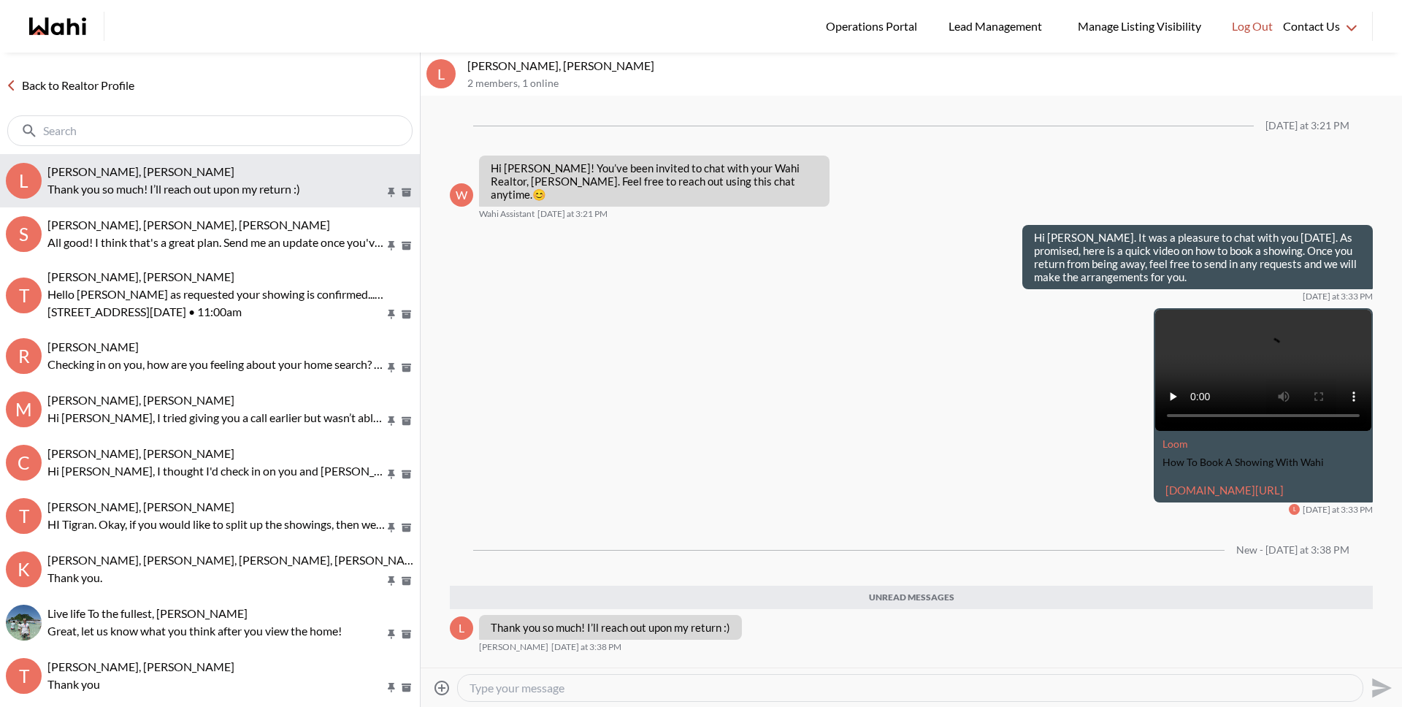
scroll to position [18, 0]
click at [758, 629] on icon "Open Reaction Selector" at bounding box center [757, 624] width 9 height 9
click at [829, 602] on div "Select Reaction: Heart" at bounding box center [832, 601] width 13 height 13
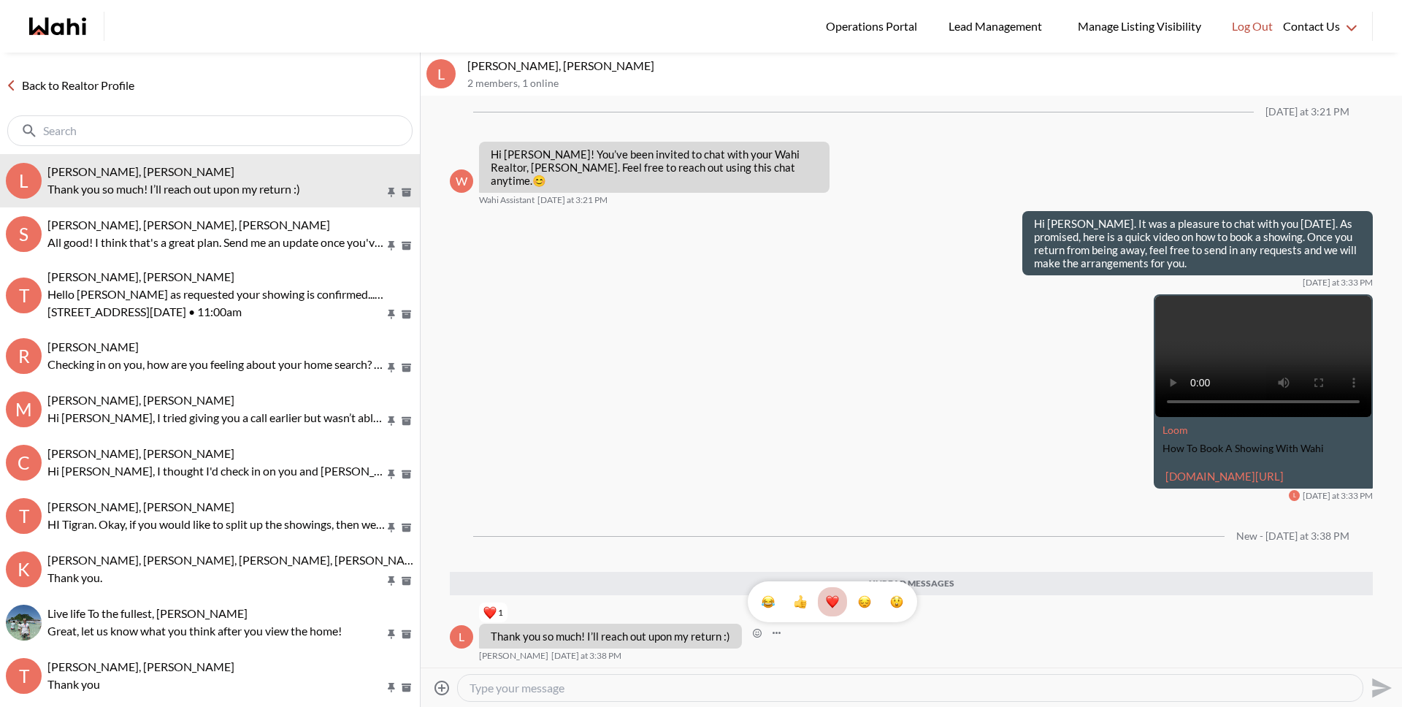
click at [688, 686] on textarea "Type your message" at bounding box center [909, 687] width 881 height 15
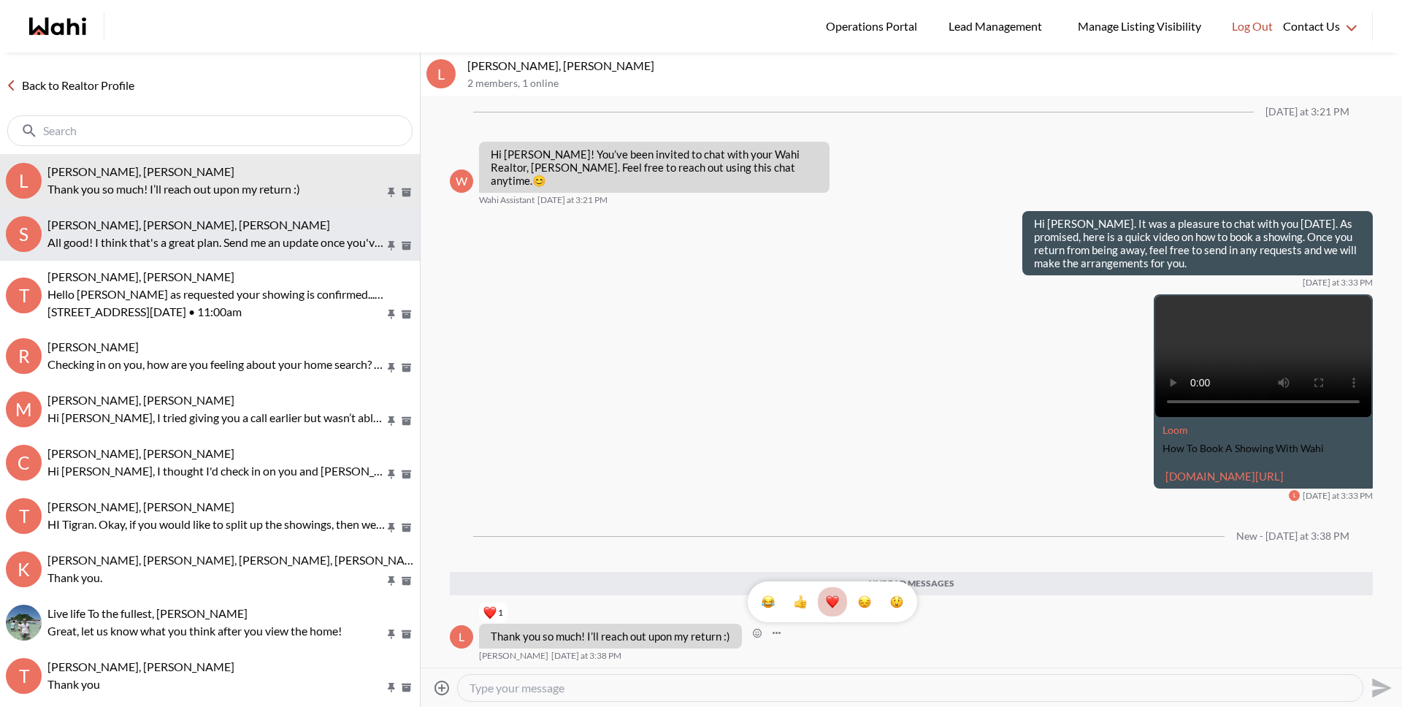
drag, startPoint x: 206, startPoint y: 259, endPoint x: 210, endPoint y: 212, distance: 46.9
click at [206, 259] on button "S [PERSON_NAME], [PERSON_NAME], [PERSON_NAME] All good! I think that's a great …" at bounding box center [210, 233] width 420 height 53
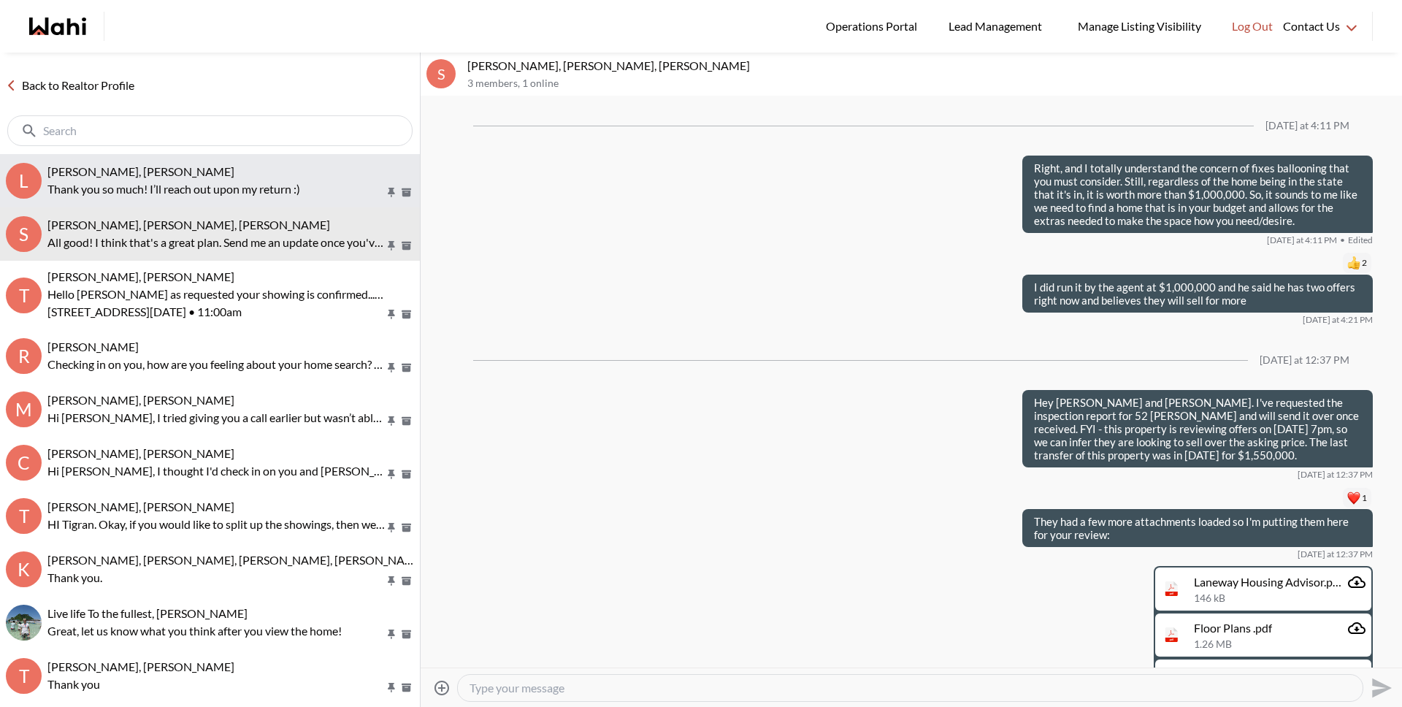
scroll to position [1292, 0]
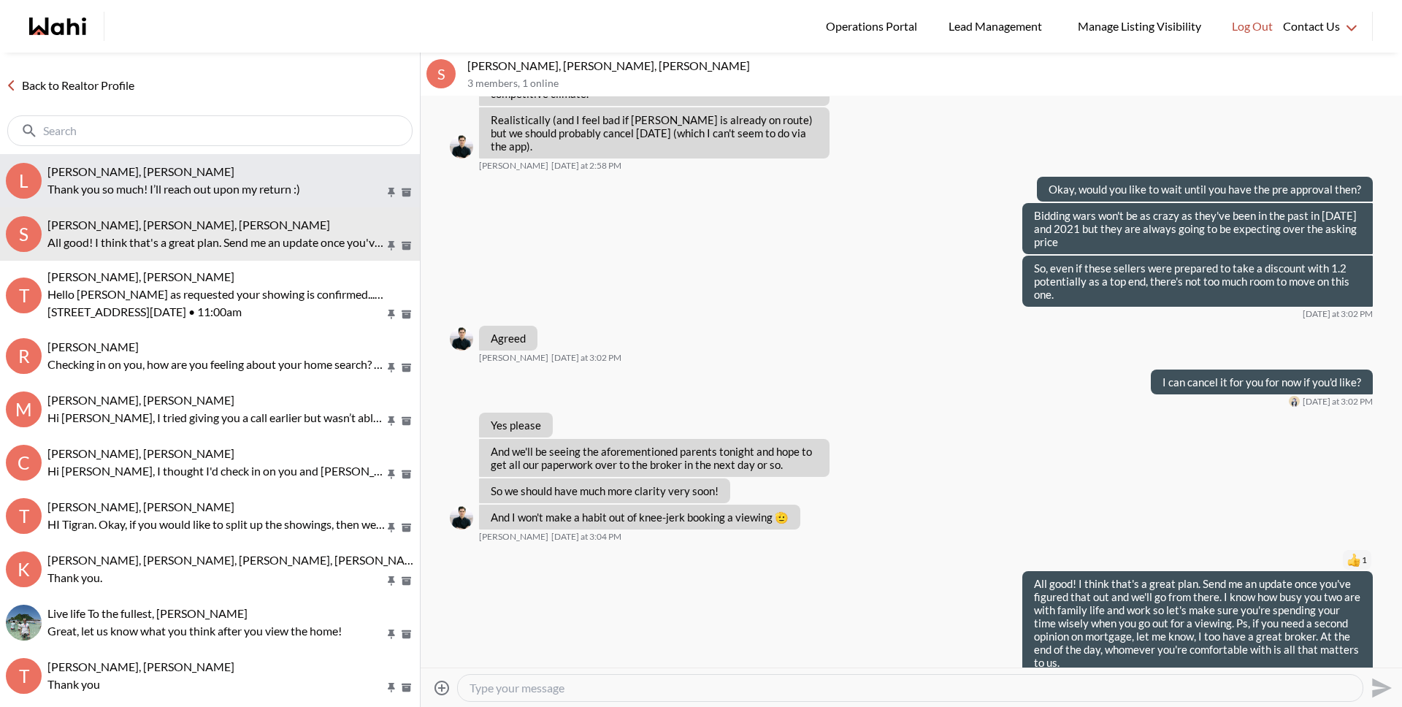
click at [211, 192] on p "Thank you so much! I’ll reach out upon my return :)" at bounding box center [215, 189] width 337 height 18
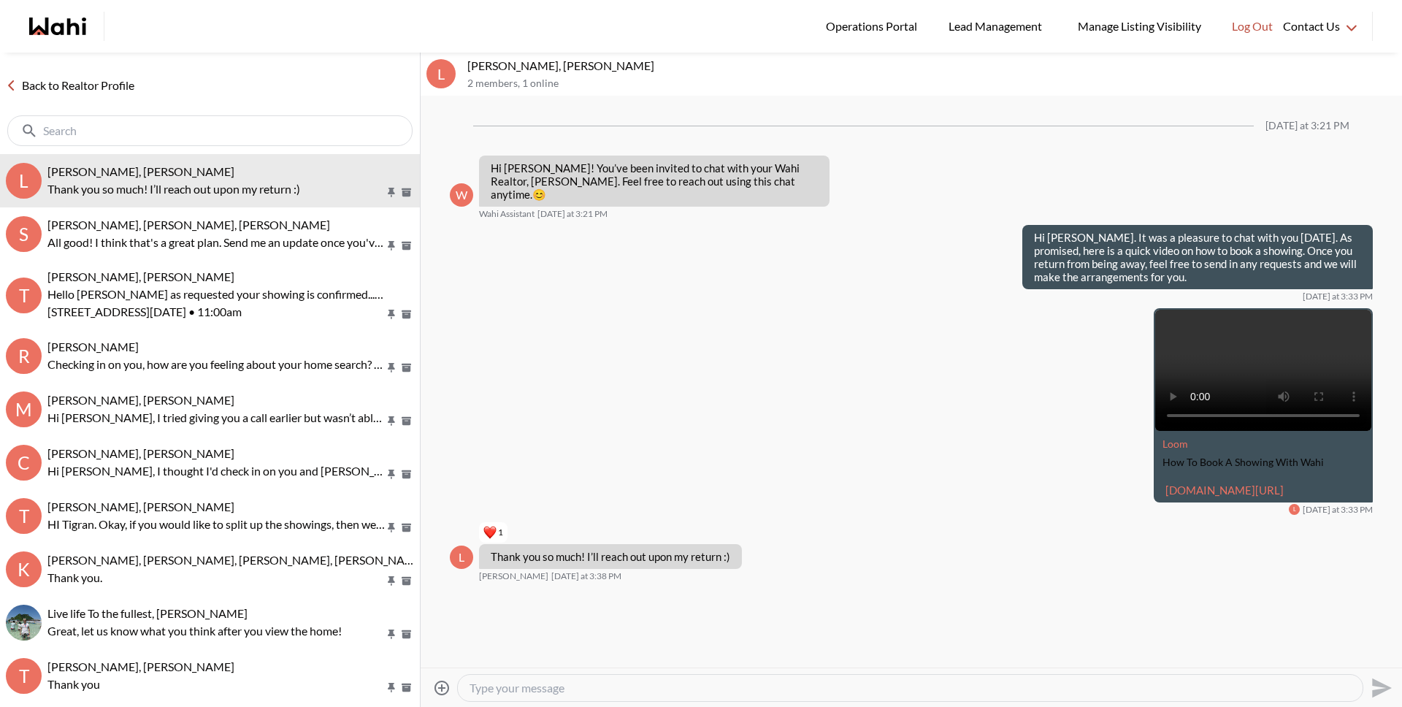
click at [565, 686] on textarea "Type your message" at bounding box center [909, 687] width 881 height 15
type textarea "Looking forward to it!"
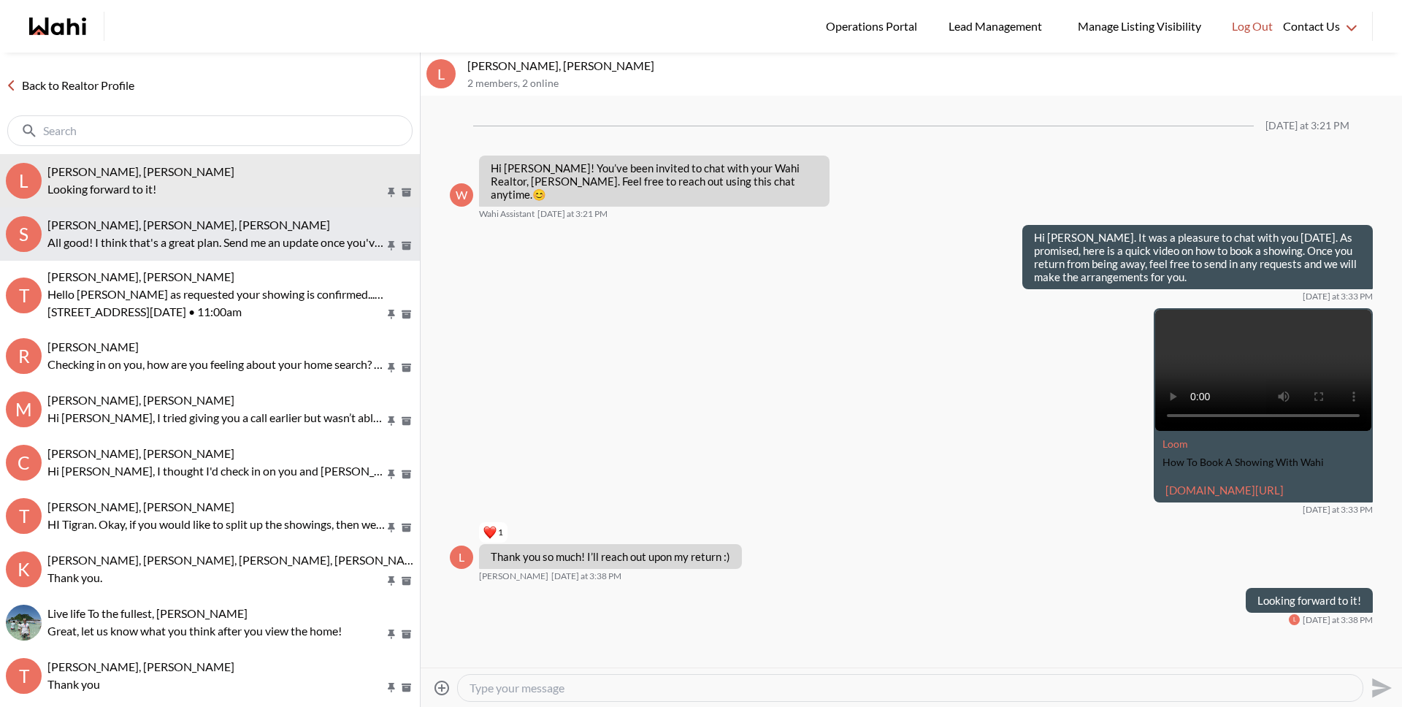
click at [181, 241] on p "All good! I think that's a great plan. Send me an update once you've figured th…" at bounding box center [215, 243] width 337 height 18
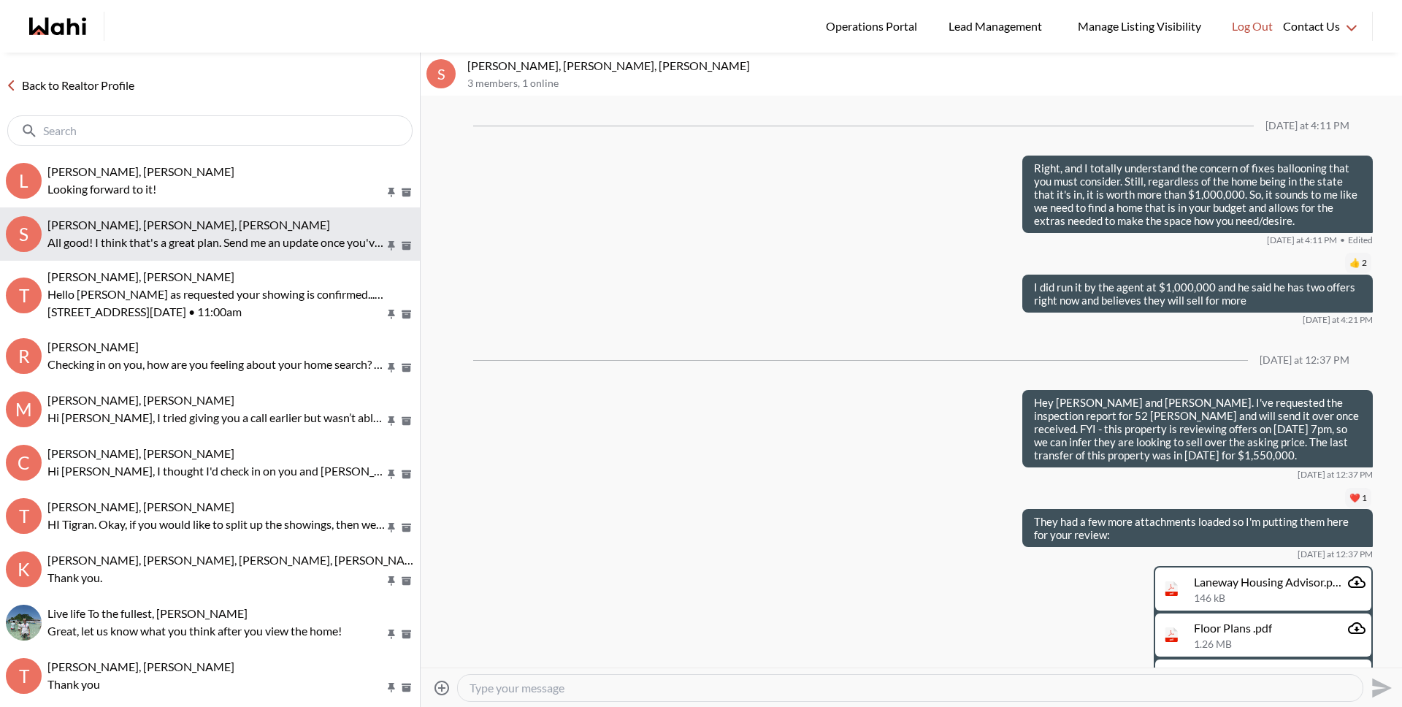
scroll to position [1292, 0]
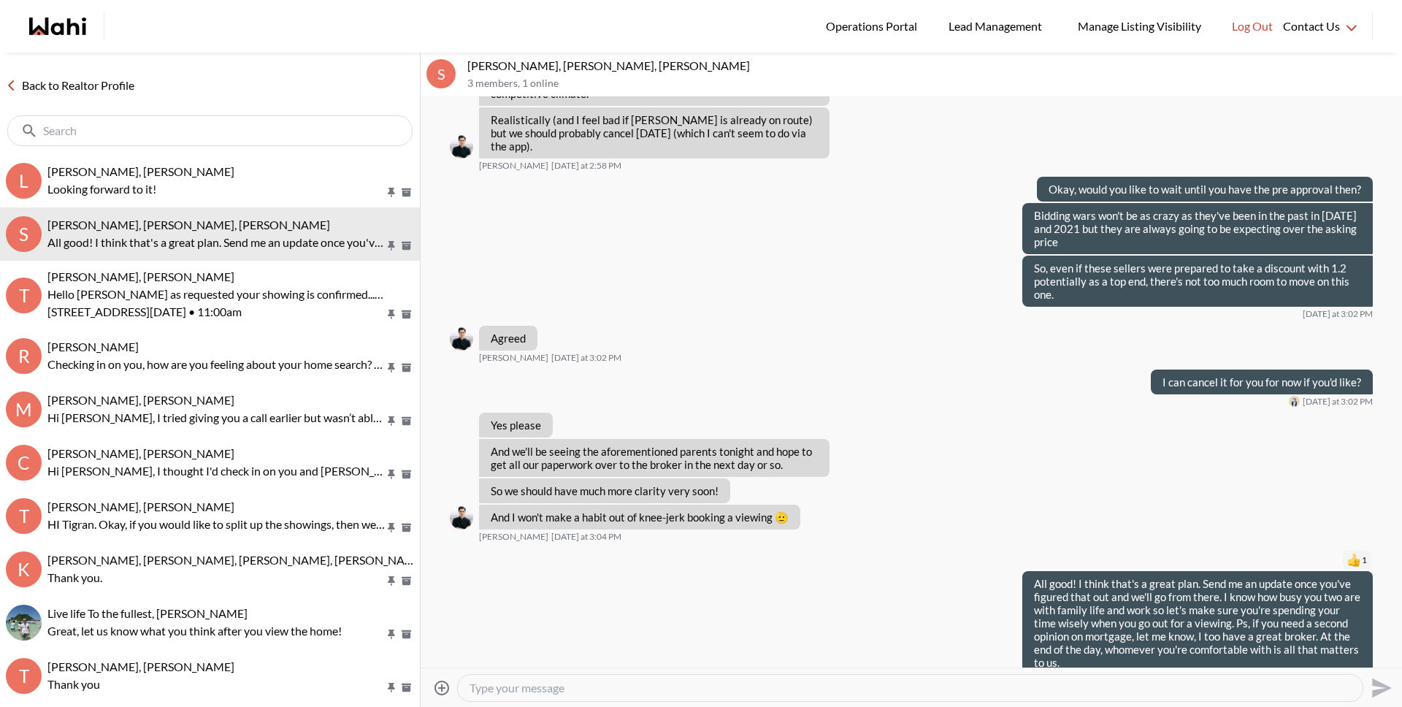
click at [502, 689] on textarea "Type your message" at bounding box center [909, 687] width 881 height 15
type textarea "A"
type textarea "When you chat with your broker, discuss the pos"
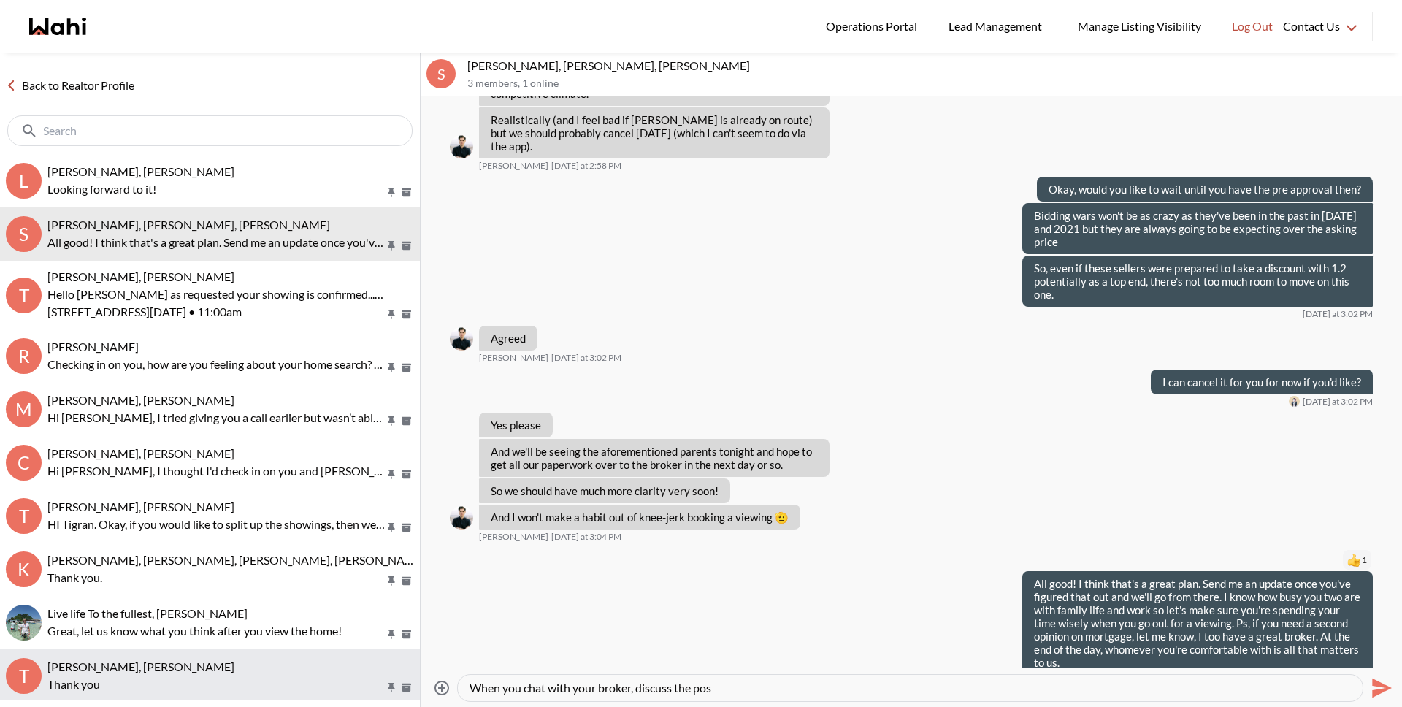
drag, startPoint x: 737, startPoint y: 686, endPoint x: 215, endPoint y: 680, distance: 521.3
click at [217, 680] on div "Back to Realtor Profile L [PERSON_NAME], [PERSON_NAME] Looking forward to it! S…" at bounding box center [701, 380] width 1402 height 654
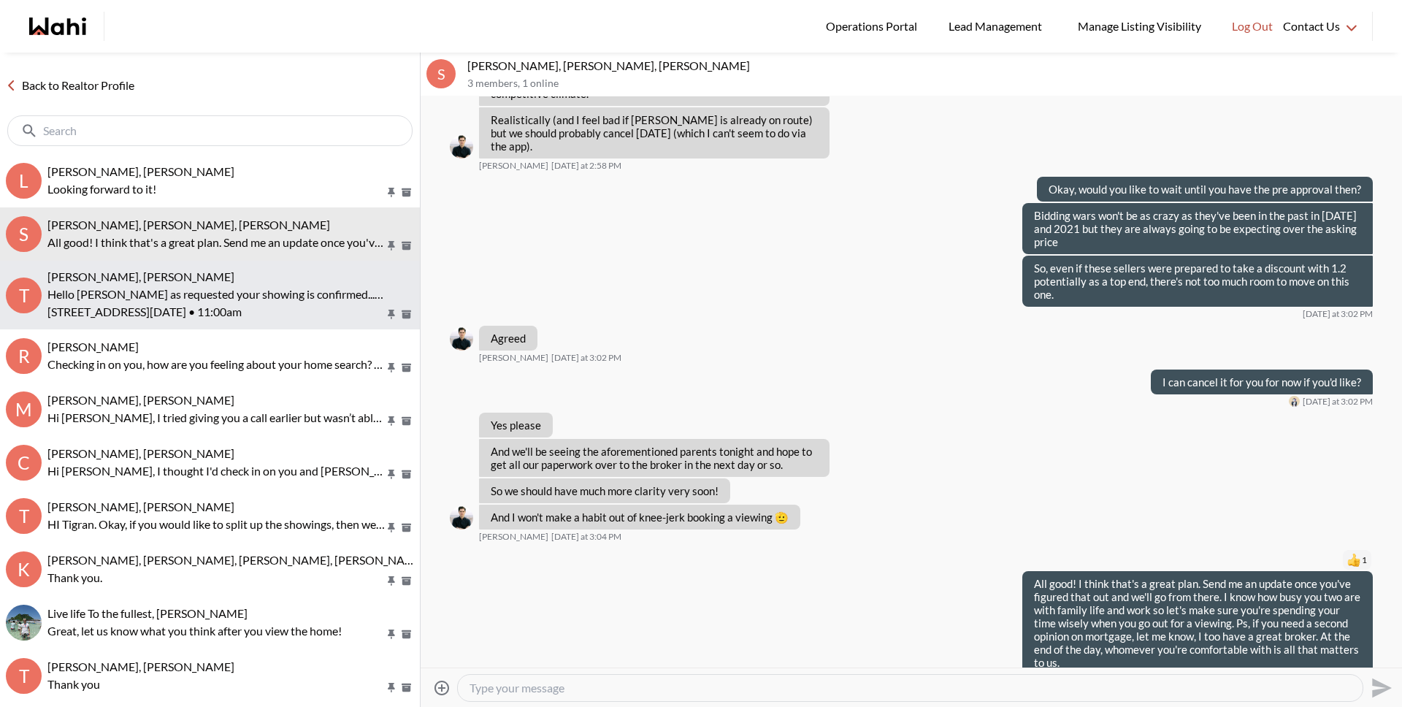
click at [152, 315] on p "[STREET_ADDRESS][DATE] • 11:00am" at bounding box center [215, 312] width 337 height 18
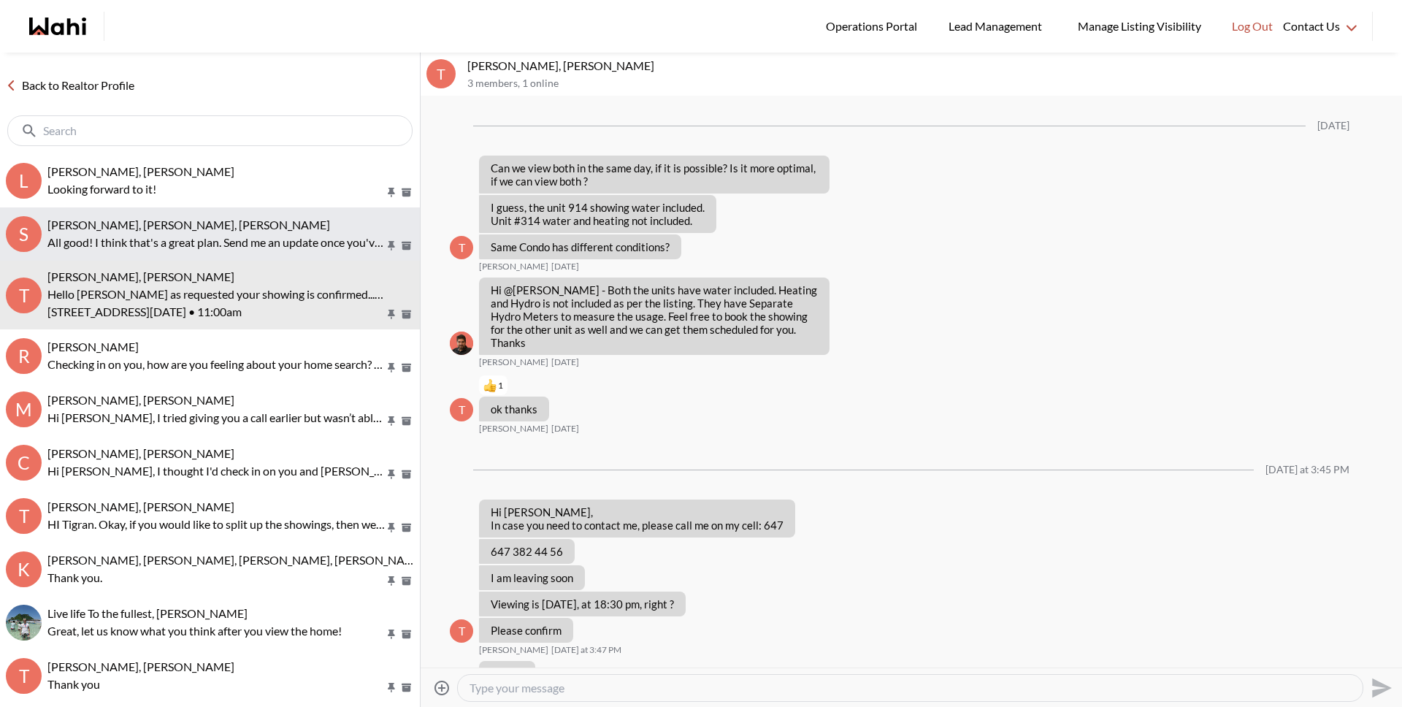
scroll to position [848, 0]
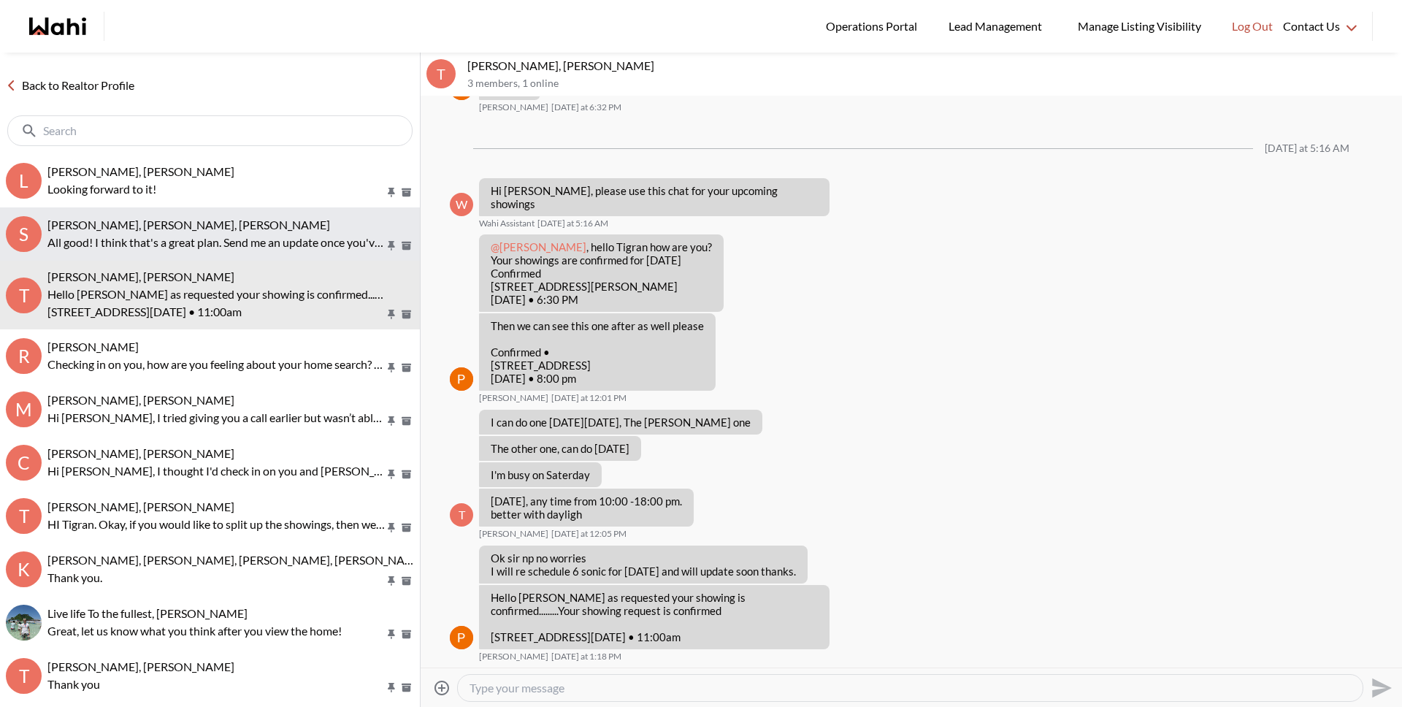
click at [168, 246] on p "All good! I think that's a great plan. Send me an update once you've figured th…" at bounding box center [215, 243] width 337 height 18
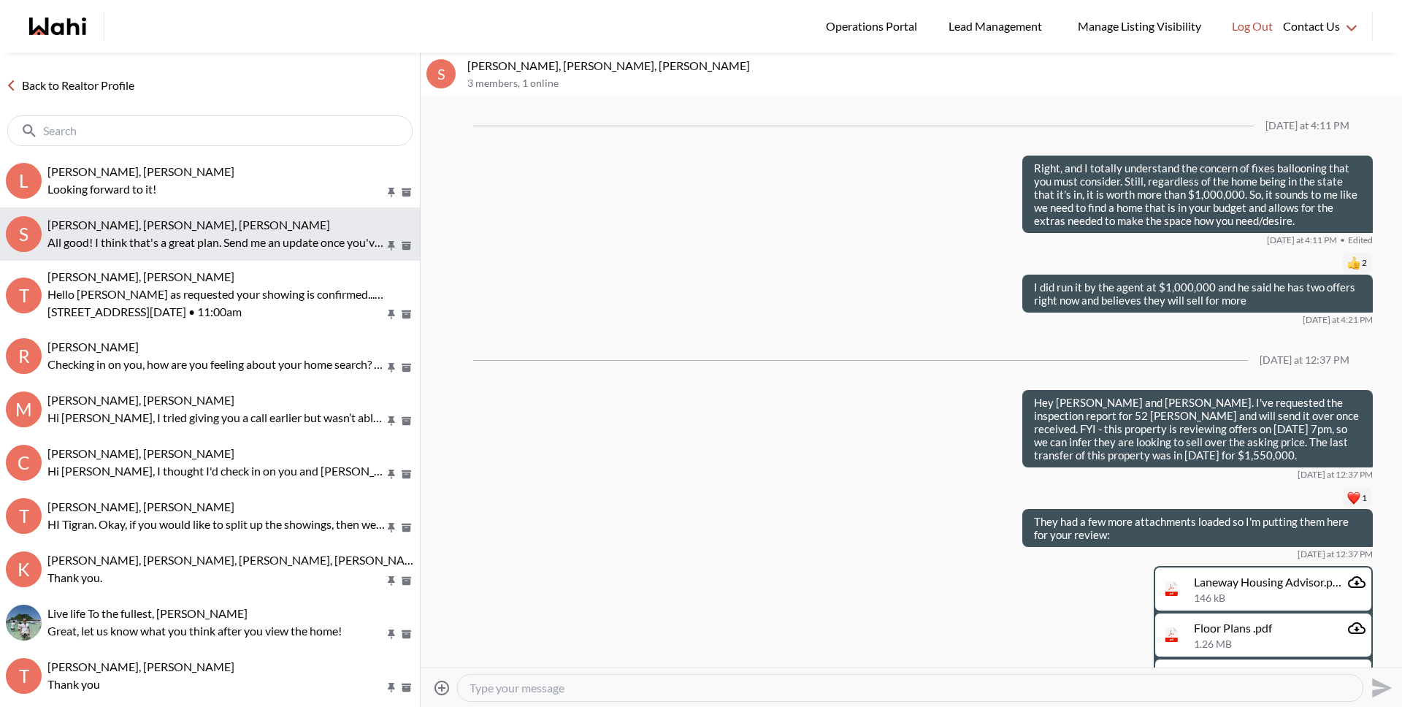
scroll to position [1292, 0]
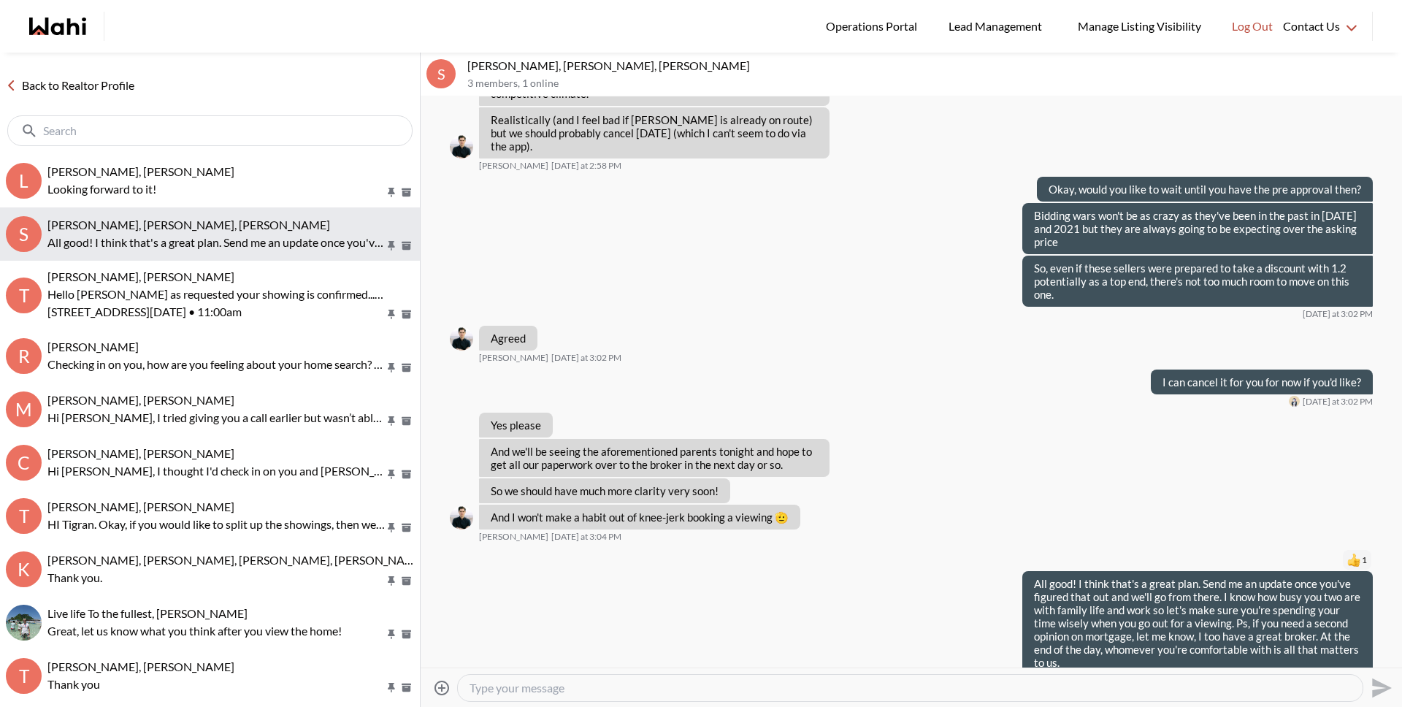
click at [166, 212] on button "S [PERSON_NAME], [PERSON_NAME], [PERSON_NAME] All good! I think that's a great …" at bounding box center [210, 233] width 420 height 53
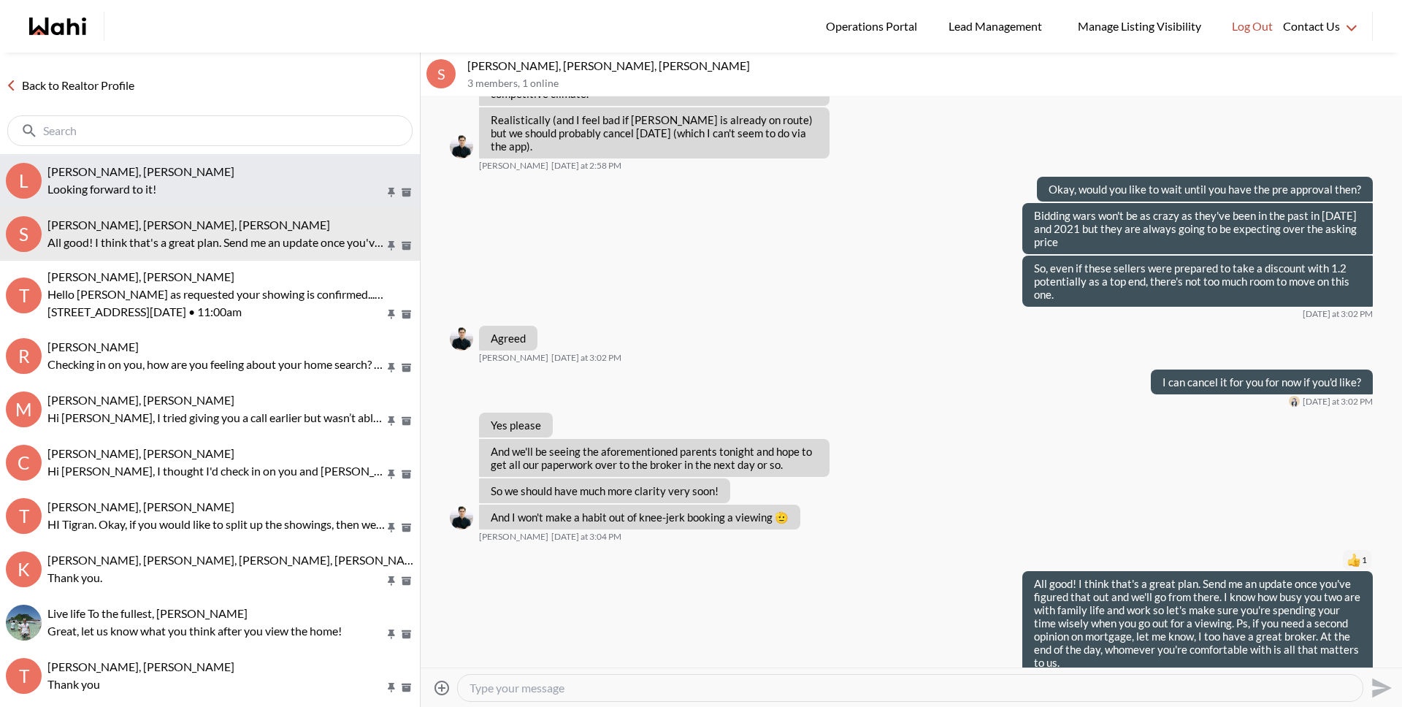
click at [188, 193] on p "Looking forward to it!" at bounding box center [215, 189] width 337 height 18
